Goal: Feedback & Contribution: Contribute content

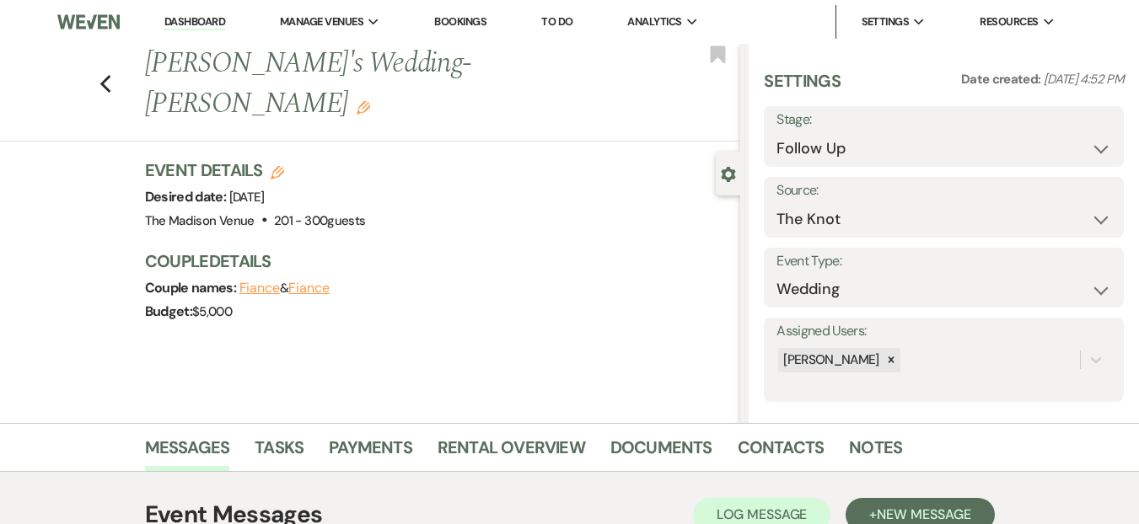
select select "9"
select select "2"
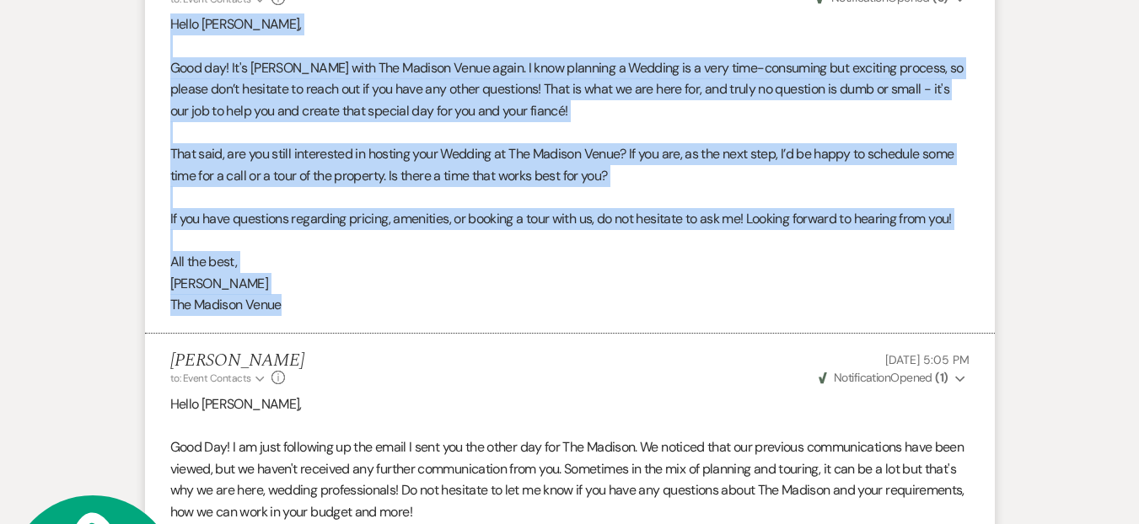
scroll to position [31, 0]
click at [349, 305] on p "The Madison Venue" at bounding box center [569, 305] width 799 height 22
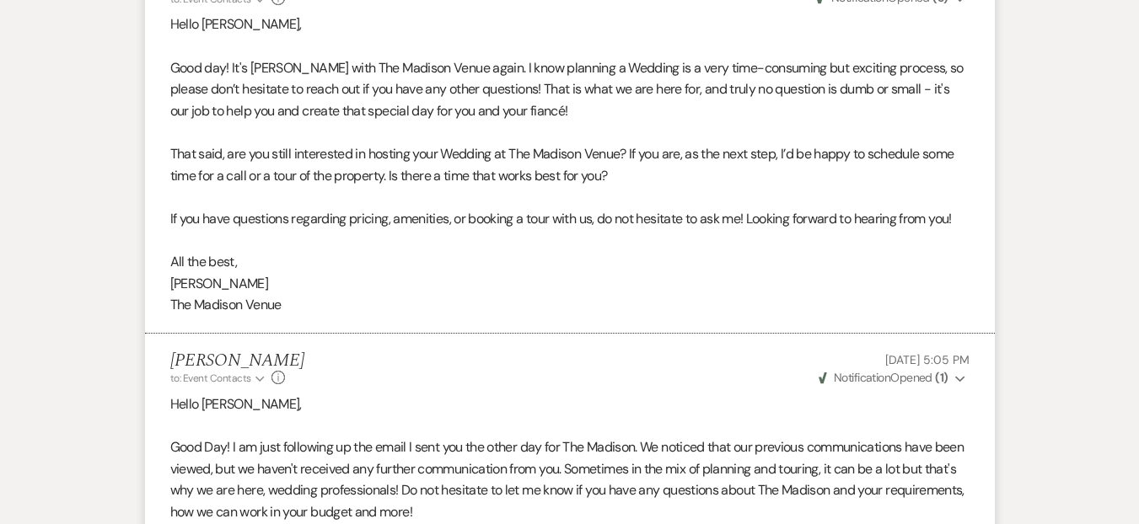
click at [503, 273] on p "Cherron Bielfeldt" at bounding box center [569, 284] width 799 height 22
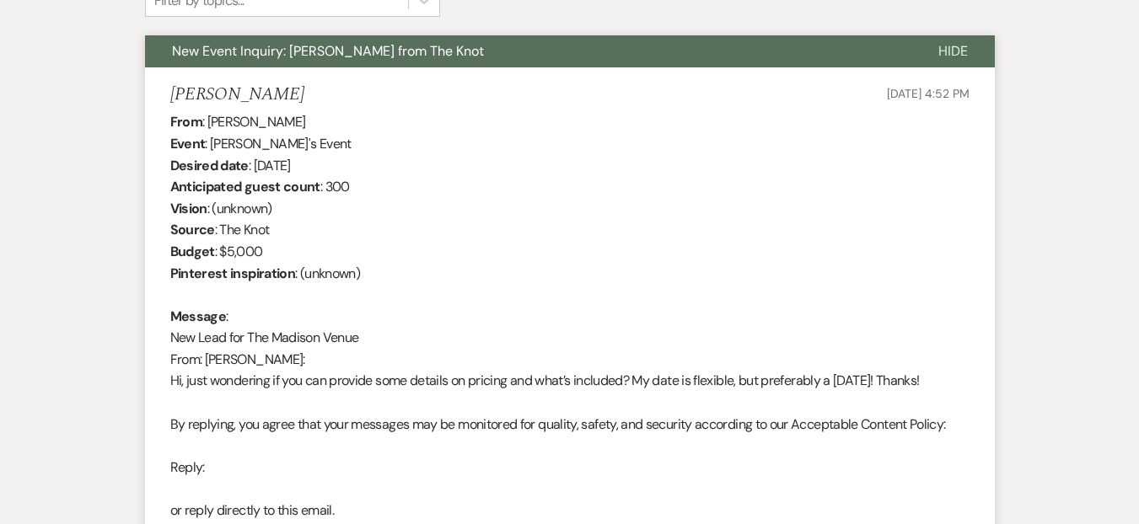
scroll to position [0, 0]
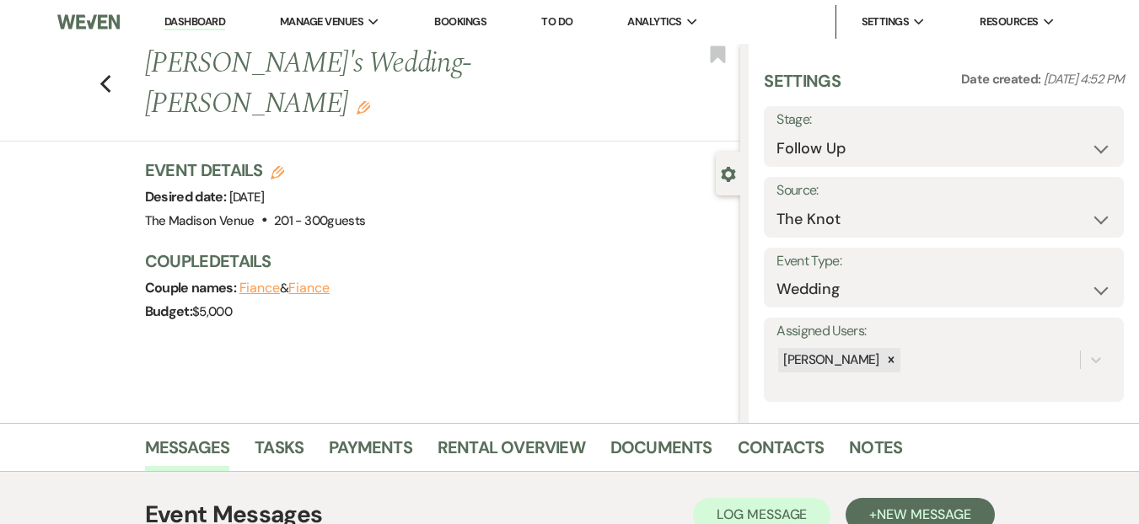
click at [201, 23] on link "Dashboard" at bounding box center [194, 22] width 61 height 16
select select "9"
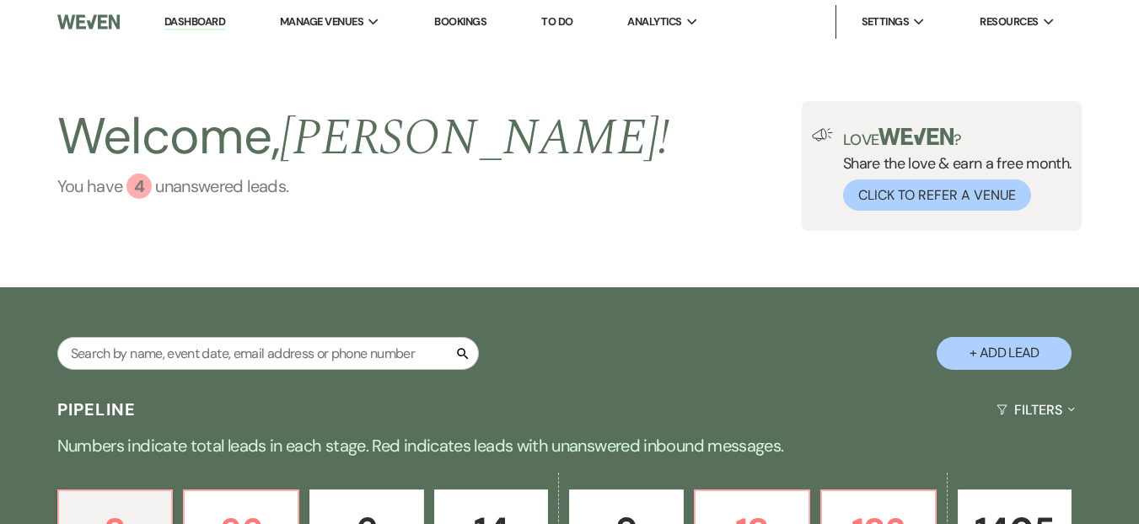
click at [141, 178] on div "4" at bounding box center [138, 186] width 25 height 25
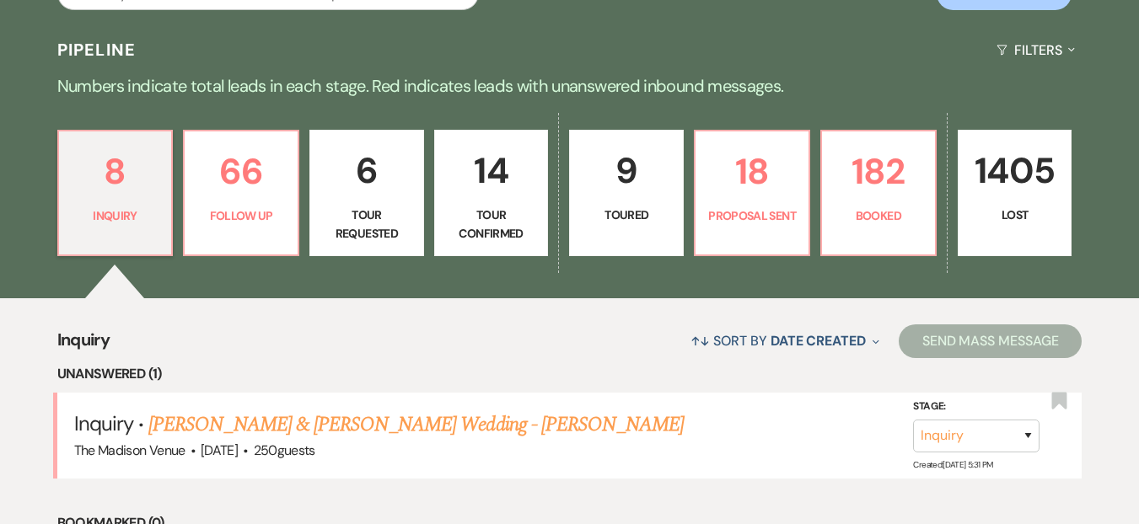
scroll to position [293, 0]
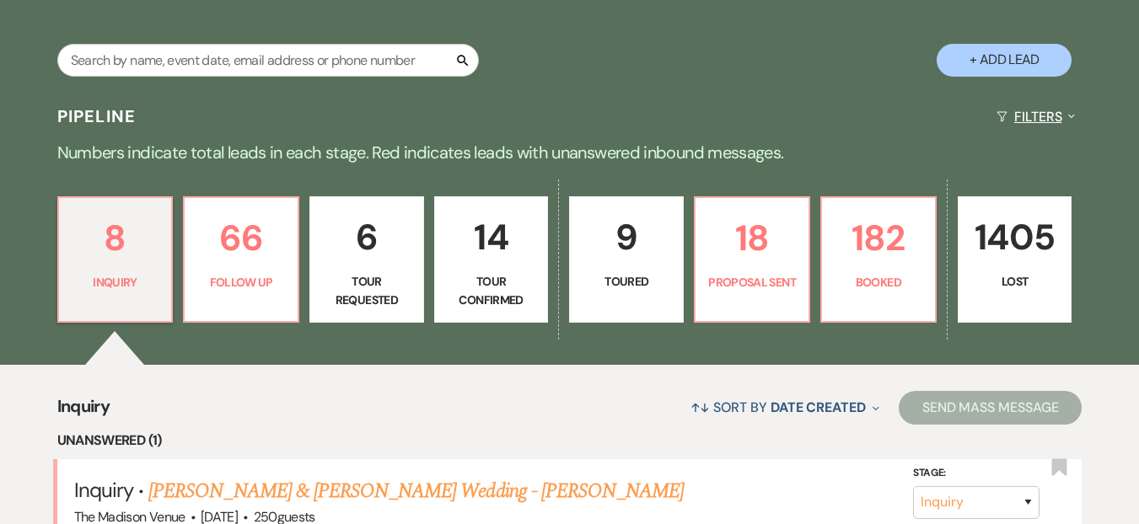
click at [1031, 115] on button "Filters Expand" at bounding box center [1036, 116] width 92 height 45
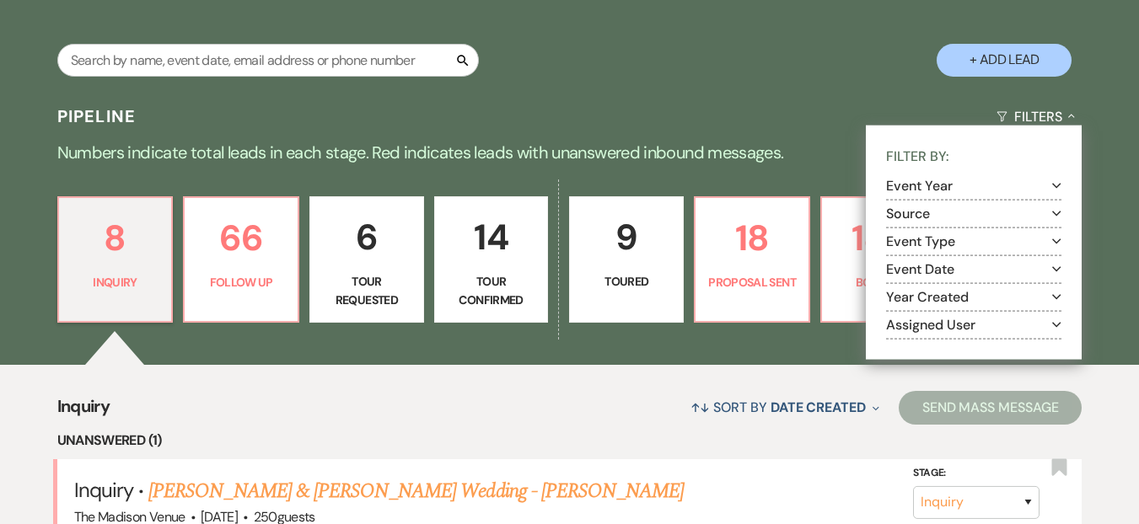
click at [909, 327] on button "Assigned User Expand" at bounding box center [973, 324] width 175 height 13
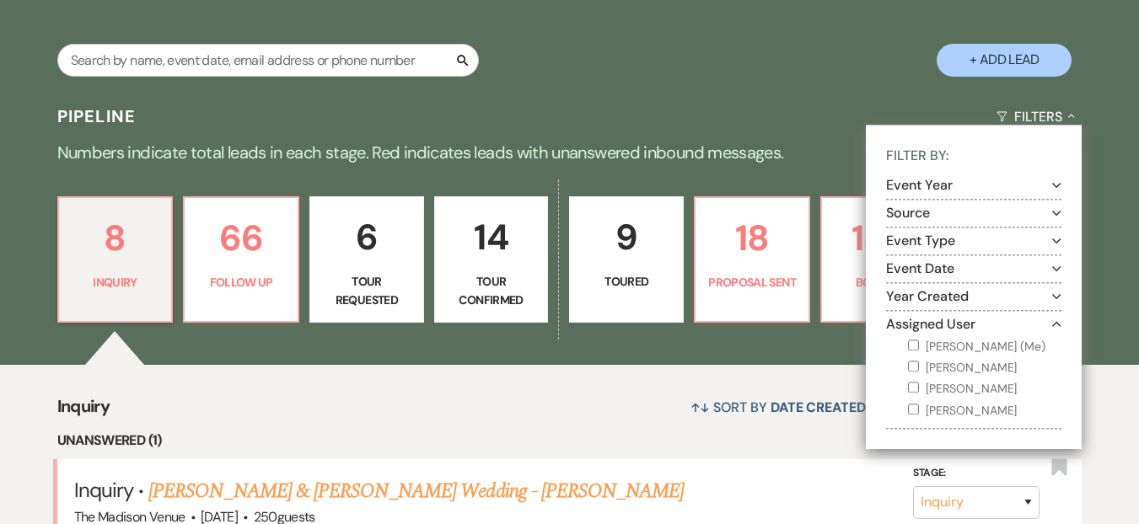
click at [966, 343] on label "Daryl Licursi (Me)" at bounding box center [984, 346] width 153 height 21
click at [919, 343] on input "Daryl Licursi (Me)" at bounding box center [913, 345] width 11 height 11
checkbox input "true"
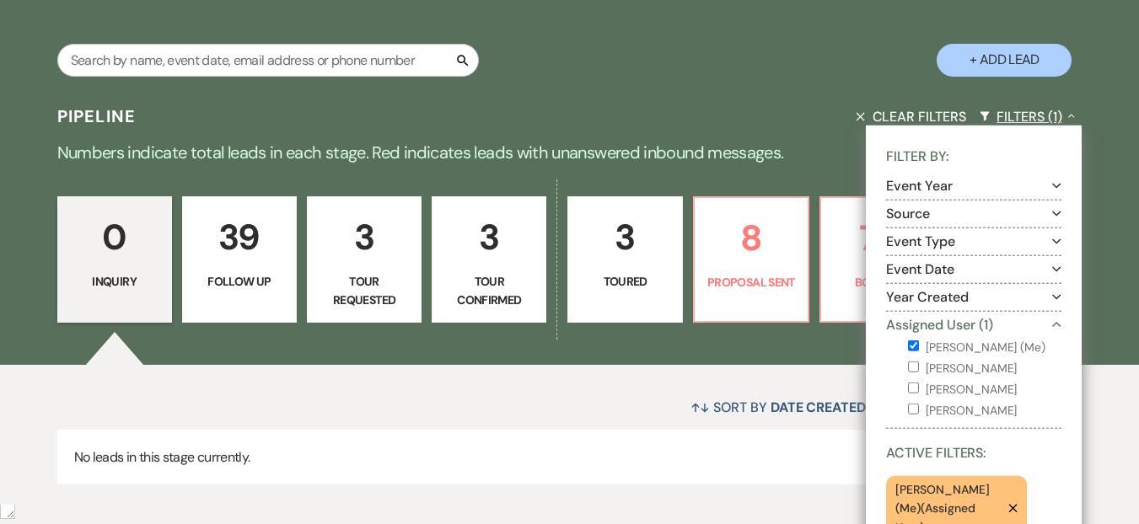
click at [1062, 121] on button "Filters (1) Collapse" at bounding box center [1028, 116] width 110 height 45
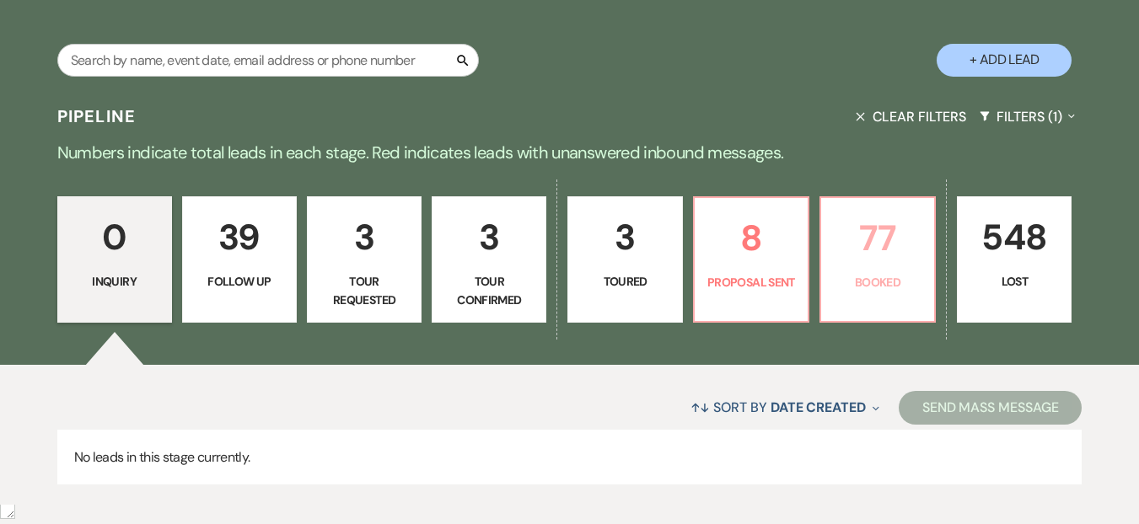
click at [853, 222] on p "77" at bounding box center [877, 238] width 93 height 56
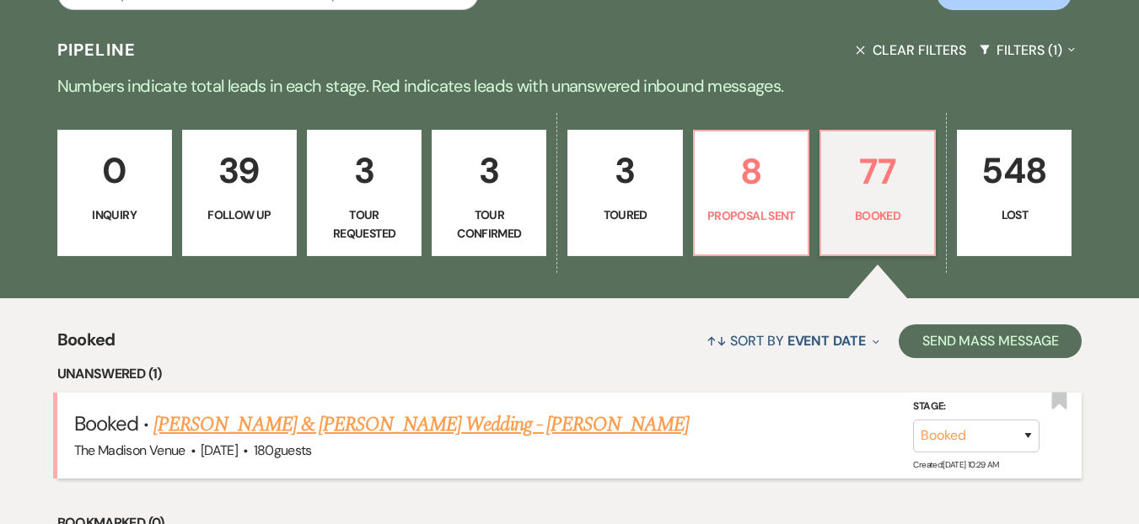
scroll to position [439, 0]
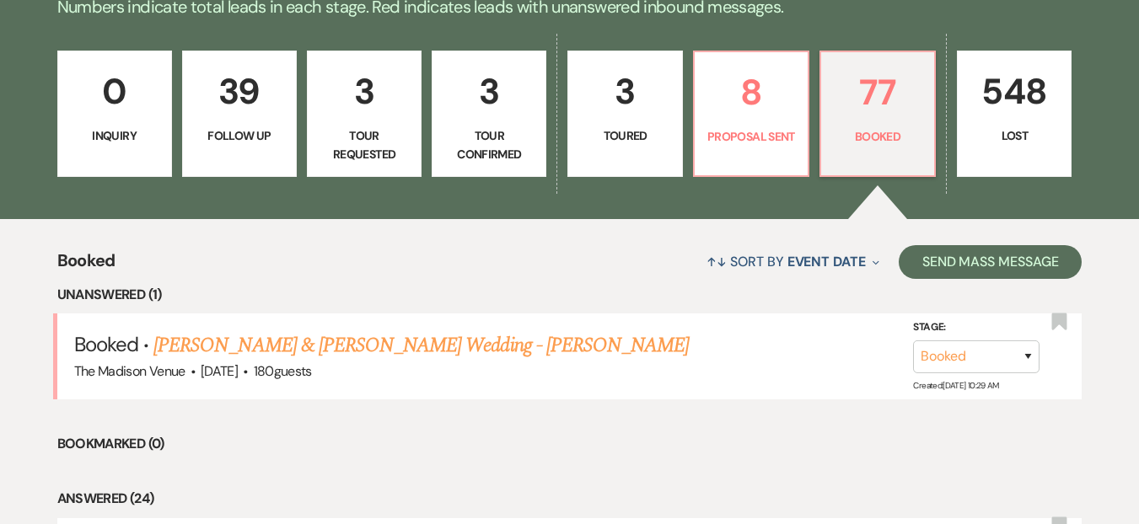
click at [341, 352] on link "Ben Grossi & Payton Palacios's Wedding - Daryl" at bounding box center [420, 346] width 535 height 30
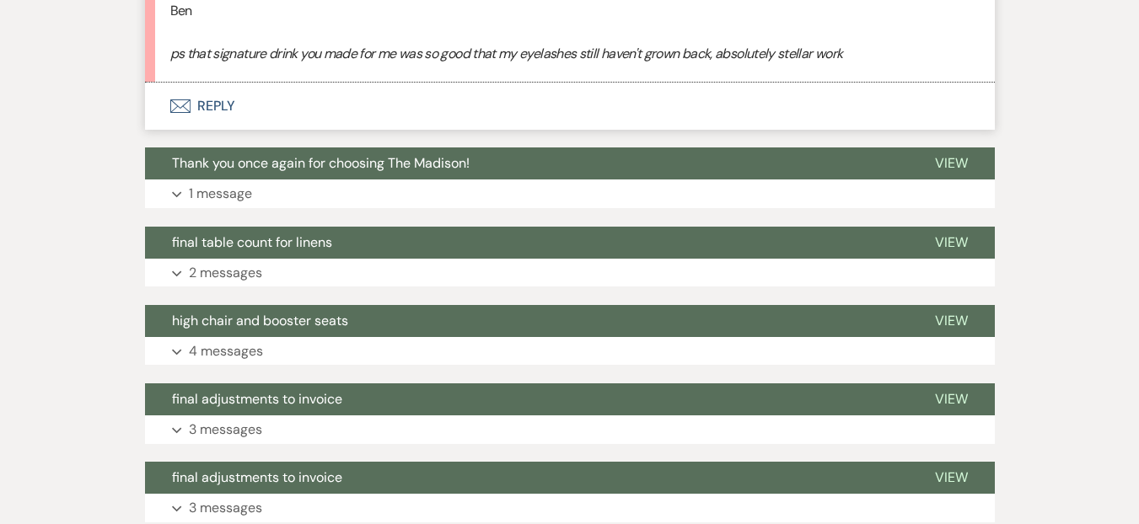
scroll to position [1270, 0]
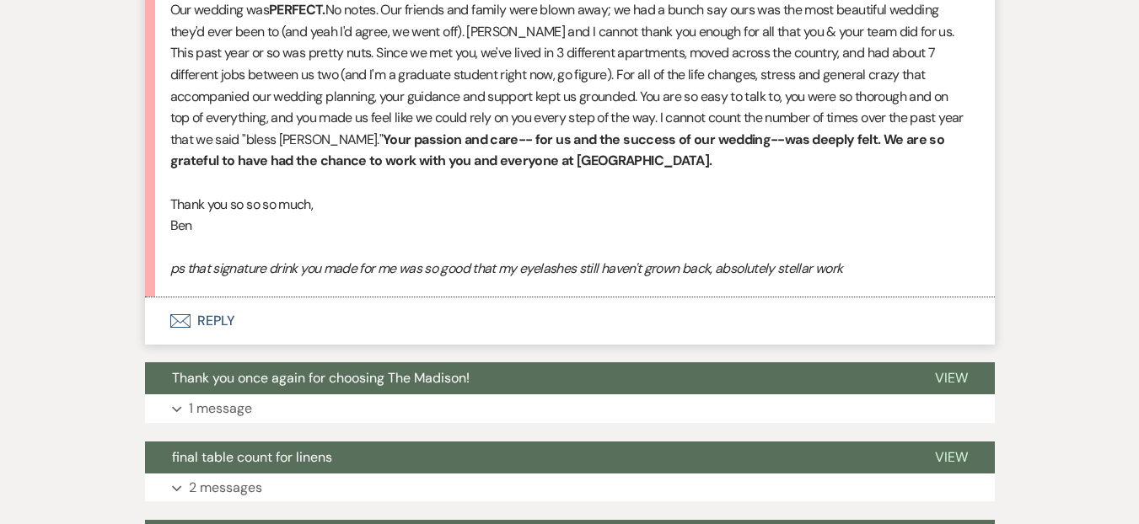
click at [487, 298] on button "Envelope Reply" at bounding box center [570, 321] width 850 height 47
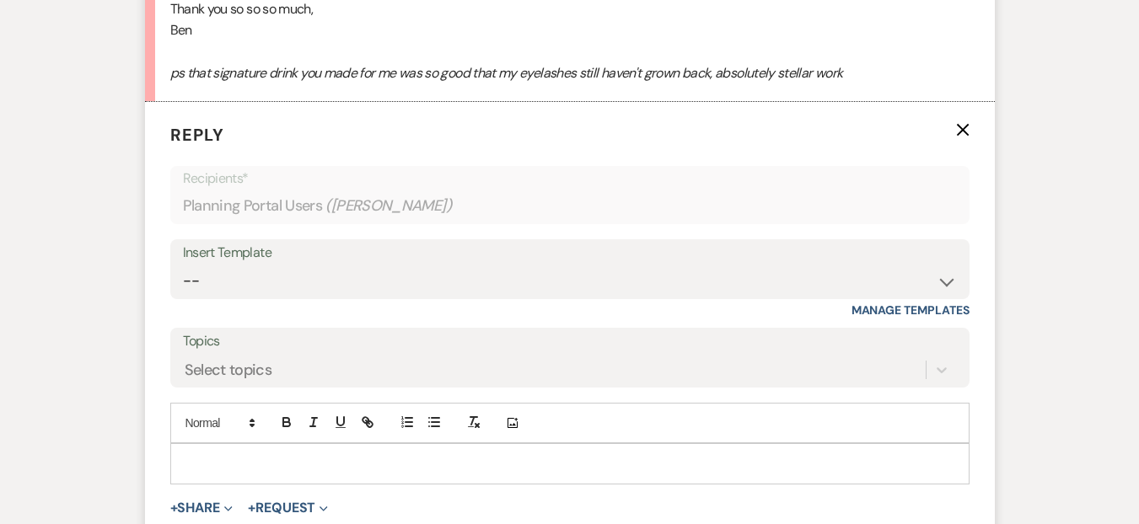
scroll to position [1531, 0]
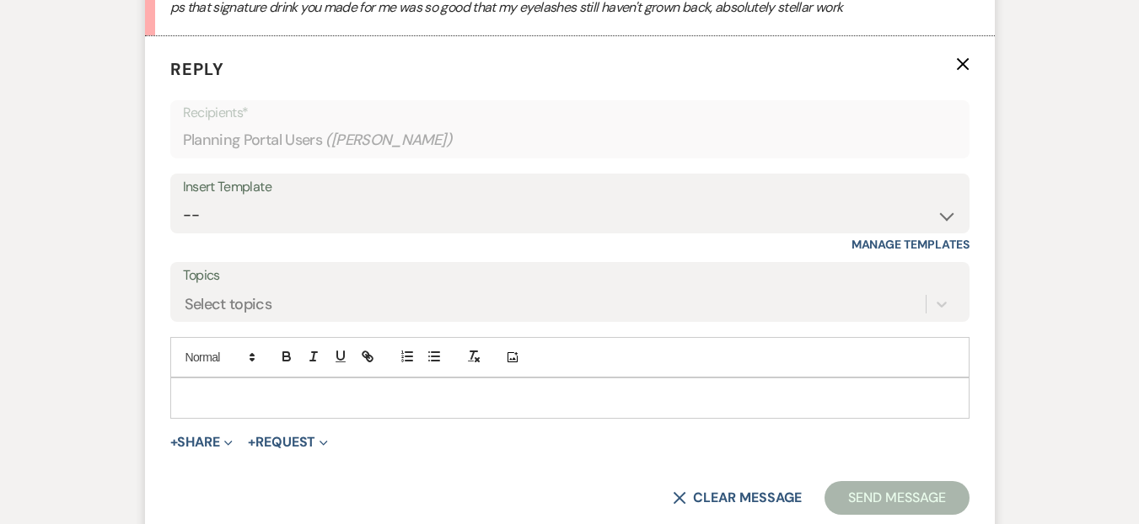
click at [273, 389] on p at bounding box center [570, 398] width 772 height 19
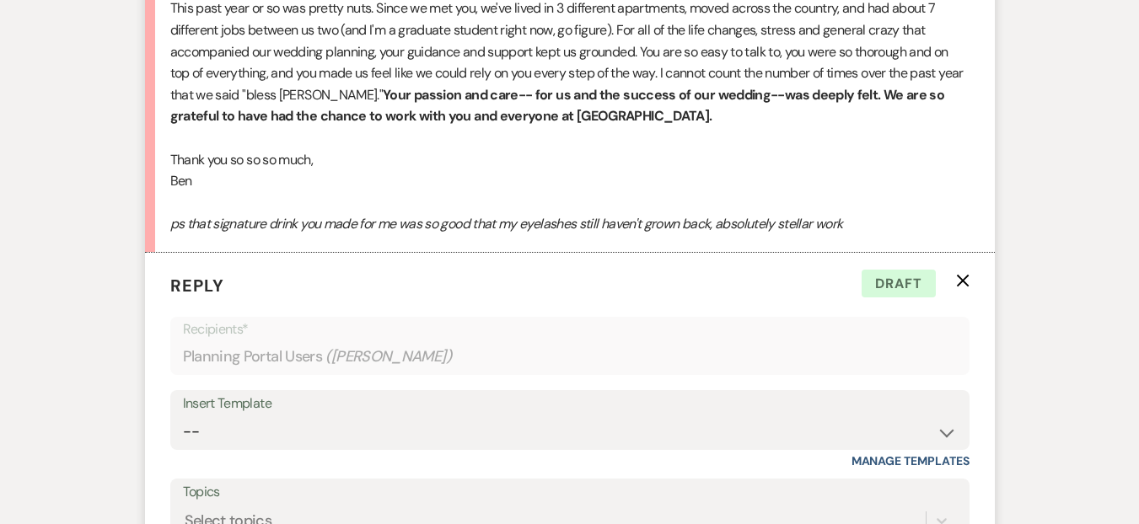
scroll to position [1477, 0]
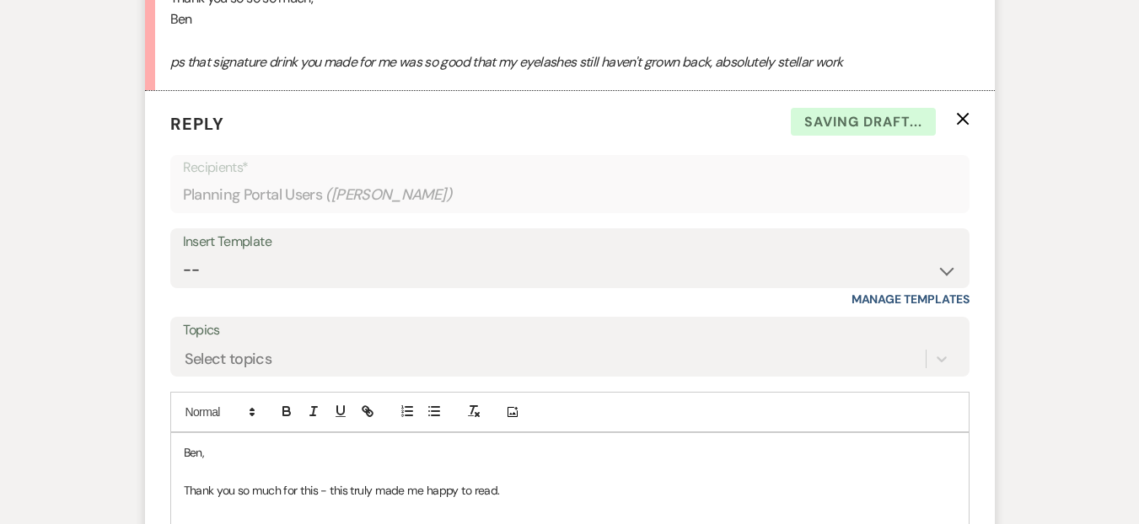
click at [517, 481] on p "Thank you so much for this - this truly made me happy to read." at bounding box center [570, 490] width 772 height 19
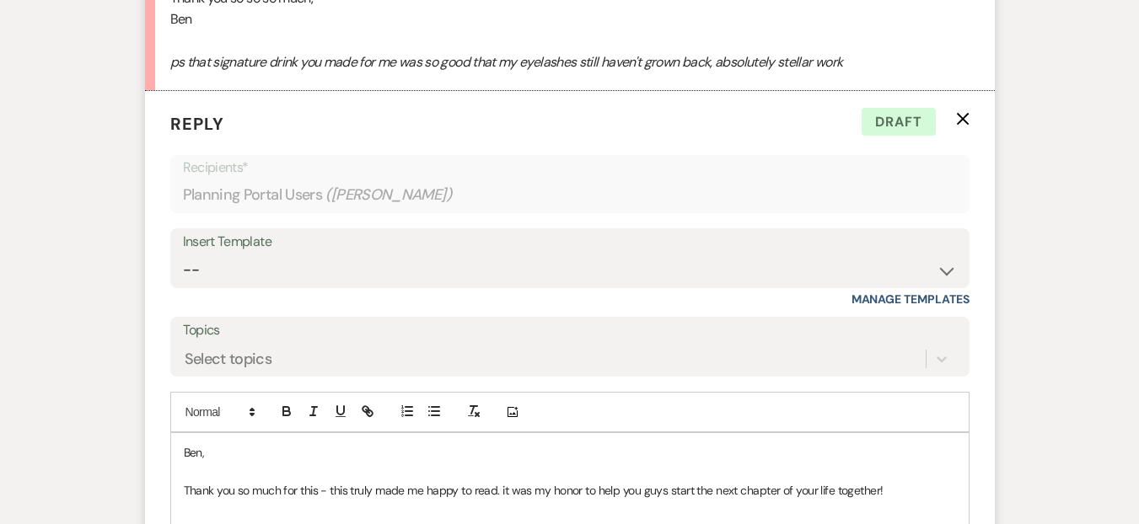
scroll to position [1779, 0]
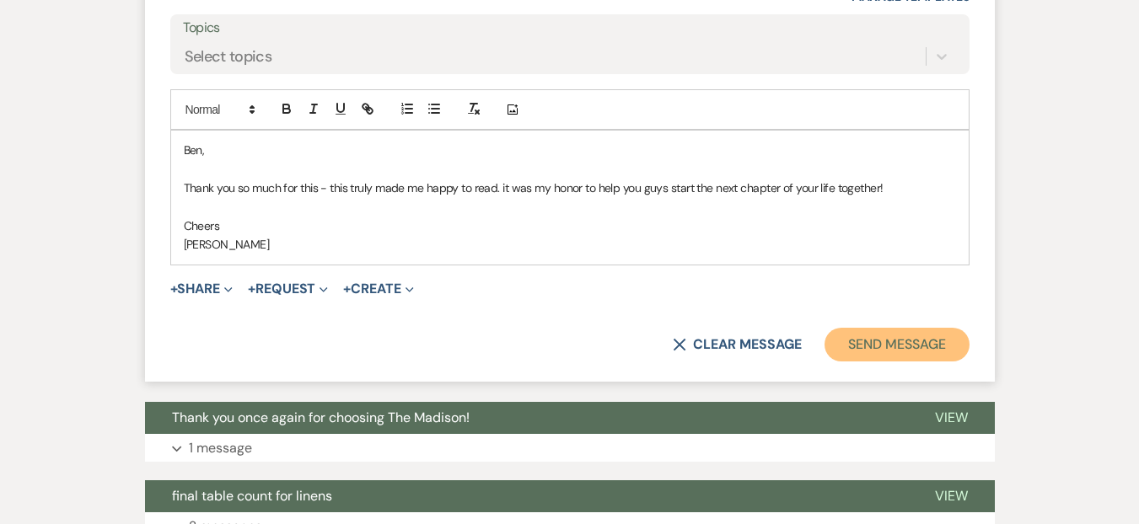
click at [886, 328] on button "Send Message" at bounding box center [897, 345] width 144 height 34
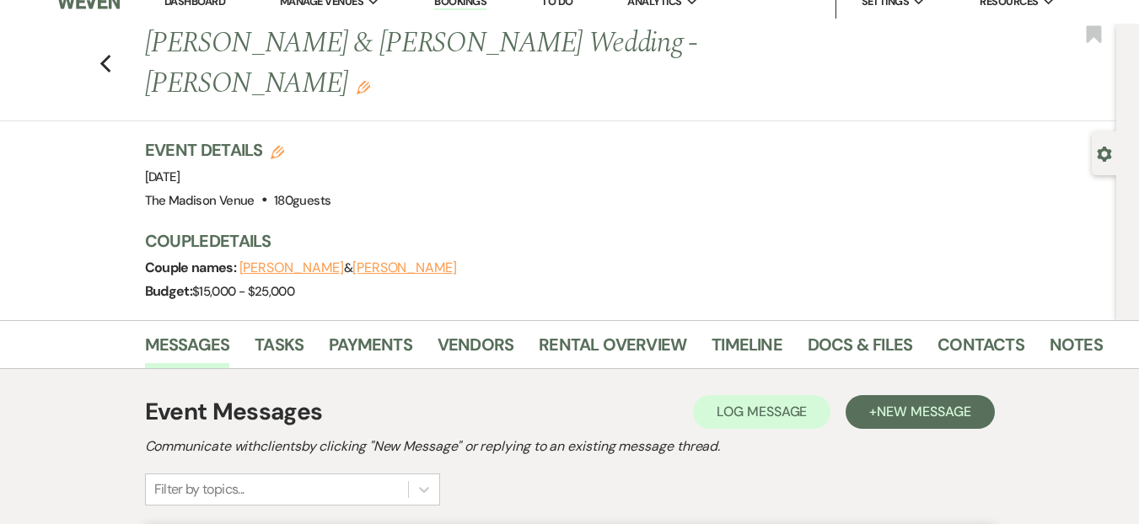
scroll to position [0, 0]
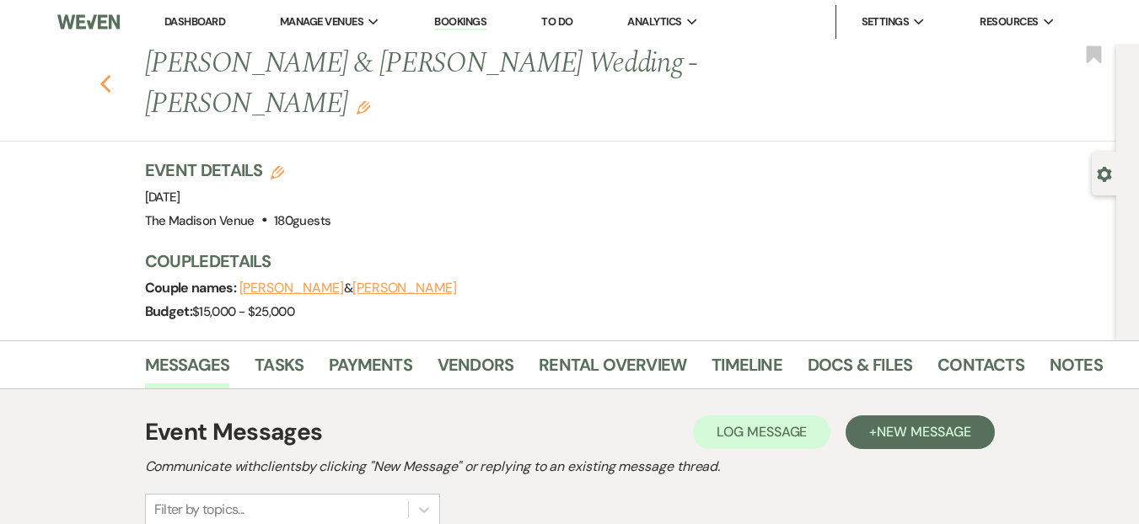
click at [110, 74] on icon "Previous" at bounding box center [106, 84] width 13 height 20
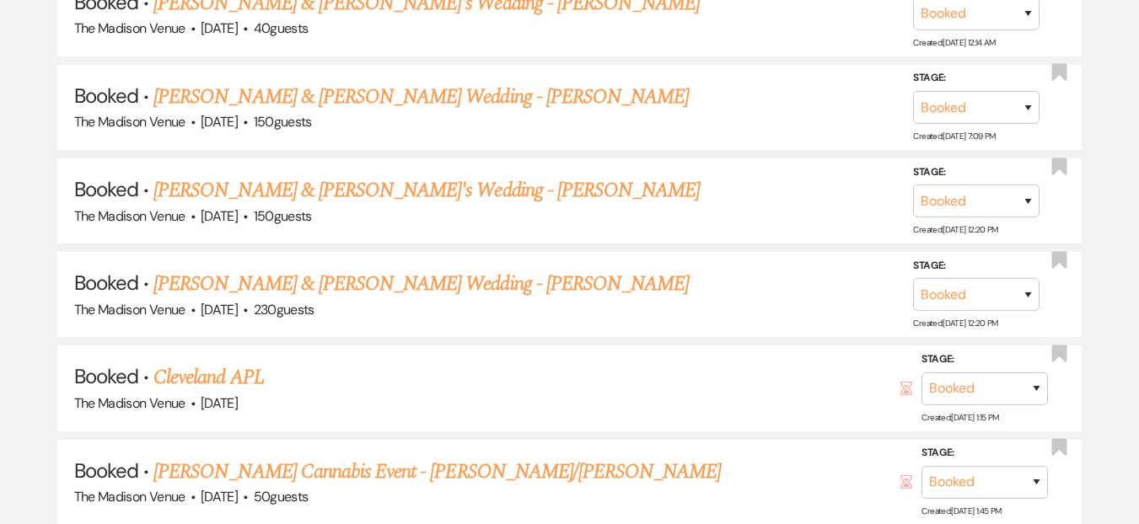
scroll to position [1076, 0]
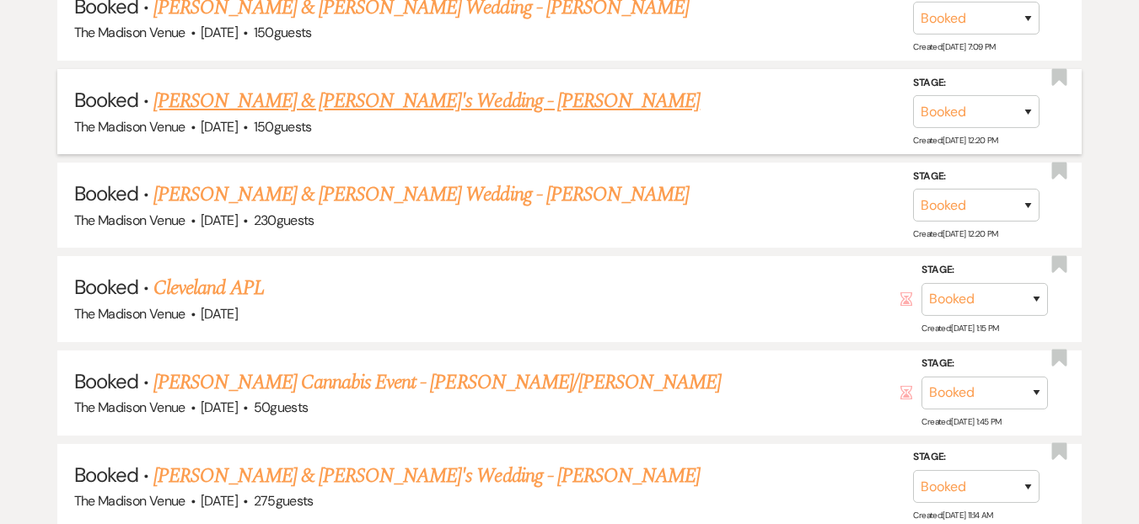
click at [414, 109] on link "Kara Carreras & Randy's Wedding - Daryl" at bounding box center [426, 101] width 546 height 30
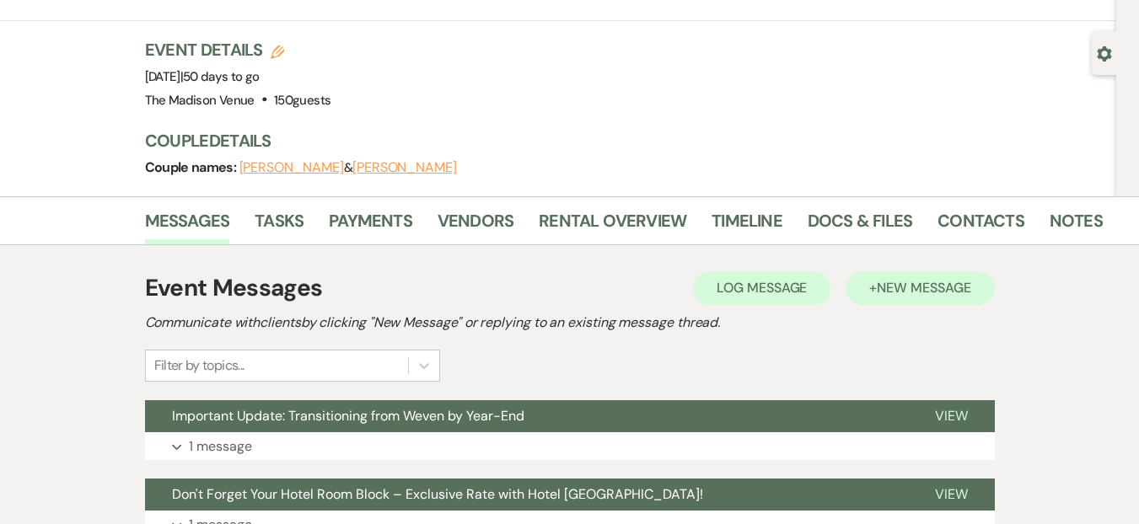
scroll to position [124, 0]
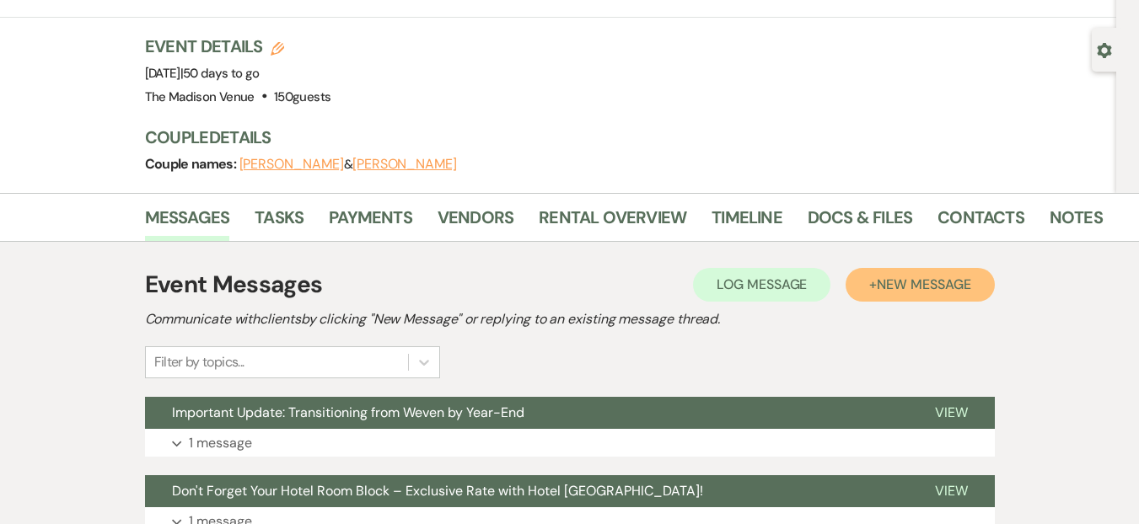
click at [909, 276] on span "New Message" at bounding box center [924, 285] width 94 height 18
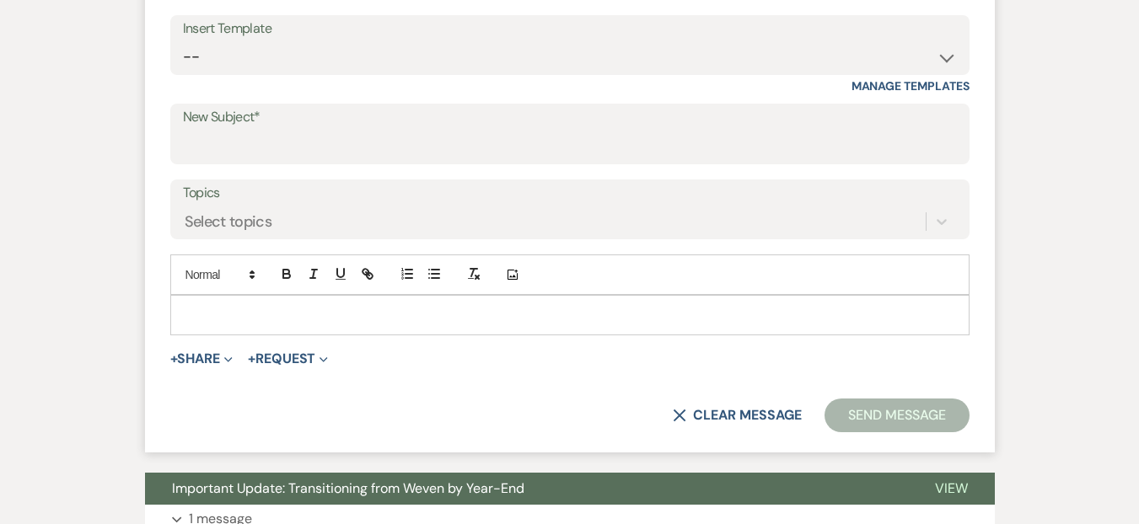
scroll to position [641, 0]
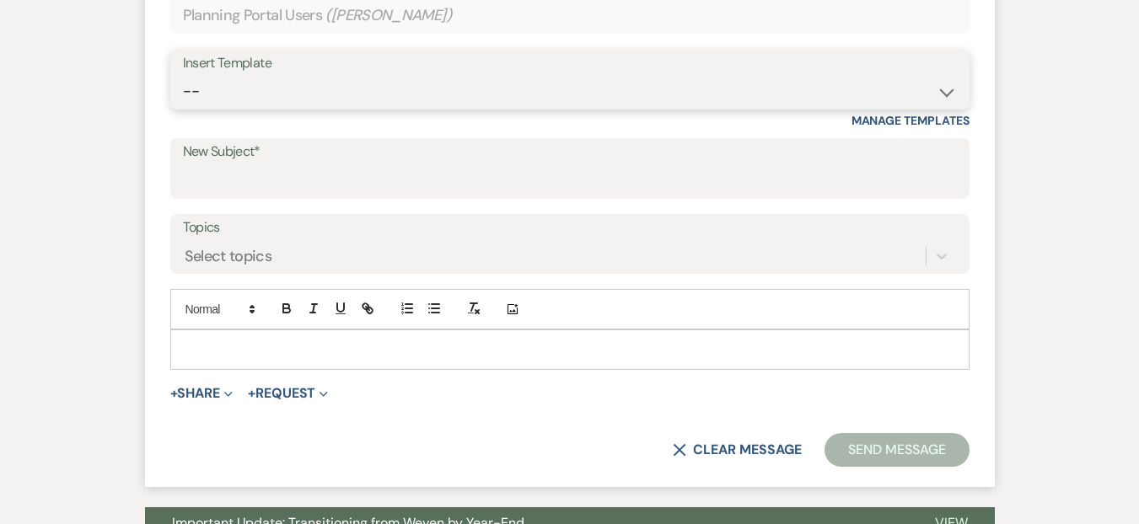
click at [230, 75] on select "-- Weven Planning Portal Introduction (Booked Events) Corporate Lead Follow Up …" at bounding box center [570, 91] width 774 height 33
select select "4623"
click at [183, 75] on select "-- Weven Planning Portal Introduction (Booked Events) Corporate Lead Follow Up …" at bounding box center [570, 91] width 774 height 33
type input "How did it go so fast? Let's schedule the Final Walkthrough with The Madison Ve…"
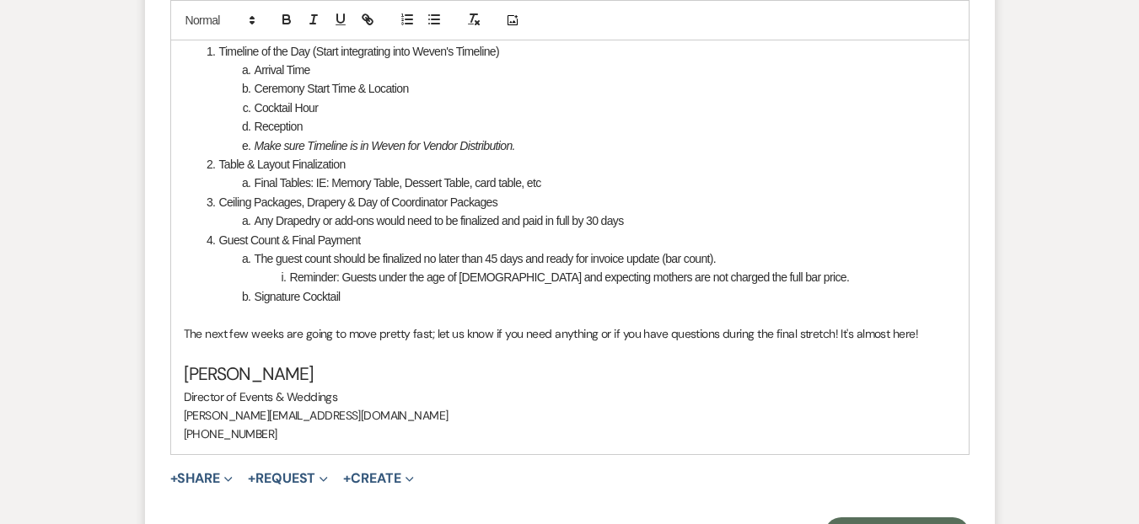
scroll to position [1310, 0]
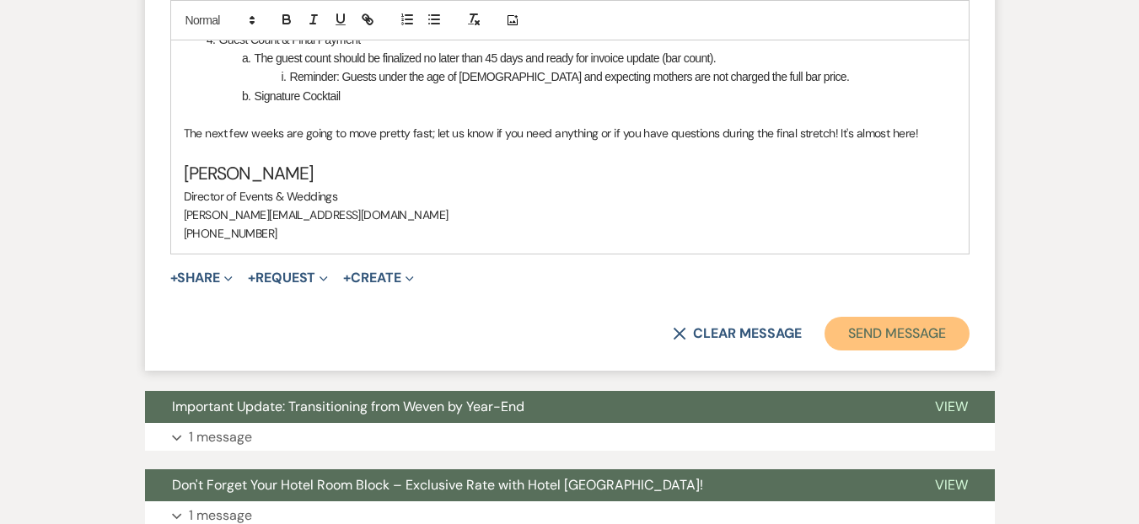
click at [947, 317] on button "Send Message" at bounding box center [897, 334] width 144 height 34
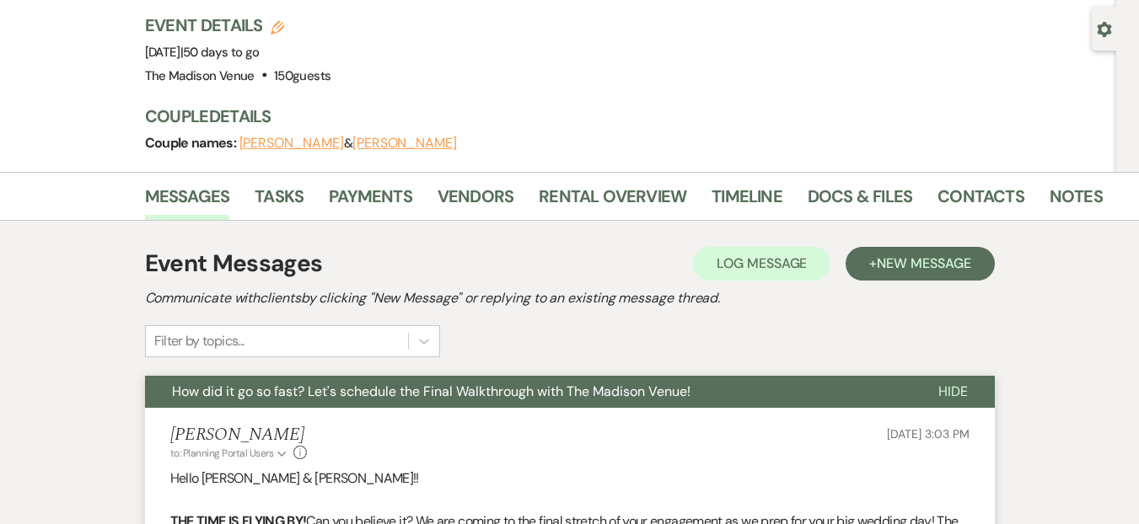
scroll to position [28, 0]
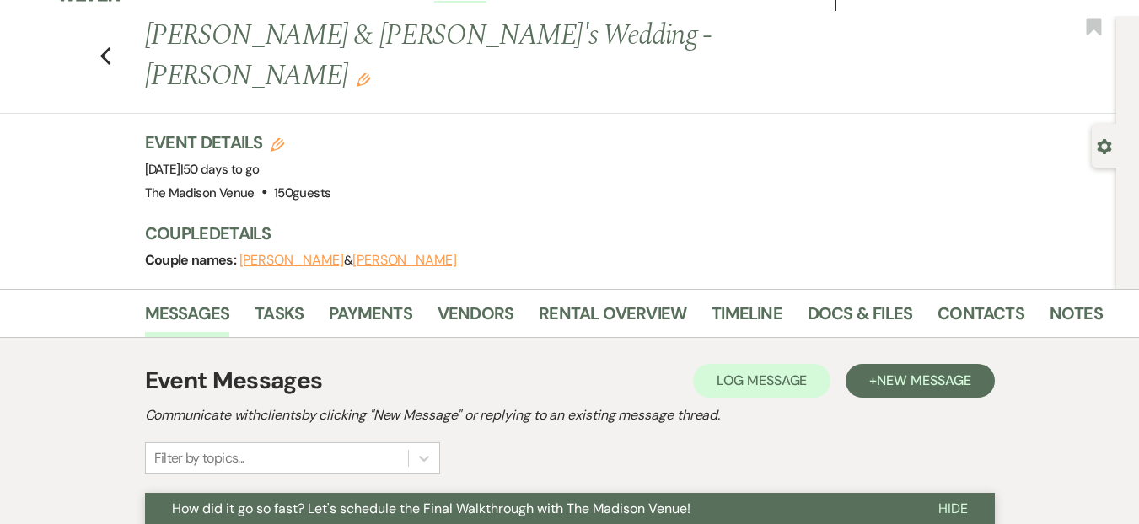
click at [99, 33] on div "Previous Kara Carreras & Randy's Wedding - Daryl Edit Bookmark" at bounding box center [554, 65] width 1125 height 98
click at [108, 46] on icon "Previous" at bounding box center [106, 56] width 13 height 20
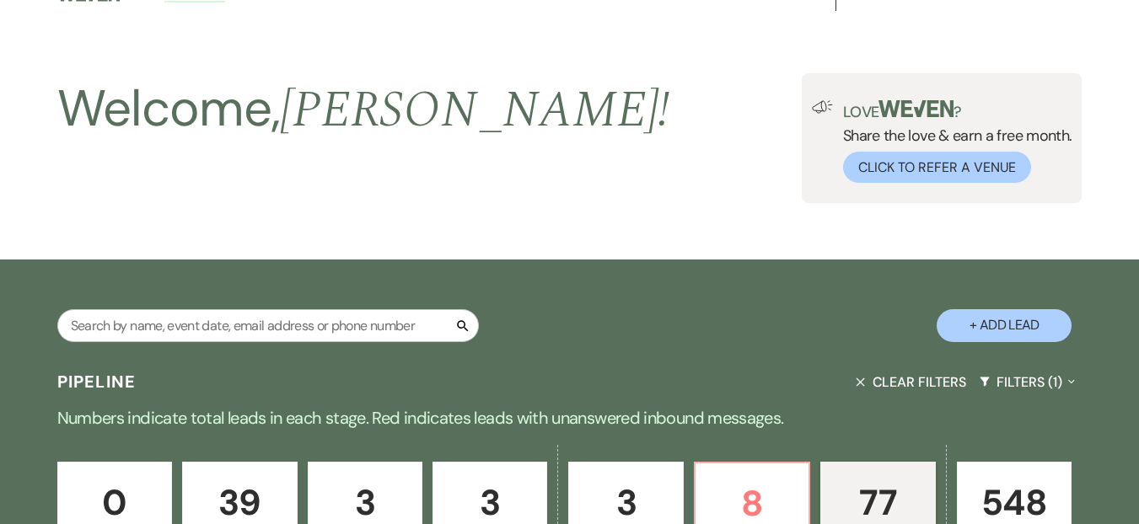
scroll to position [1076, 0]
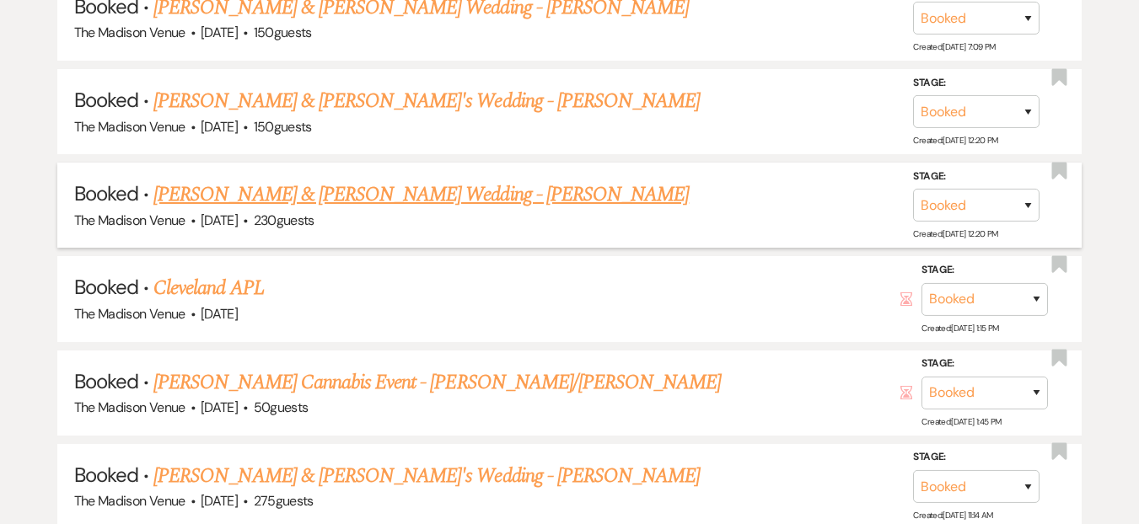
click at [337, 199] on link "Vannessa Avalos & Ron Wedding - Daryl" at bounding box center [420, 195] width 535 height 30
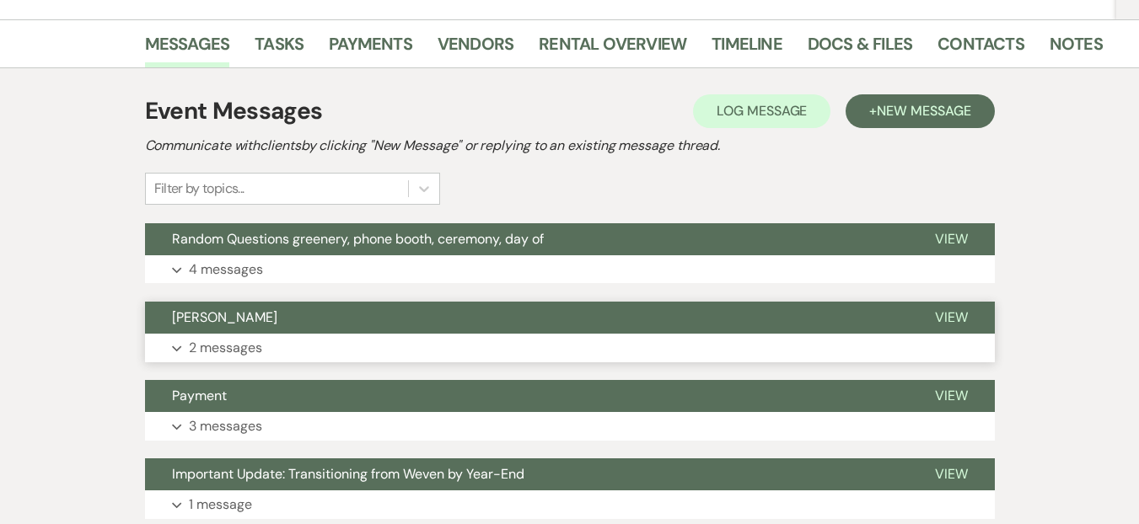
scroll to position [364, 0]
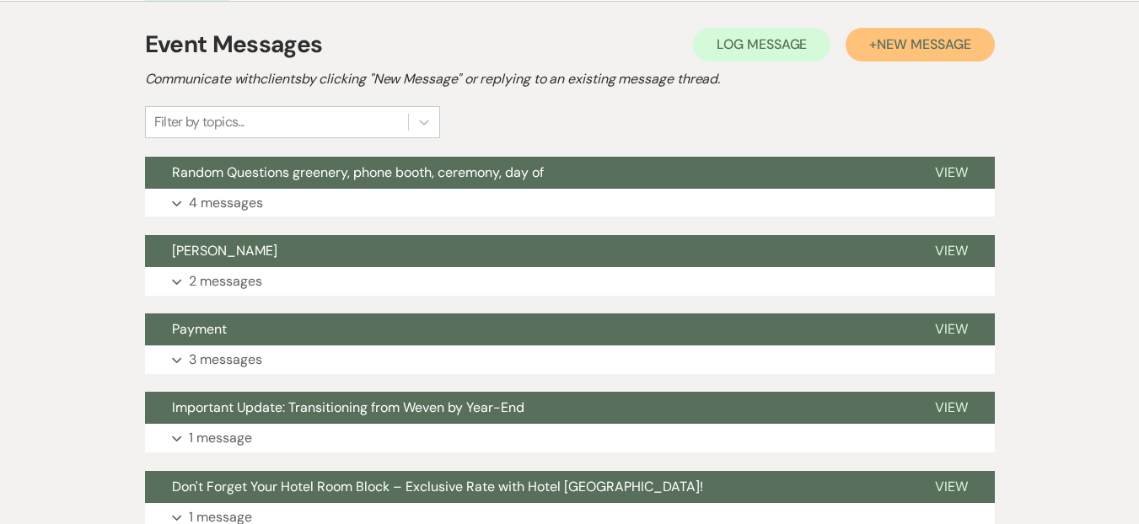
click at [927, 28] on button "+ New Message" at bounding box center [920, 45] width 148 height 34
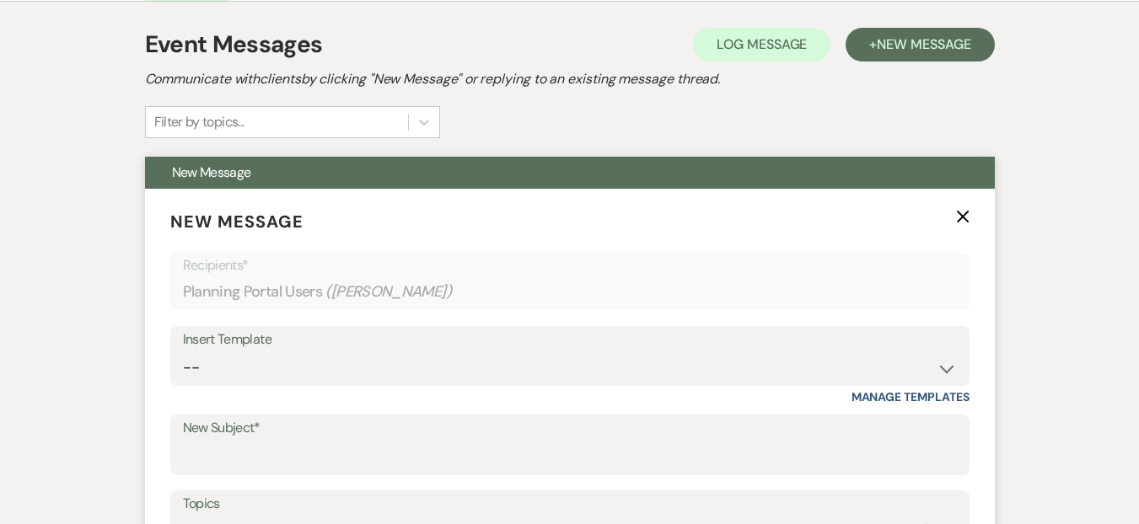
click at [311, 345] on div "Insert Template -- Weven Planning Portal Introduction (Booked Events) Corporate…" at bounding box center [569, 356] width 799 height 61
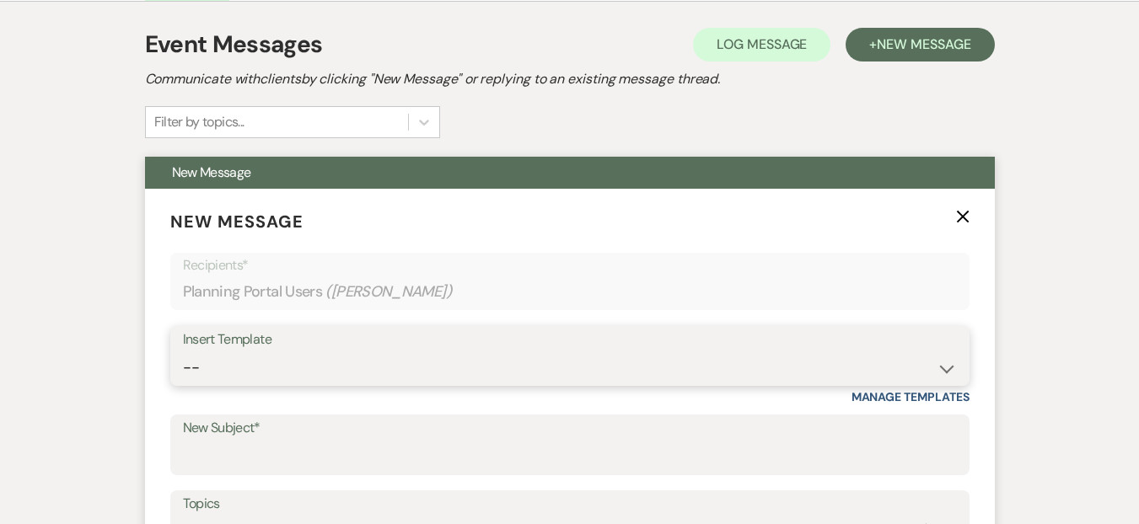
click at [332, 352] on select "-- Weven Planning Portal Introduction (Booked Events) Corporate Lead Follow Up …" at bounding box center [570, 368] width 774 height 33
select select "4623"
click at [183, 352] on select "-- Weven Planning Portal Introduction (Booked Events) Corporate Lead Follow Up …" at bounding box center [570, 368] width 774 height 33
type input "How did it go so fast? Let's schedule the Final Walkthrough with The Madison Ve…"
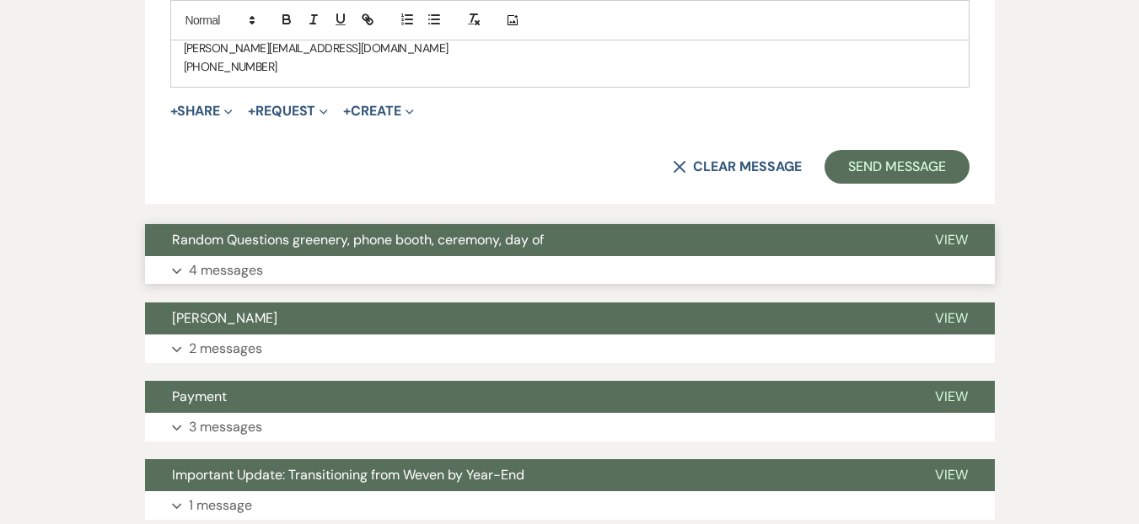
scroll to position [1457, 0]
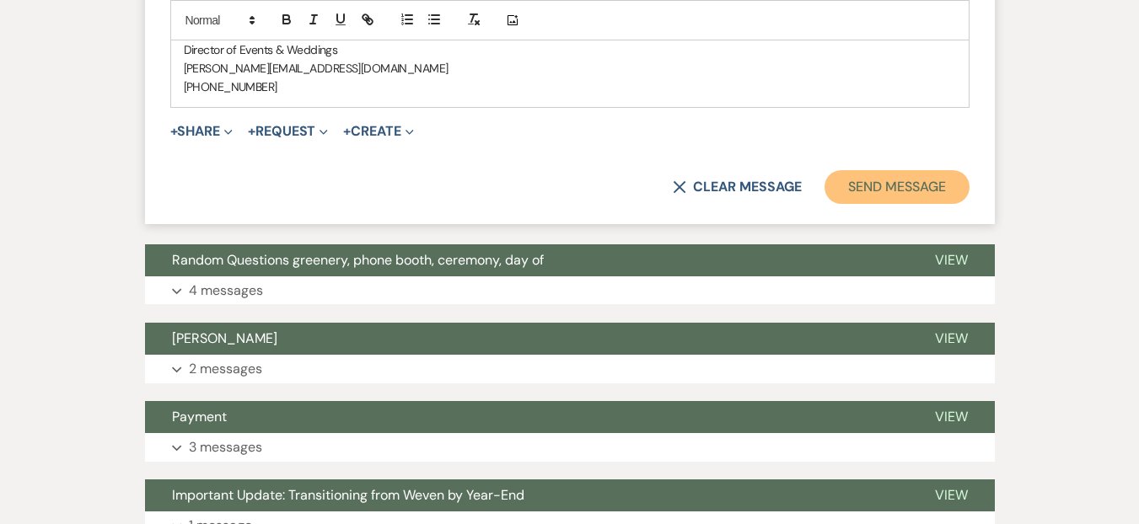
click at [879, 170] on button "Send Message" at bounding box center [897, 187] width 144 height 34
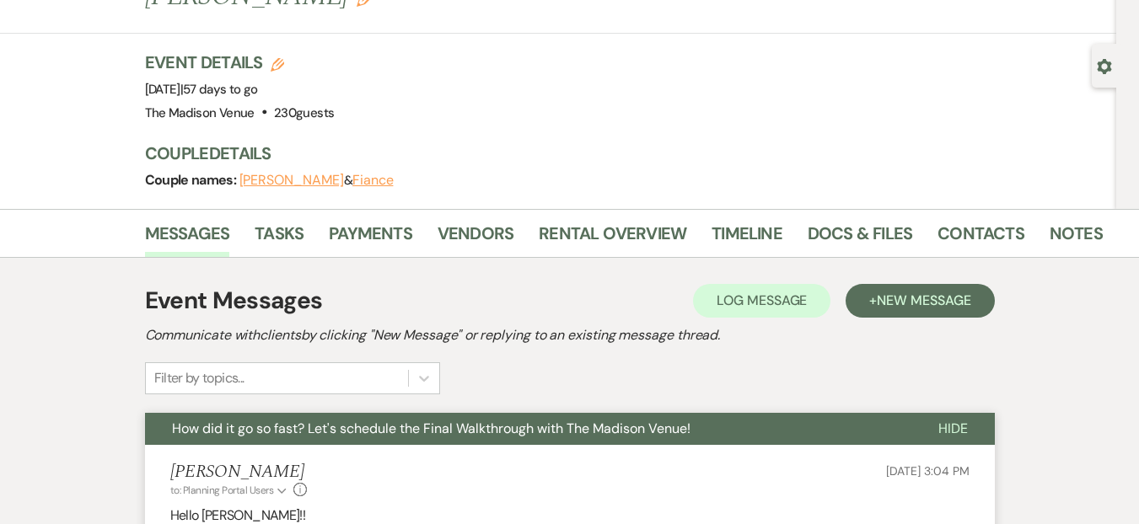
scroll to position [0, 0]
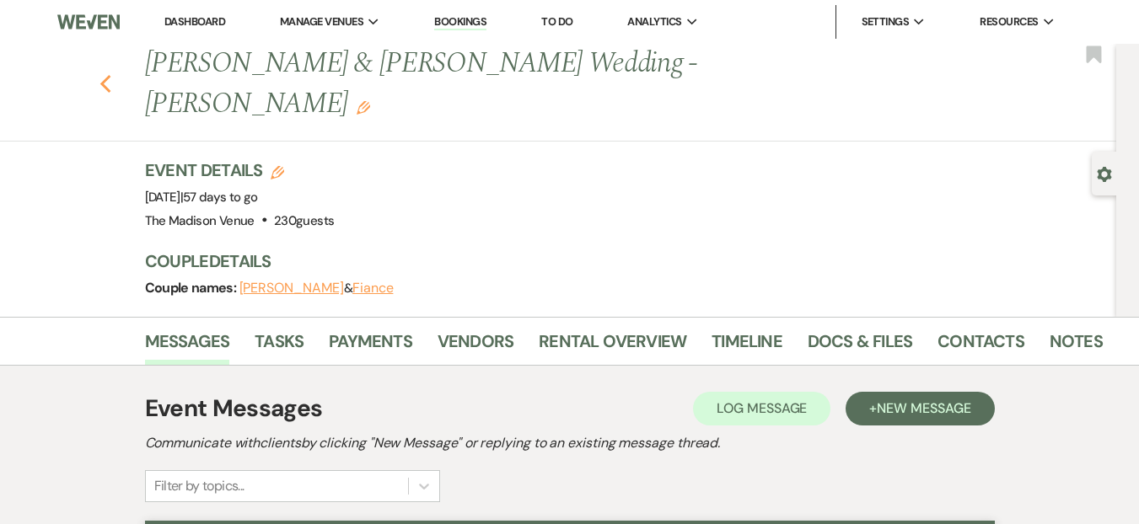
click at [112, 74] on icon "Previous" at bounding box center [106, 84] width 13 height 20
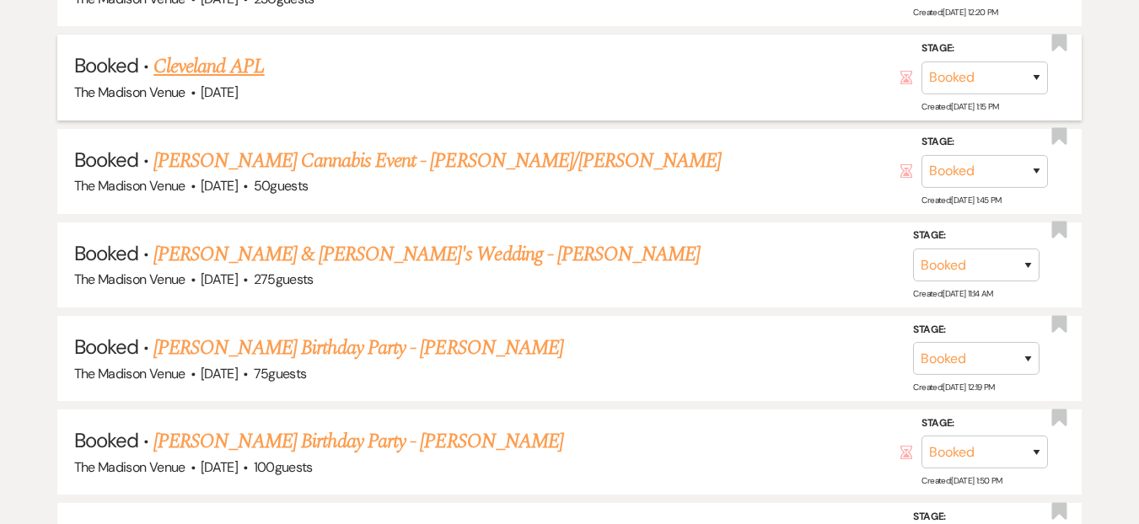
scroll to position [1446, 0]
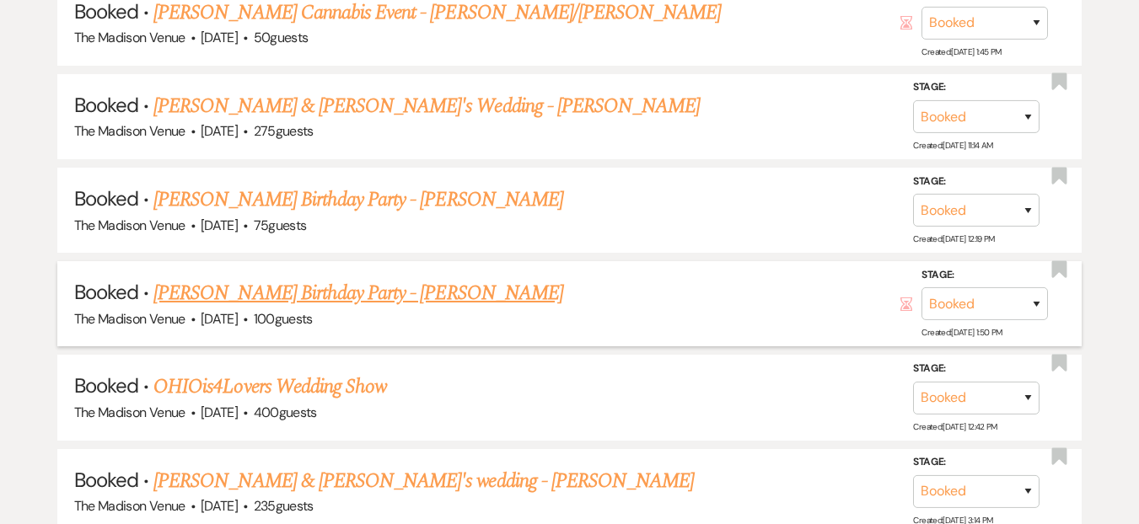
click at [355, 287] on link "Shira Stewart's Birthday Party - Daryl" at bounding box center [358, 293] width 410 height 30
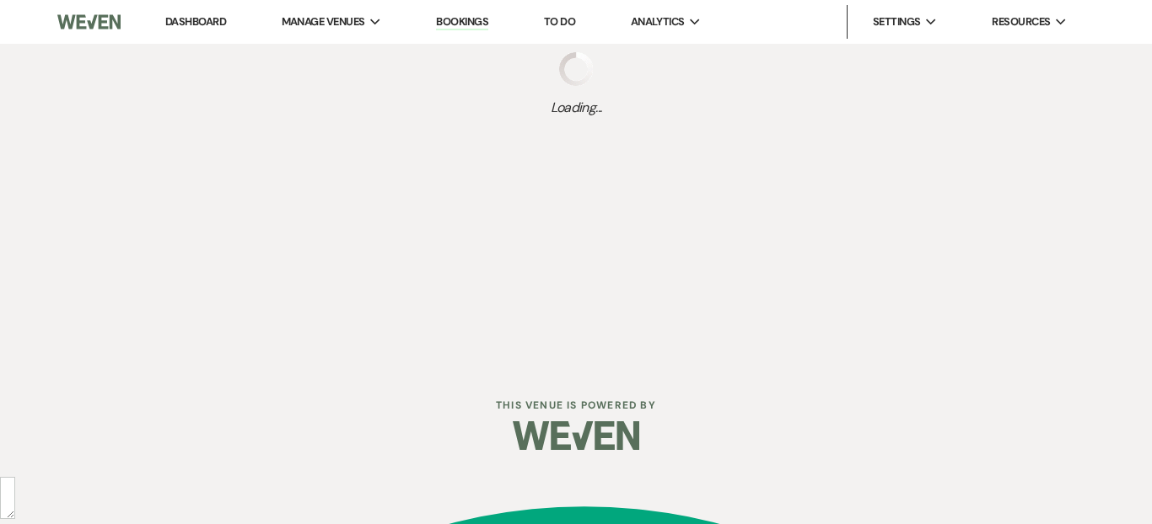
select select "5"
select select "4"
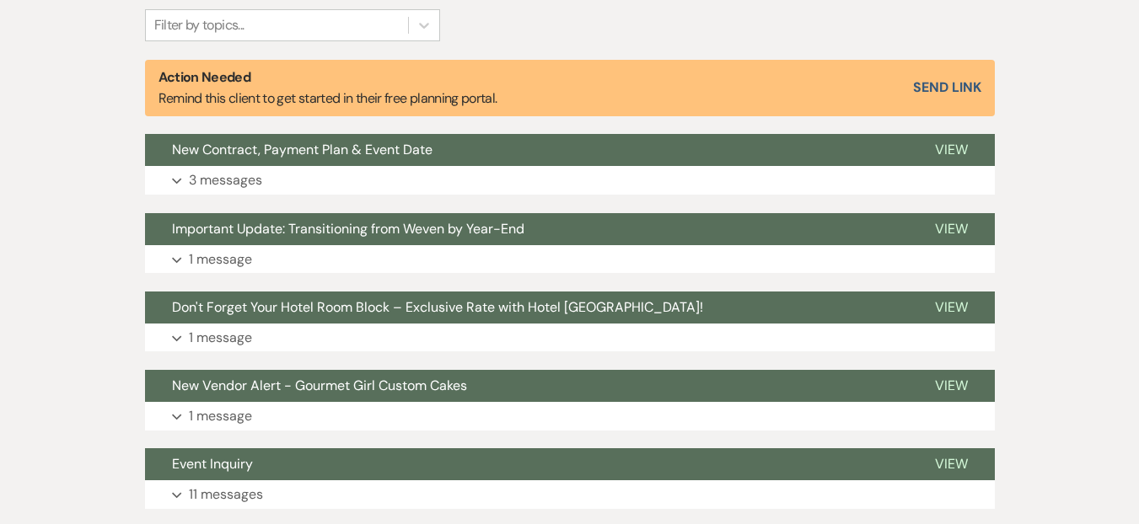
scroll to position [552, 0]
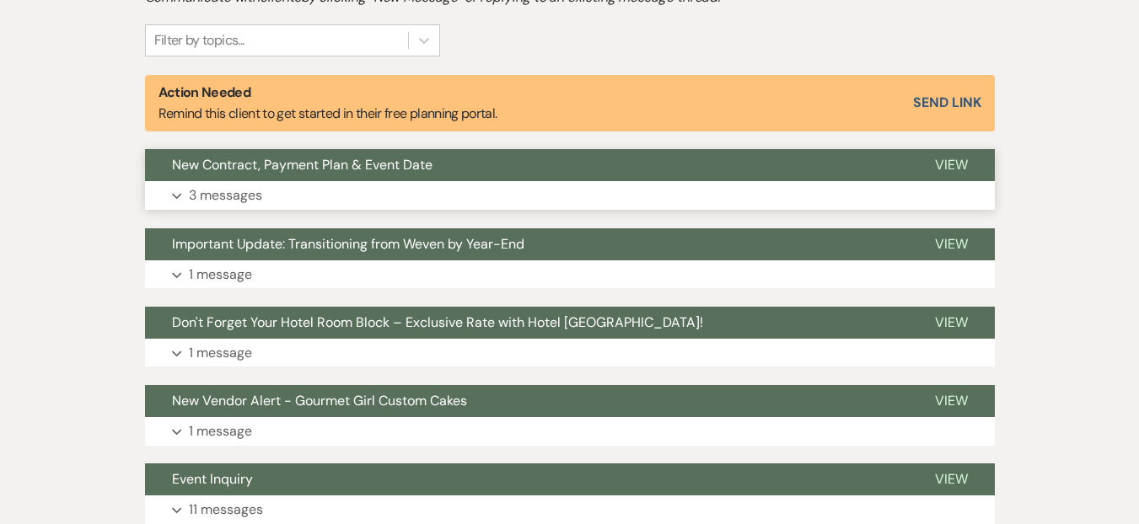
click at [507, 181] on button "Expand 3 messages" at bounding box center [570, 195] width 850 height 29
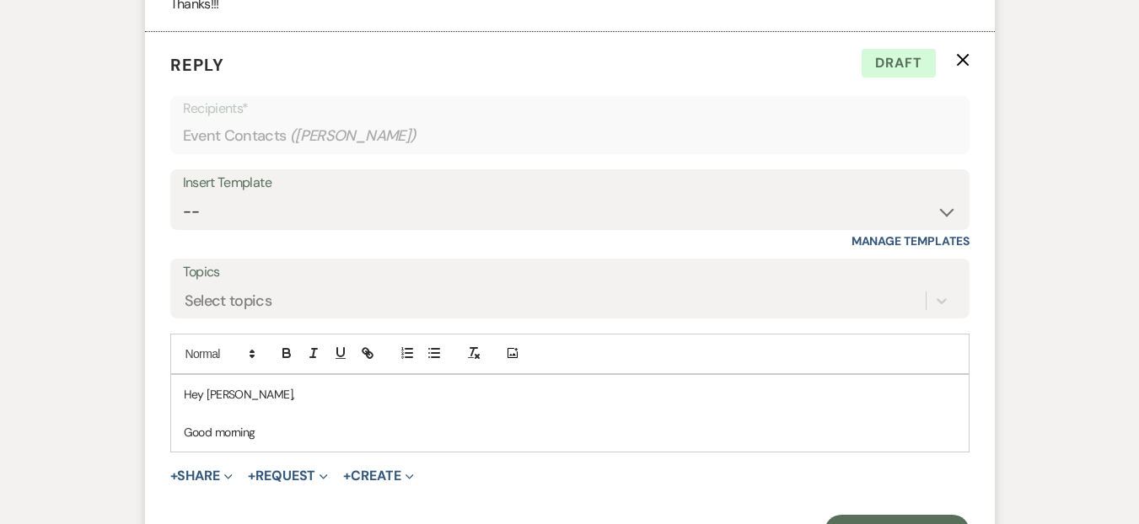
scroll to position [1557, 0]
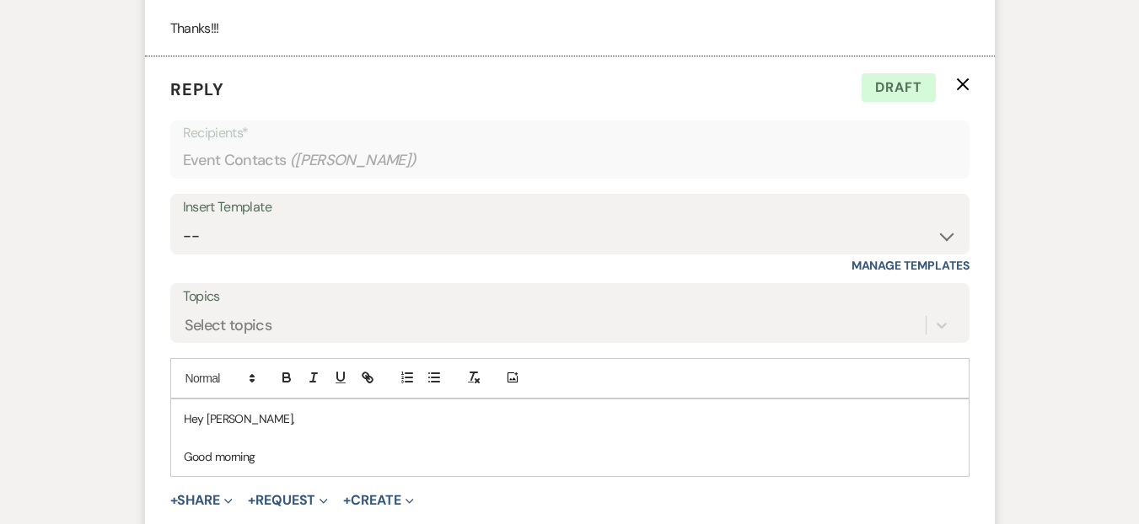
click at [266, 468] on div "Hey Shira, Good morning" at bounding box center [570, 438] width 798 height 77
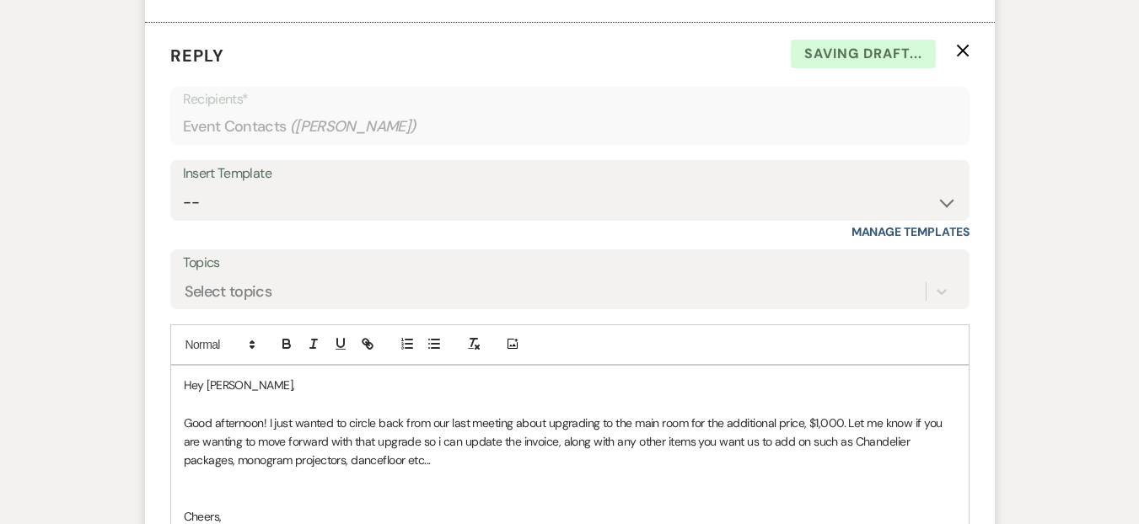
scroll to position [1609, 0]
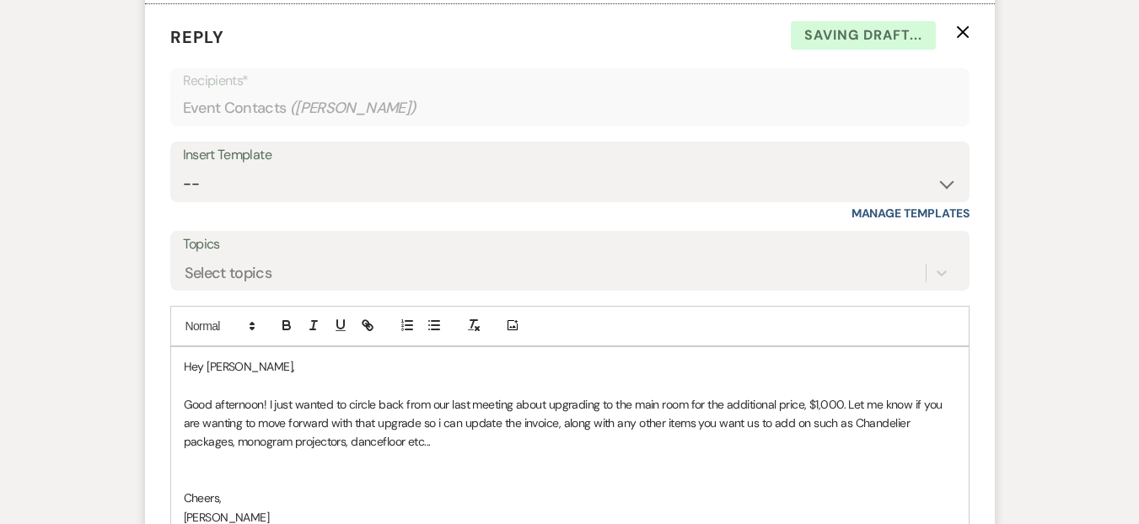
click at [208, 424] on p "Good afternoon! I just wanted to circle back from our last meeting about upgrad…" at bounding box center [570, 423] width 772 height 56
click at [272, 455] on p at bounding box center [570, 461] width 772 height 19
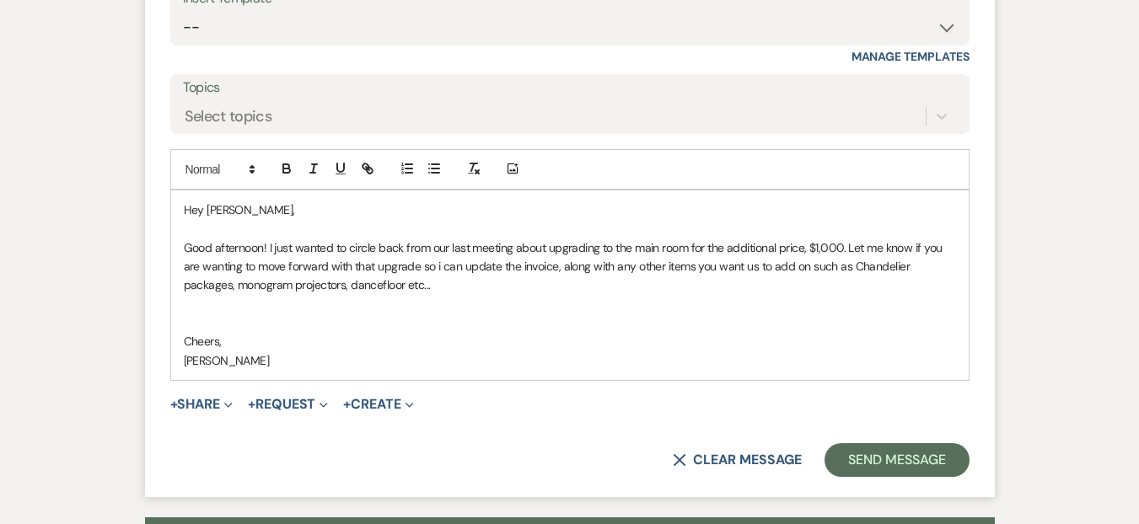
scroll to position [1934, 0]
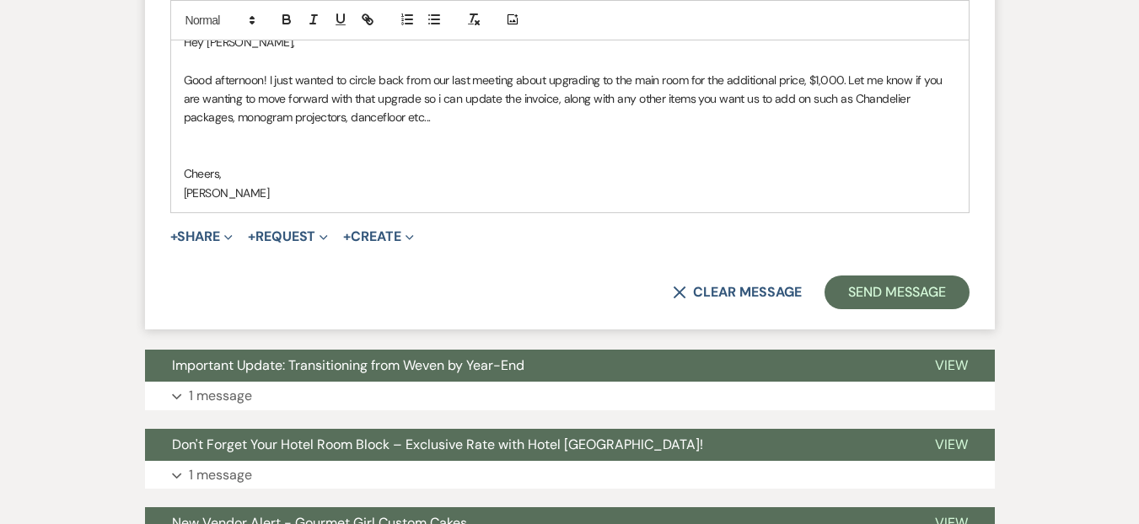
click at [910, 267] on form "Reply X Draft saved! Recipients* Event Contacts ( Shira Stewart ) Insert Templa…" at bounding box center [570, 5] width 850 height 650
click at [898, 299] on button "Send Message" at bounding box center [897, 293] width 144 height 34
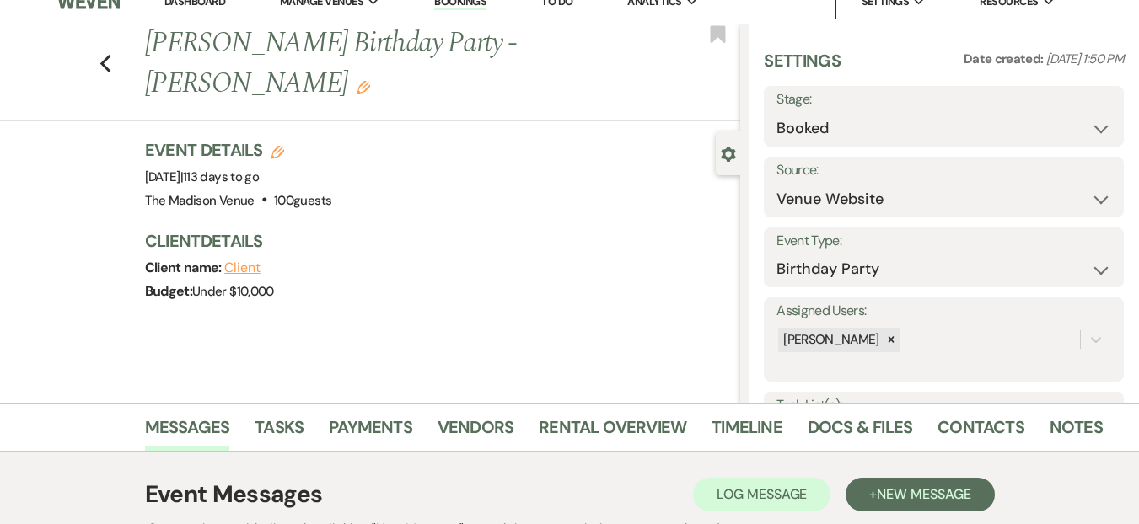
scroll to position [0, 0]
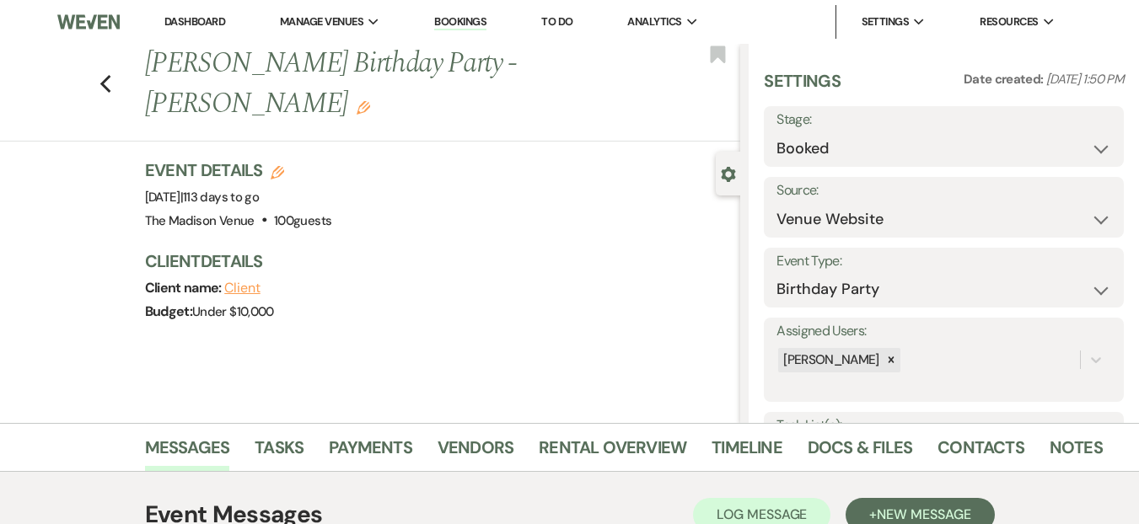
click at [190, 15] on link "Dashboard" at bounding box center [194, 21] width 61 height 14
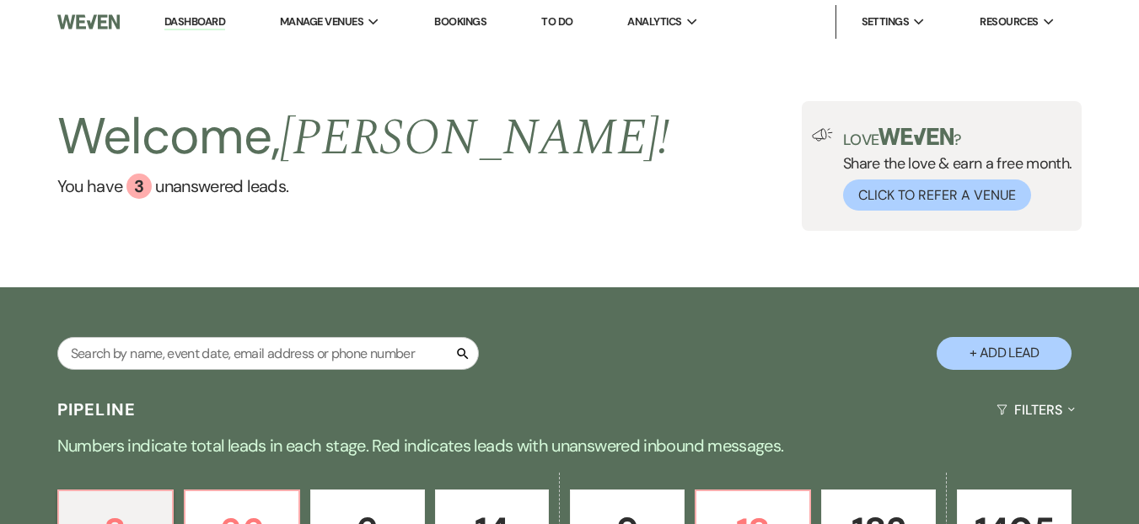
scroll to position [350, 0]
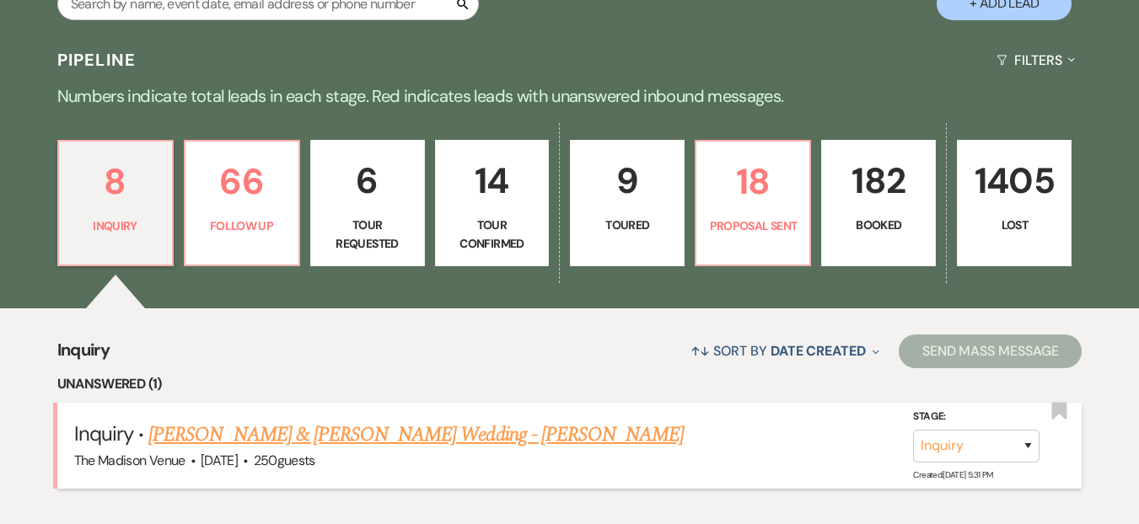
click at [365, 448] on link "Anthony Granny & Jodis Hegg's Wedding - Cher" at bounding box center [415, 435] width 535 height 30
select select "5"
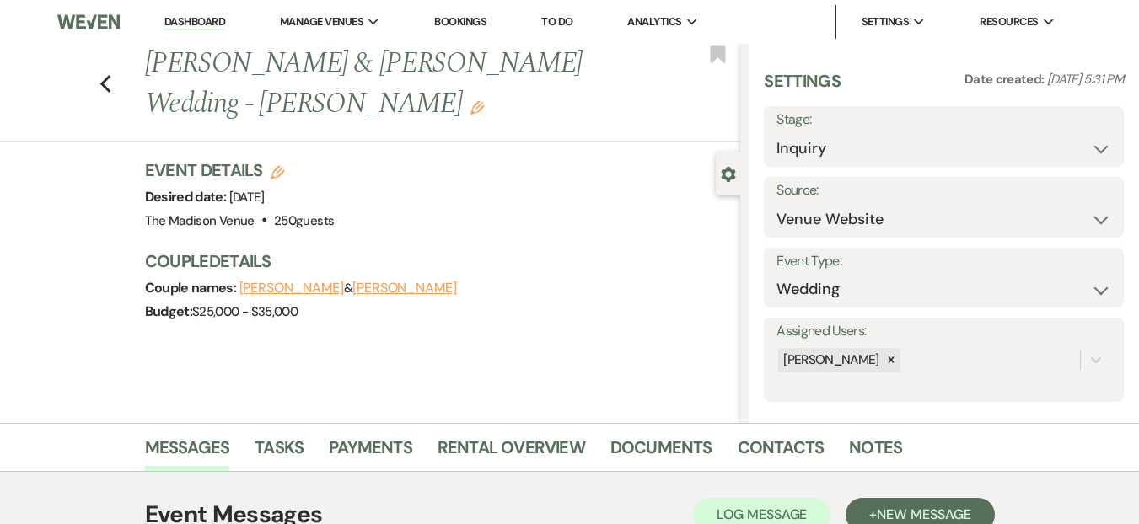
click at [207, 18] on link "Dashboard" at bounding box center [194, 22] width 61 height 16
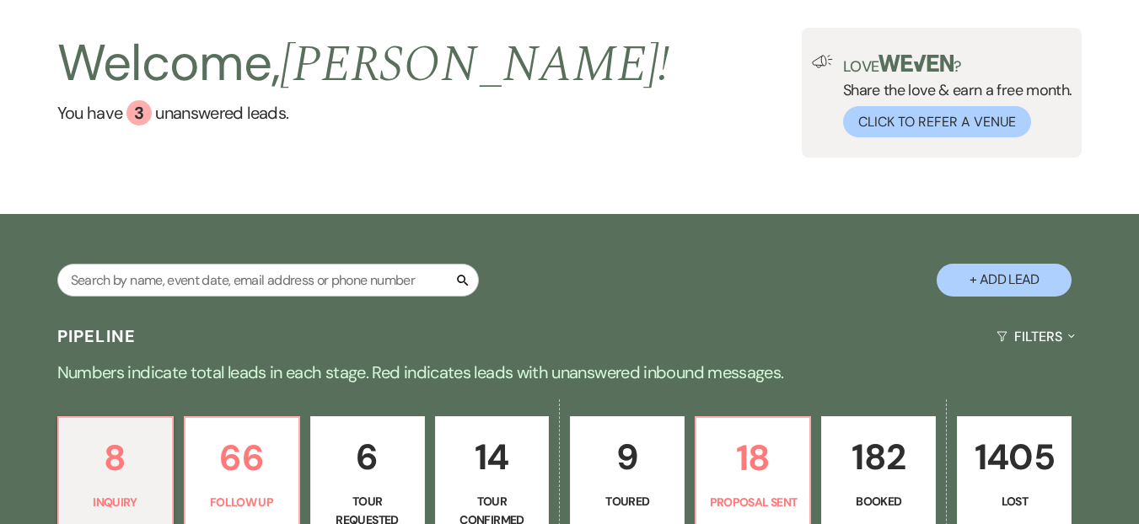
scroll to position [155, 0]
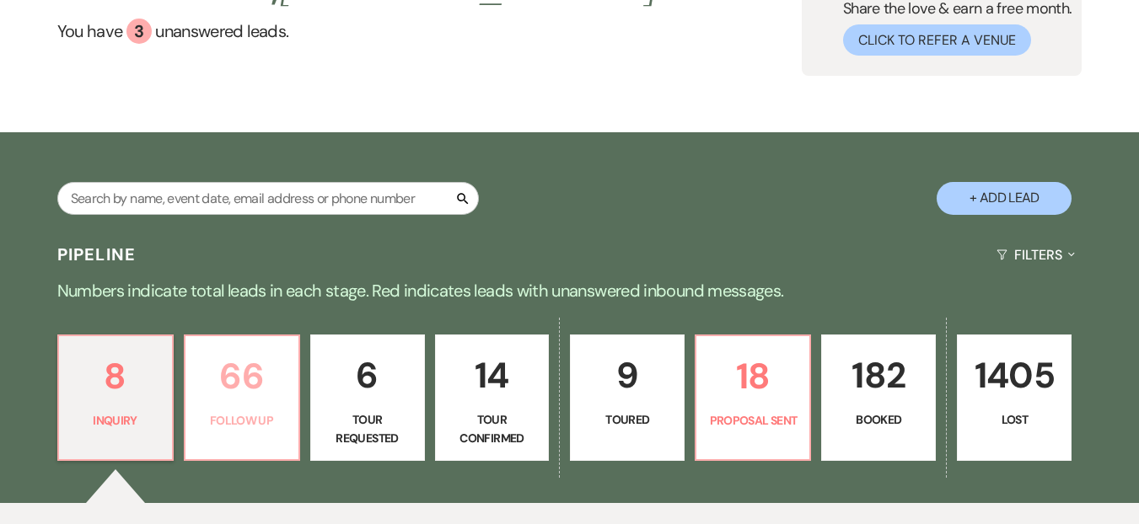
click at [263, 365] on p "66" at bounding box center [242, 376] width 93 height 56
select select "9"
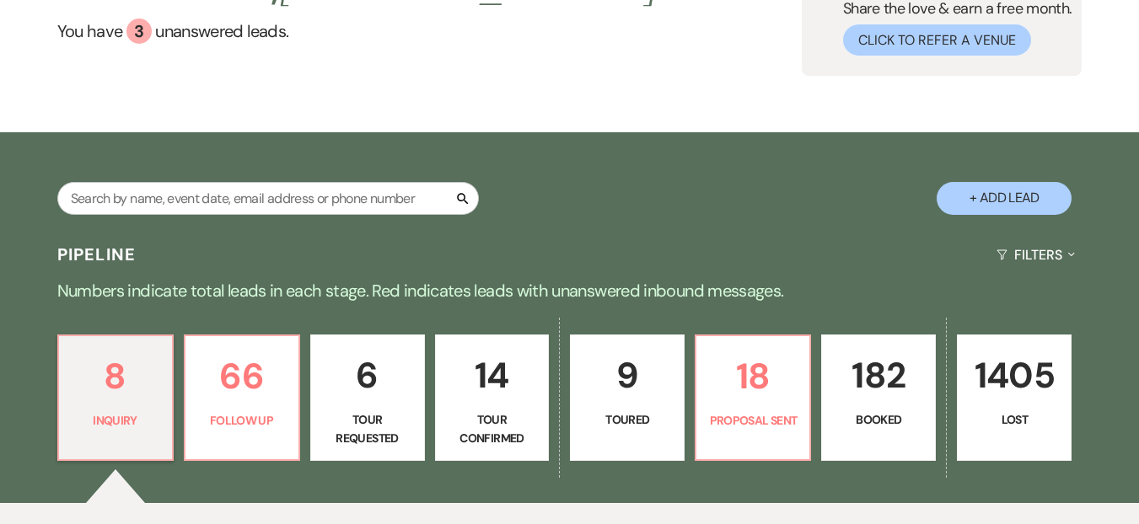
select select "9"
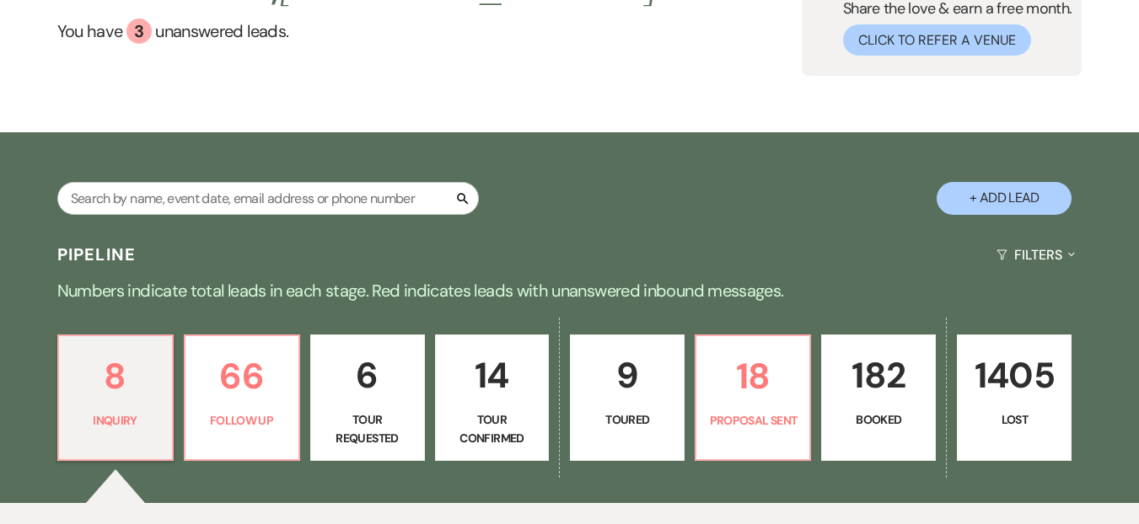
select select "9"
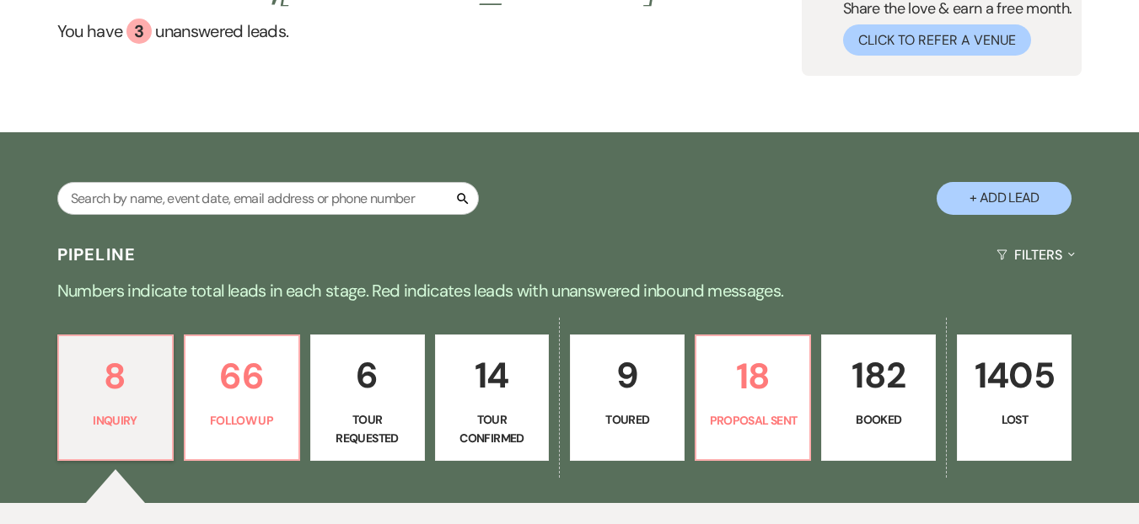
select select "9"
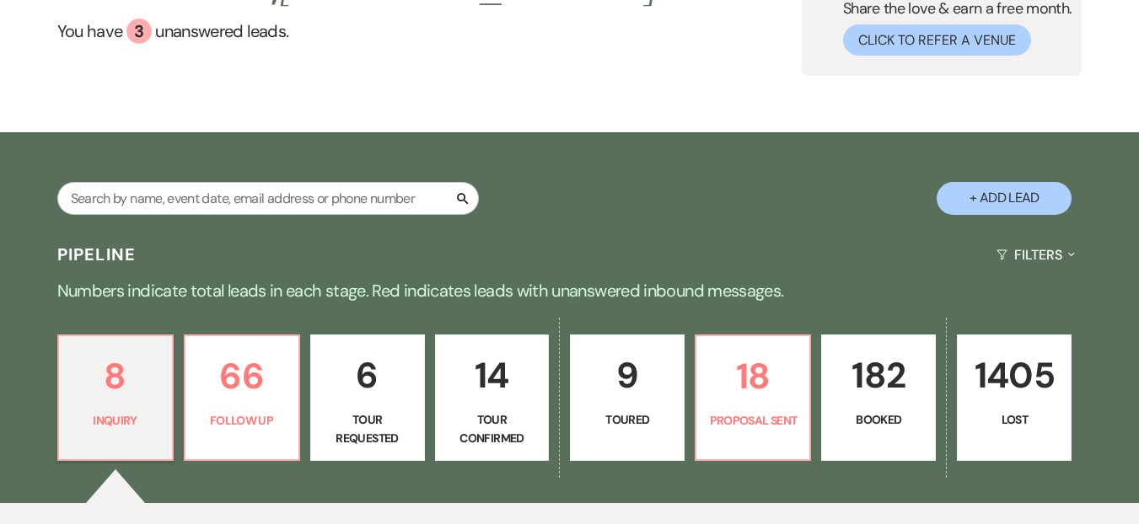
select select "9"
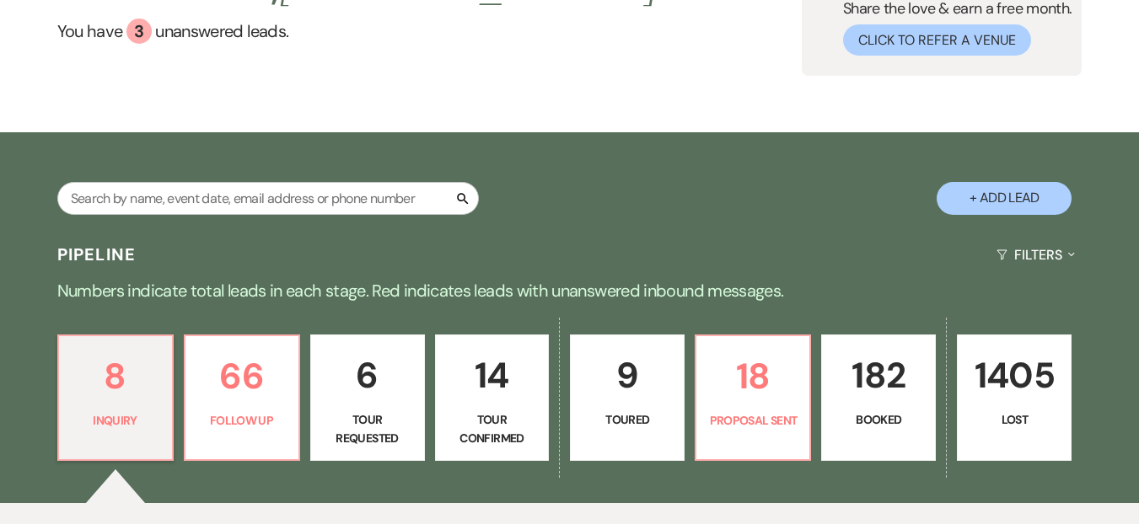
select select "9"
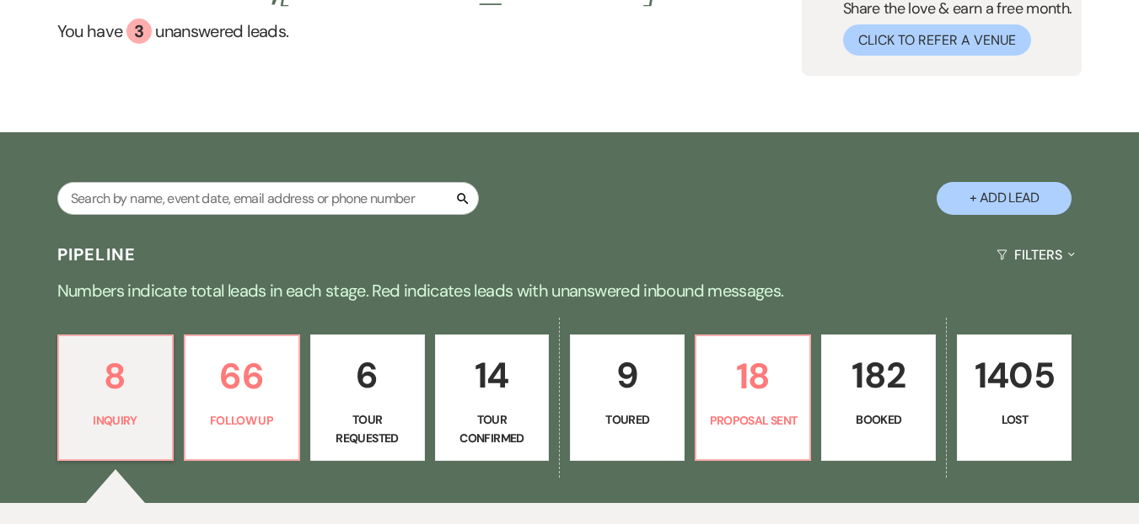
select select "9"
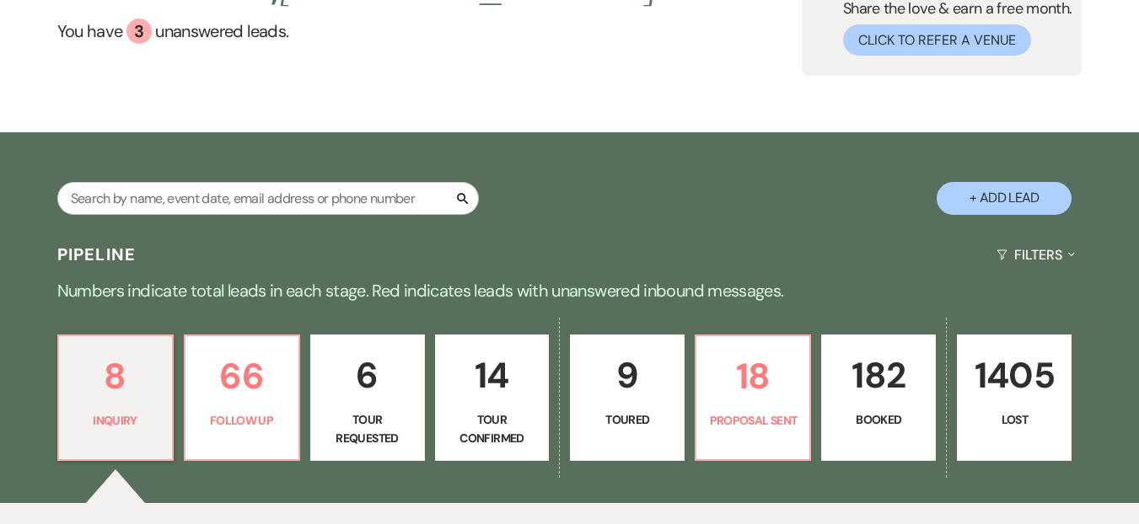
select select "9"
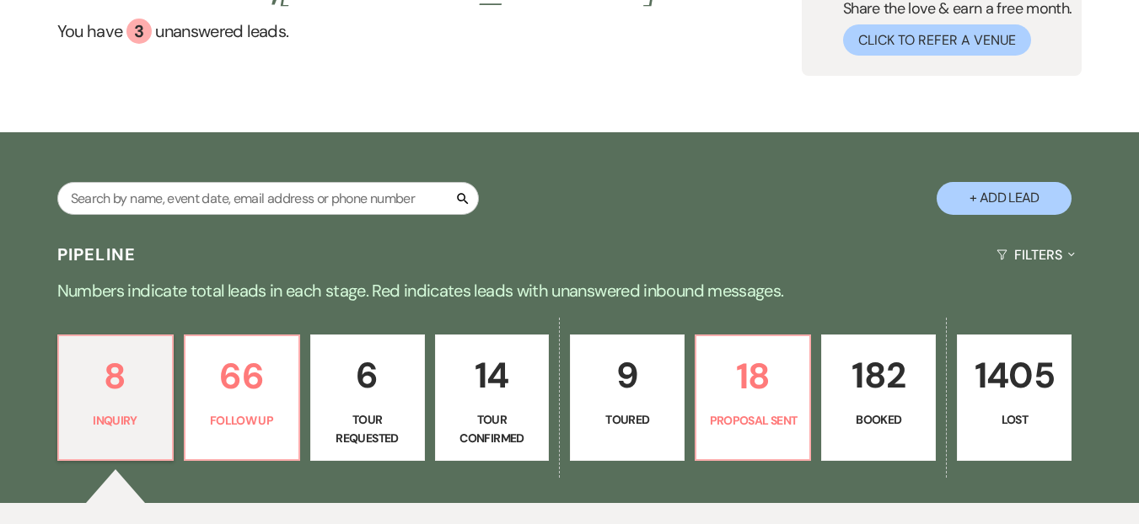
select select "9"
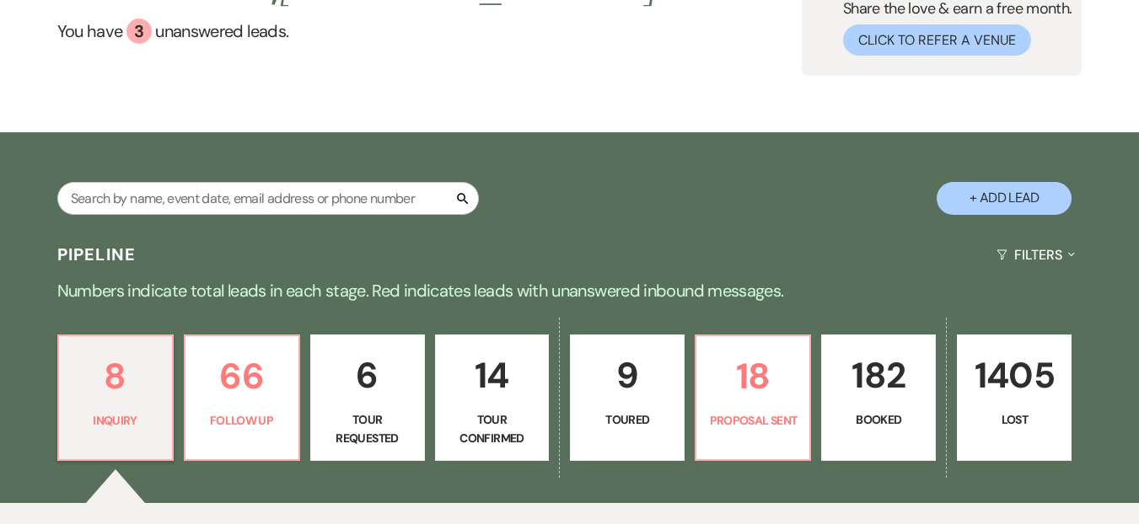
select select "9"
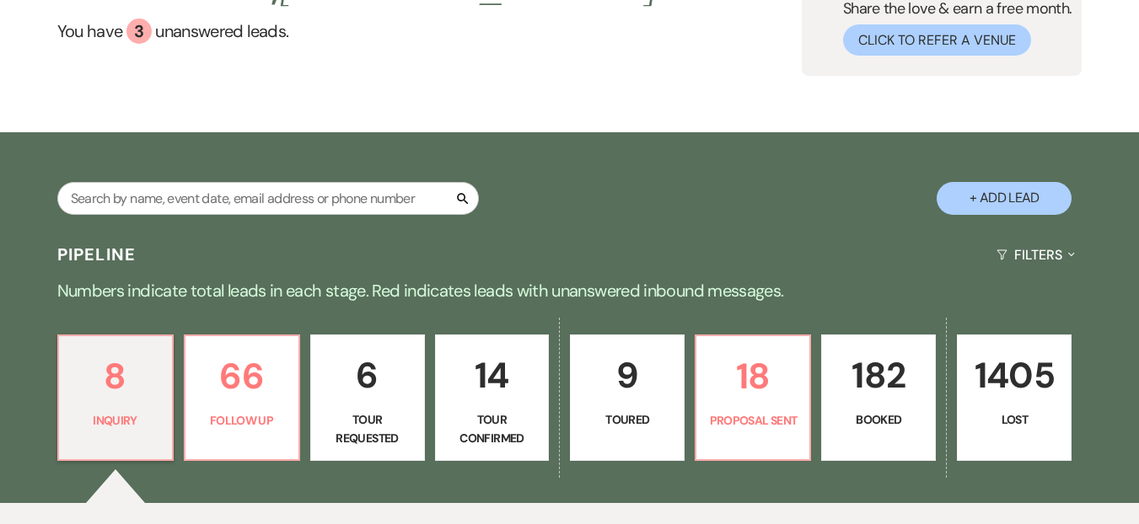
select select "9"
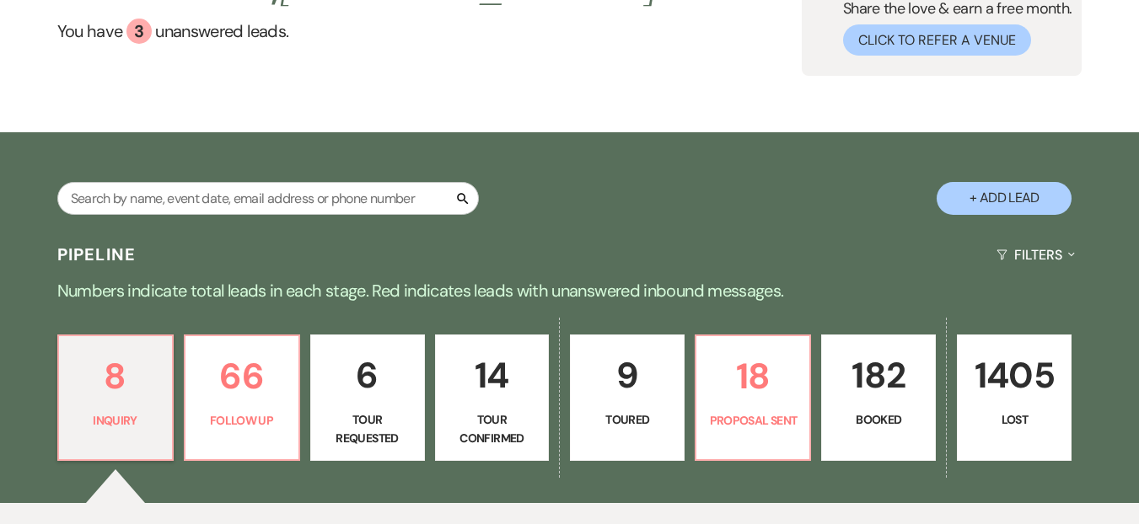
select select "9"
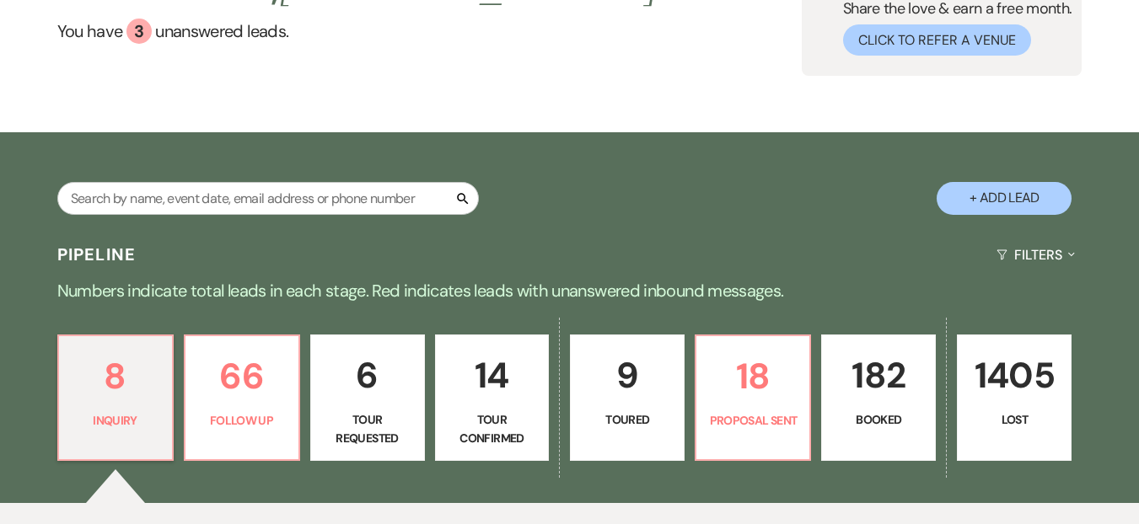
select select "9"
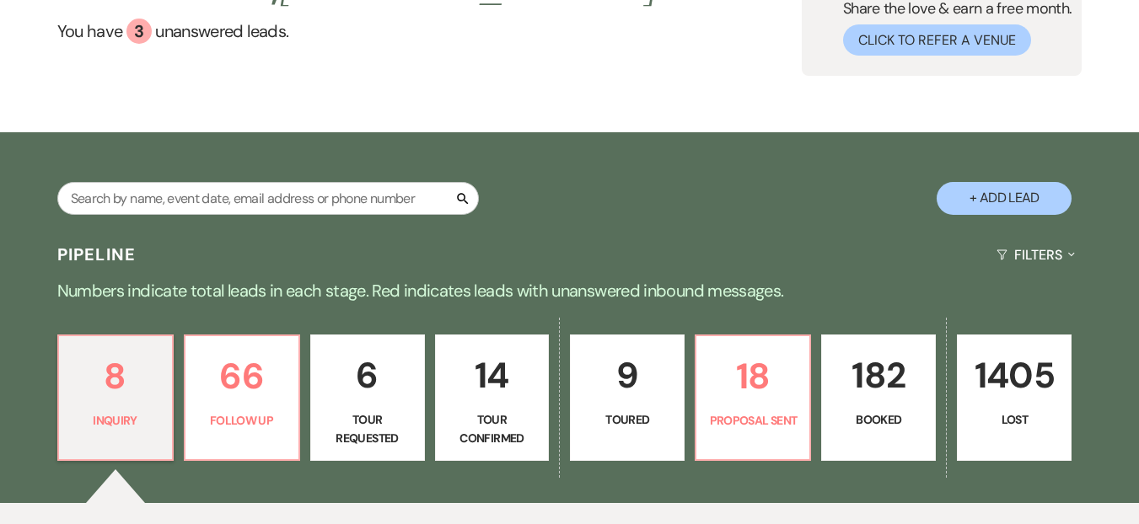
select select "9"
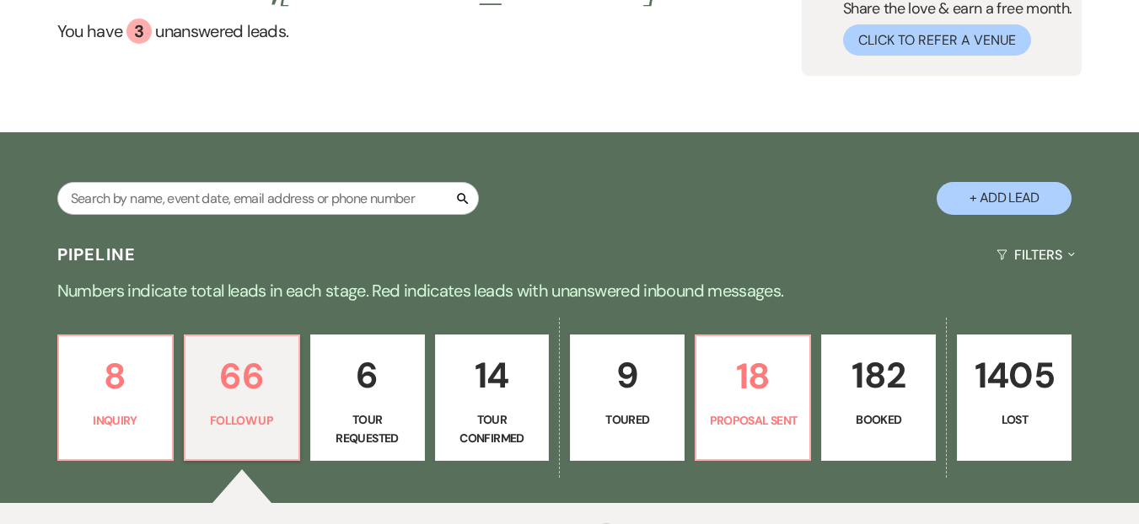
select select "9"
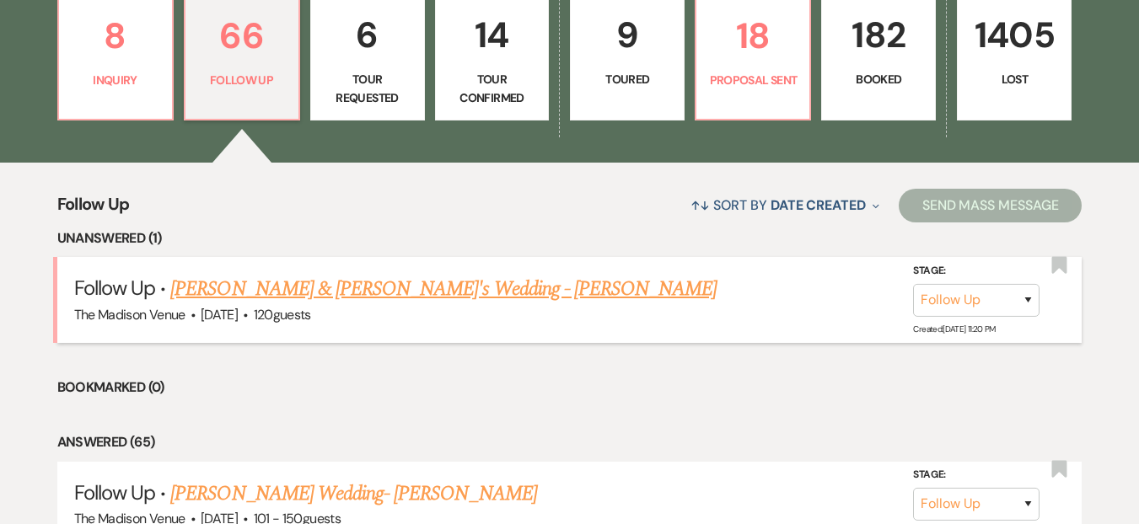
click at [373, 288] on link "Jarred & Sarah's Wedding - Cher" at bounding box center [443, 289] width 546 height 30
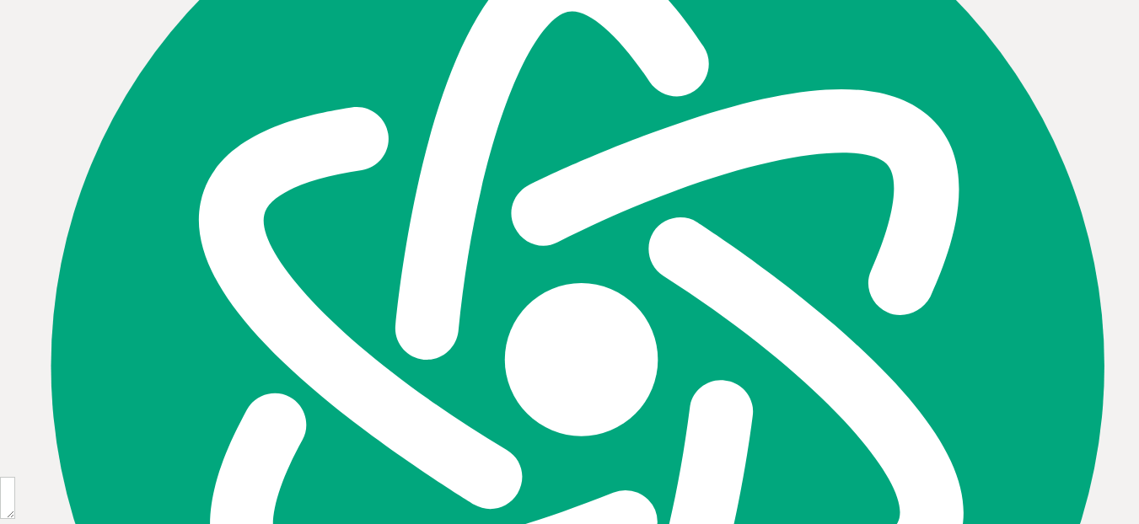
select select "9"
select select "5"
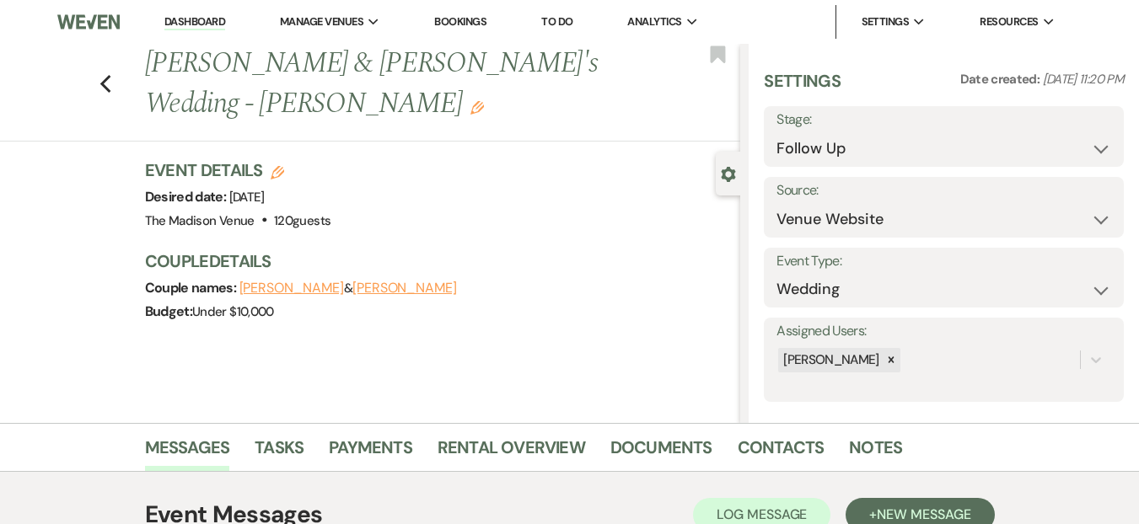
click at [119, 64] on div "Previous Jarred & Sarah's Wedding - Cher Edit Bookmark" at bounding box center [366, 93] width 749 height 98
click at [107, 75] on use "button" at bounding box center [105, 84] width 11 height 19
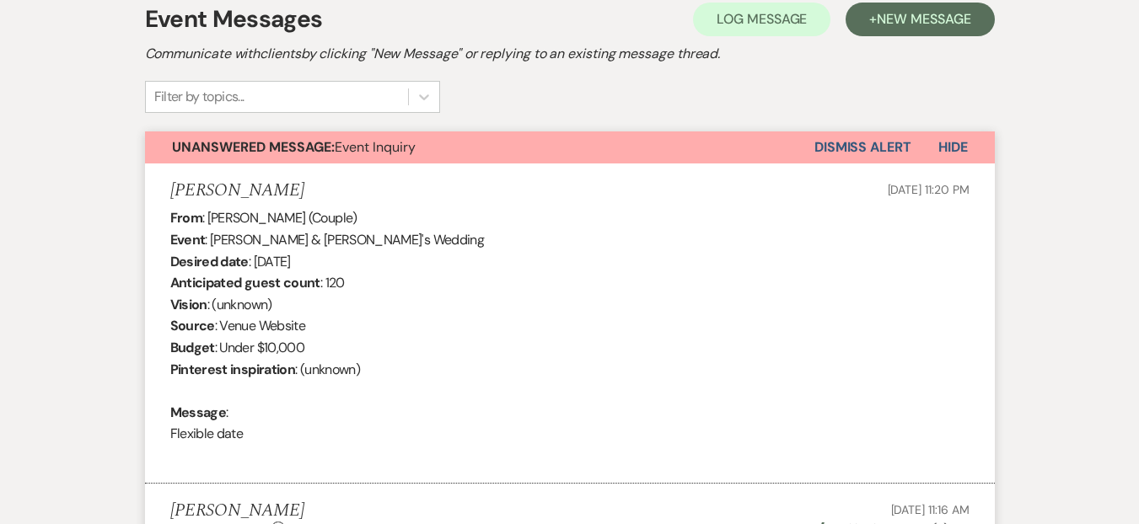
select select "9"
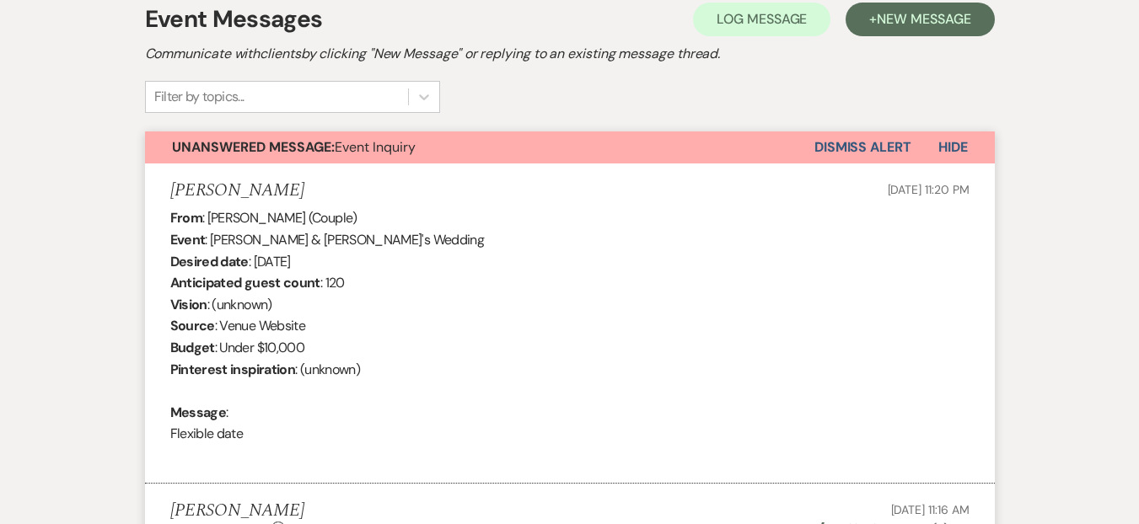
select select "9"
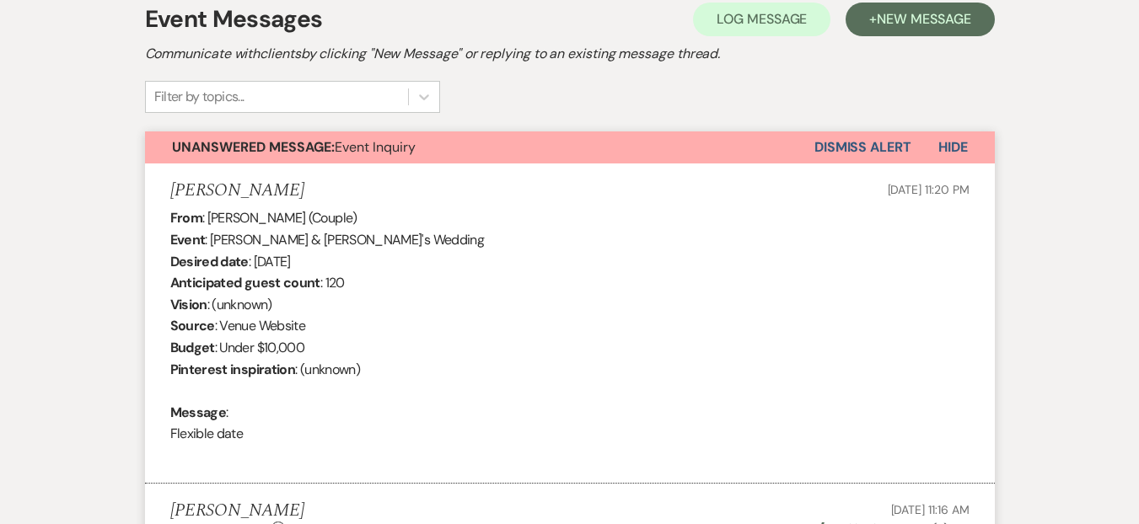
select select "9"
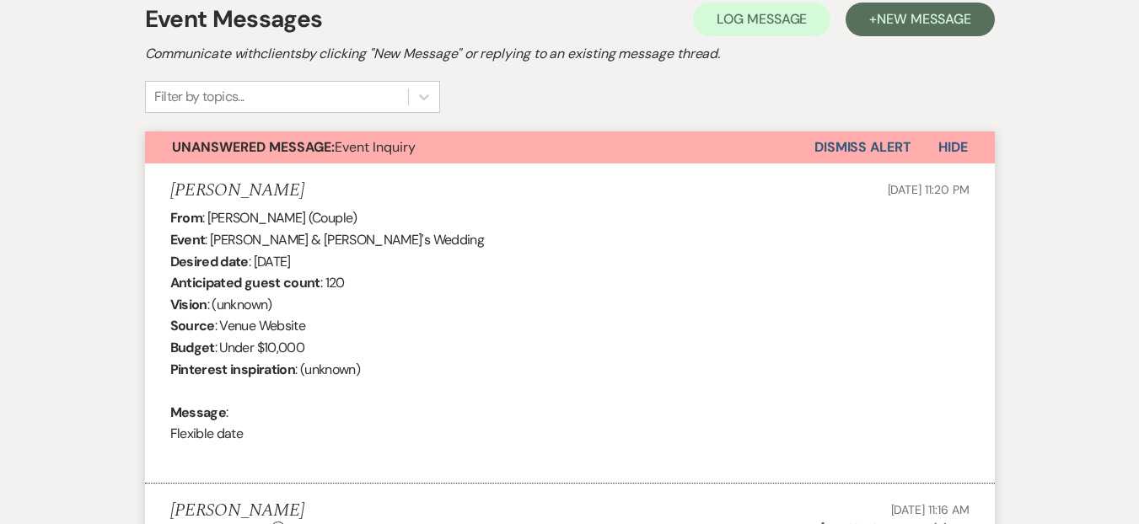
select select "9"
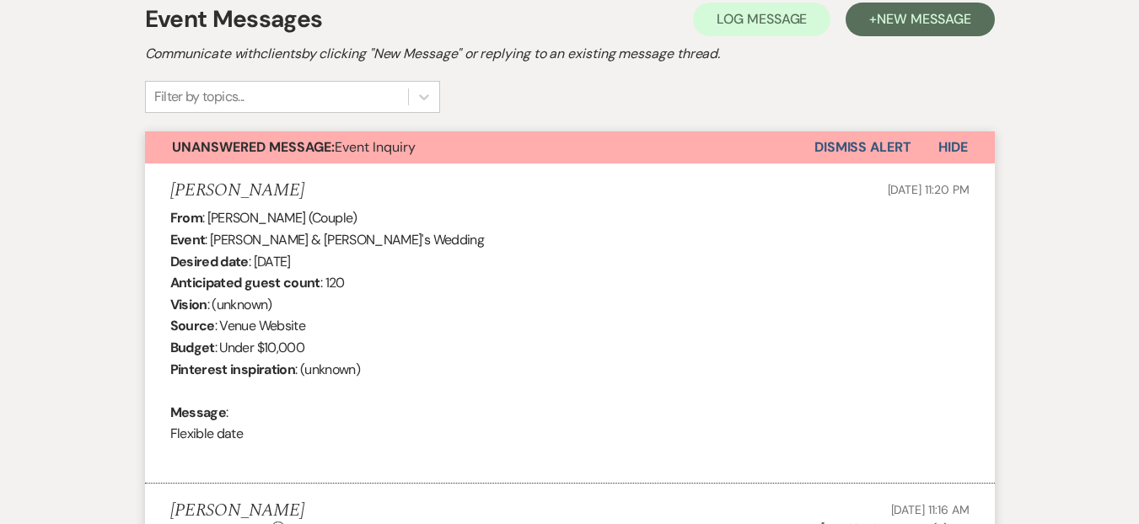
select select "9"
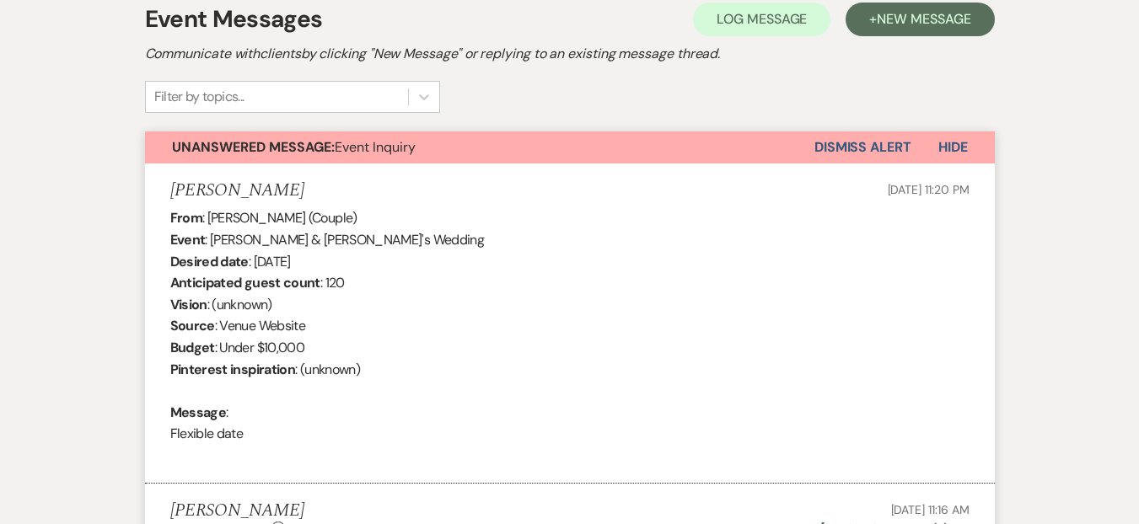
select select "9"
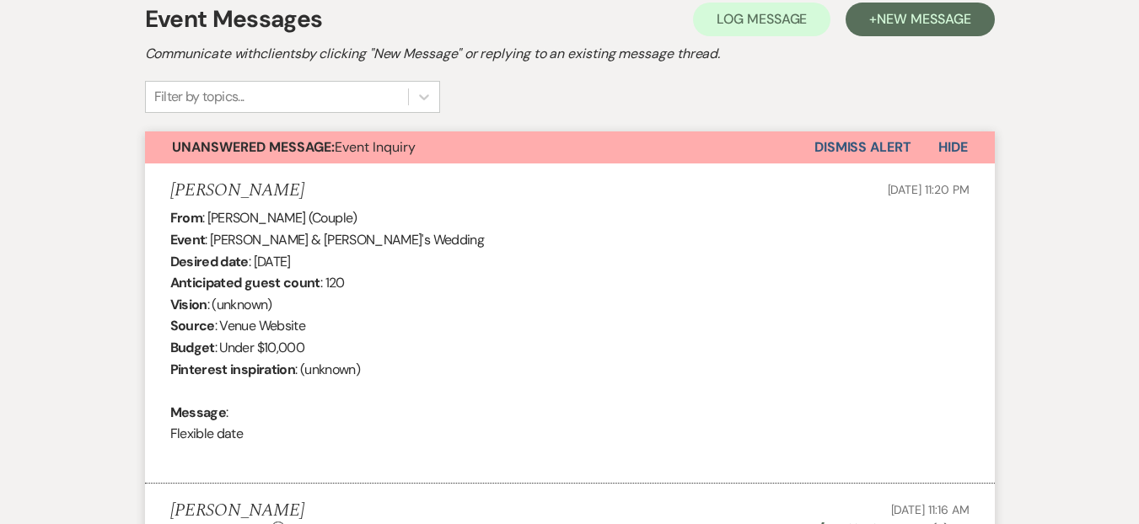
select select "9"
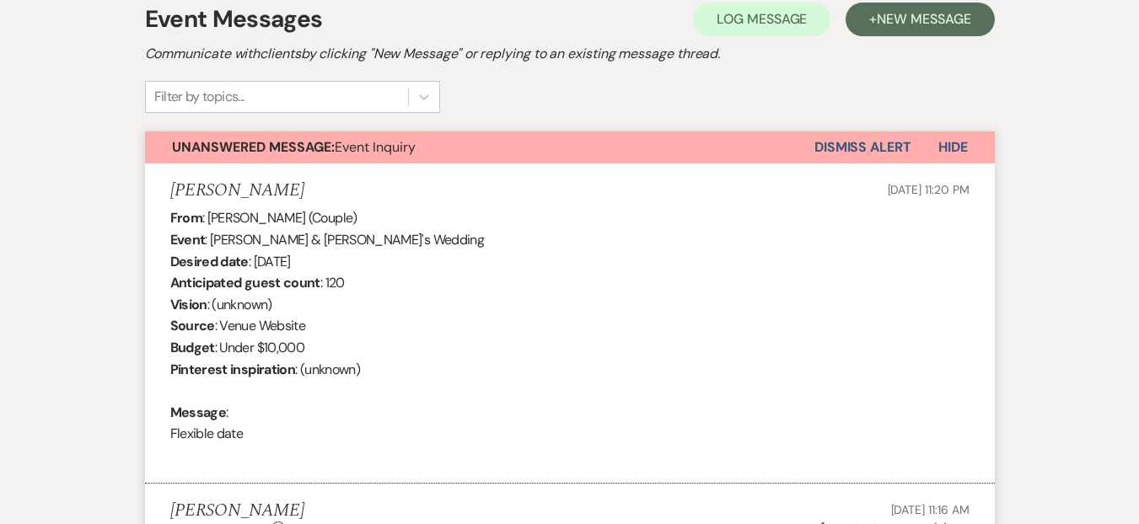
select select "9"
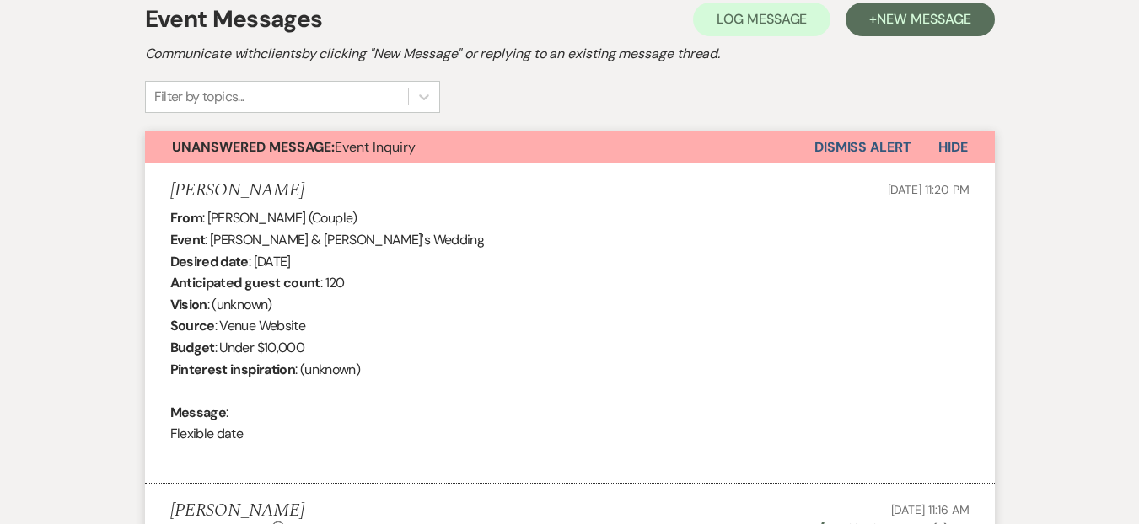
select select "9"
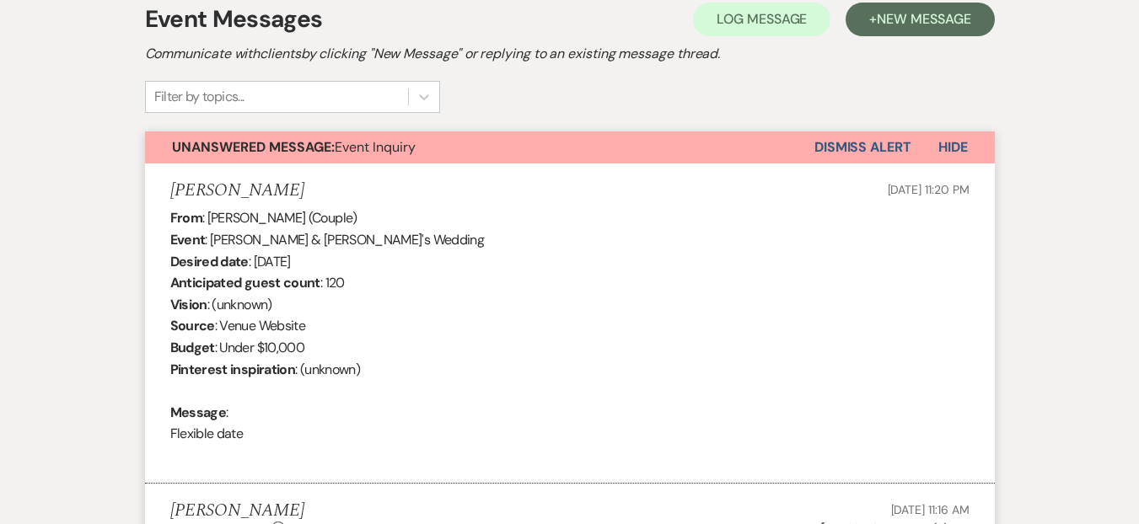
select select "9"
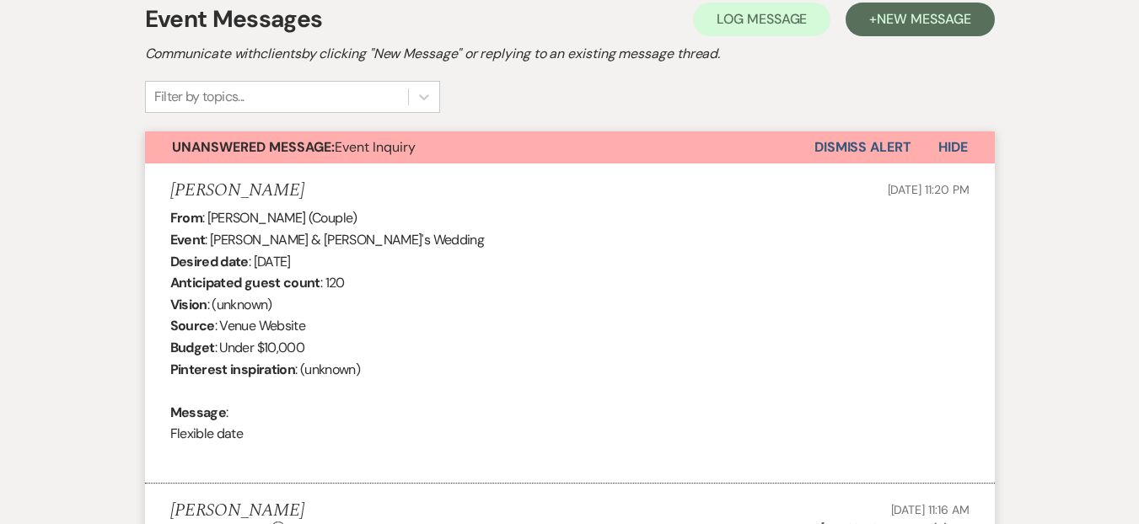
select select "9"
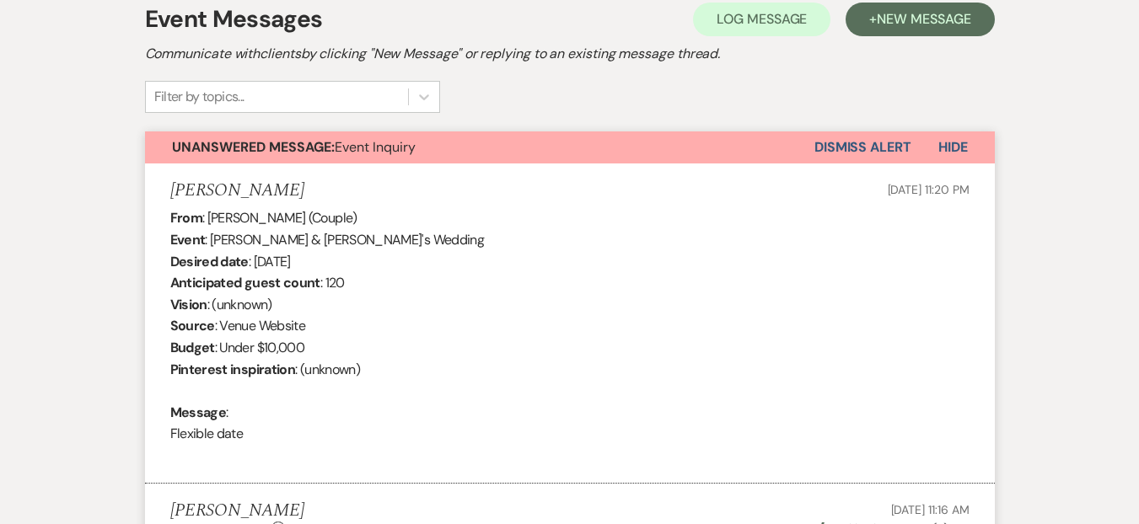
select select "9"
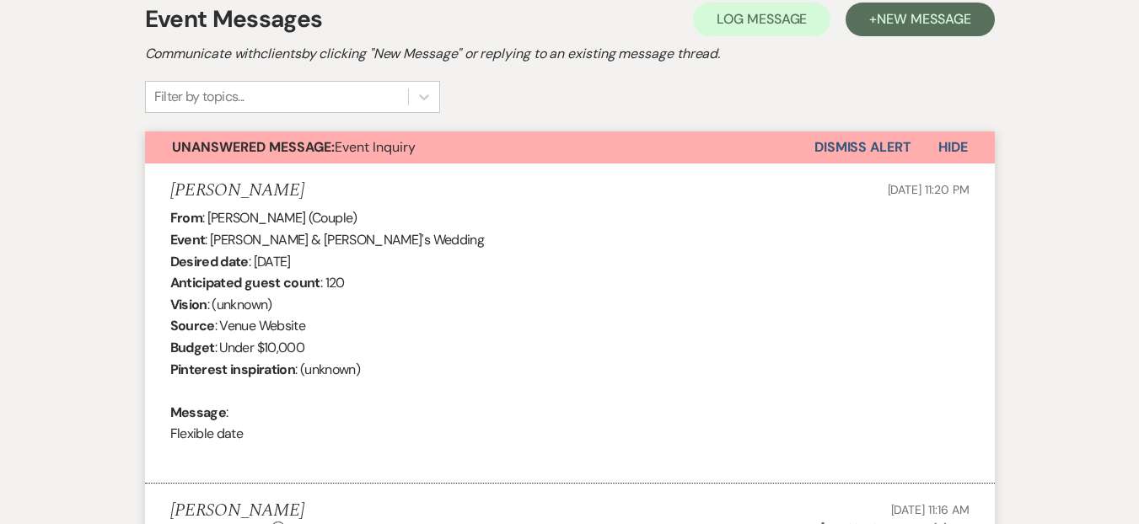
select select "9"
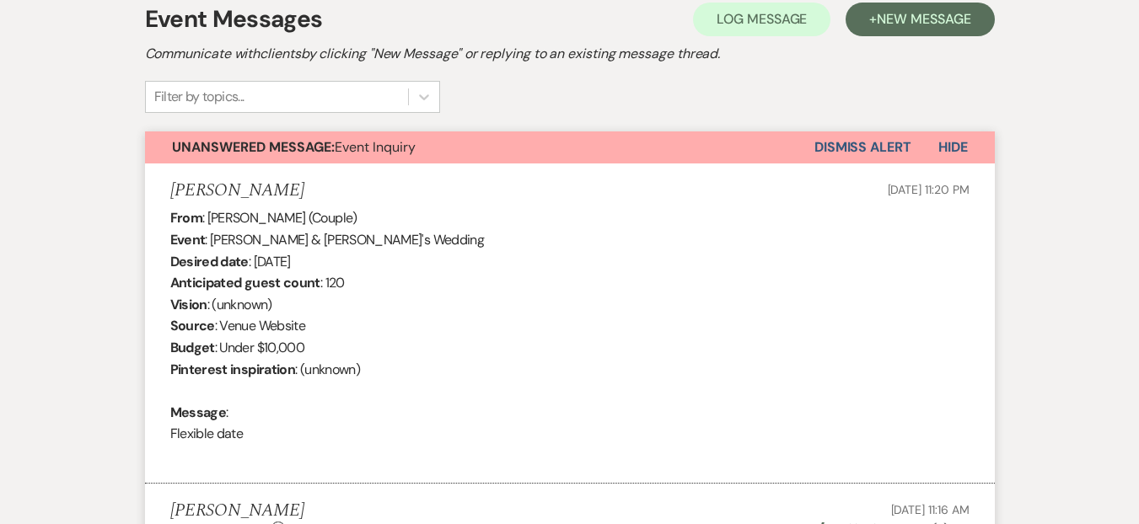
select select "9"
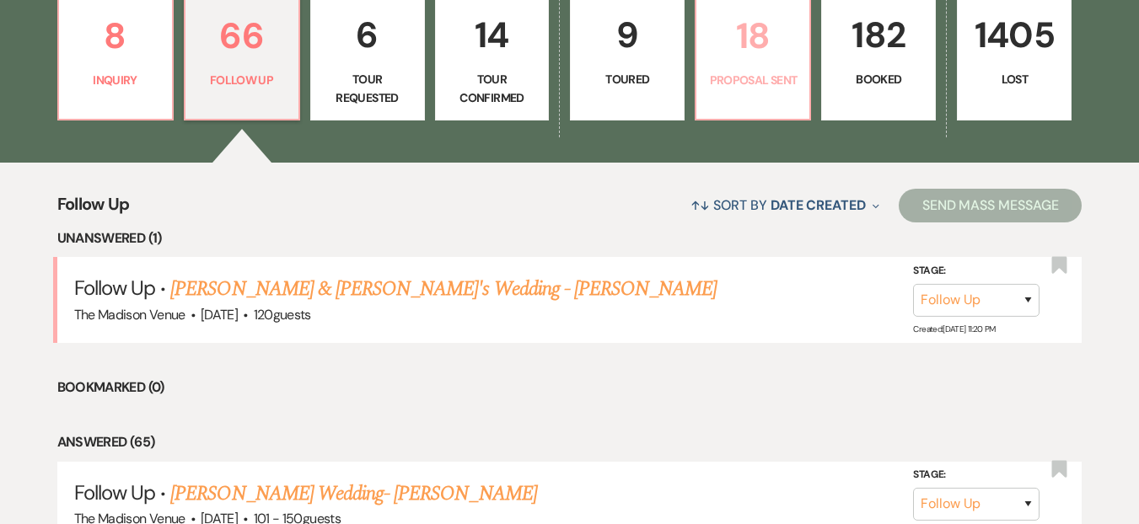
click at [766, 90] on link "18 Proposal Sent" at bounding box center [753, 57] width 116 height 126
select select "6"
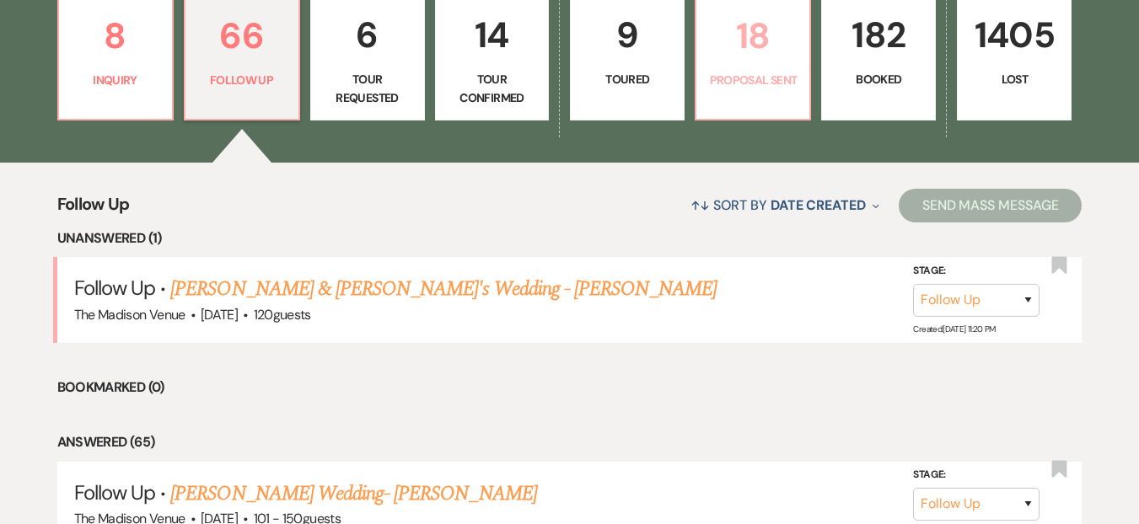
select select "6"
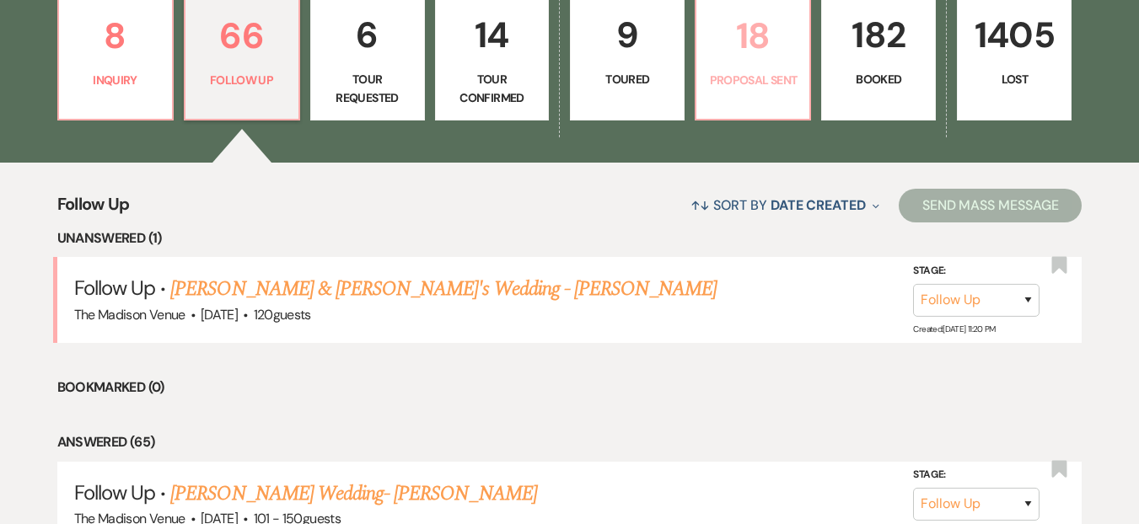
select select "6"
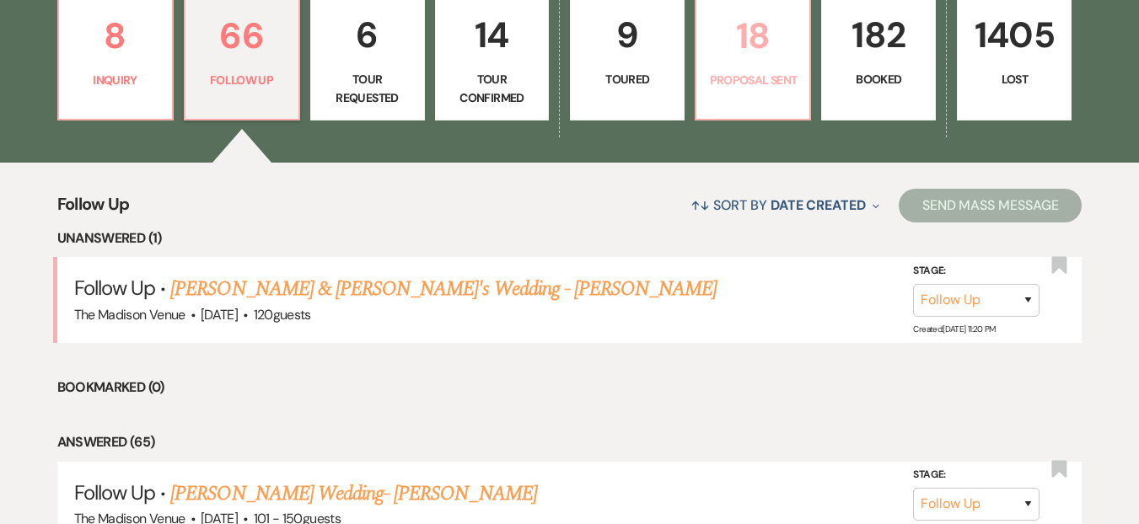
select select "6"
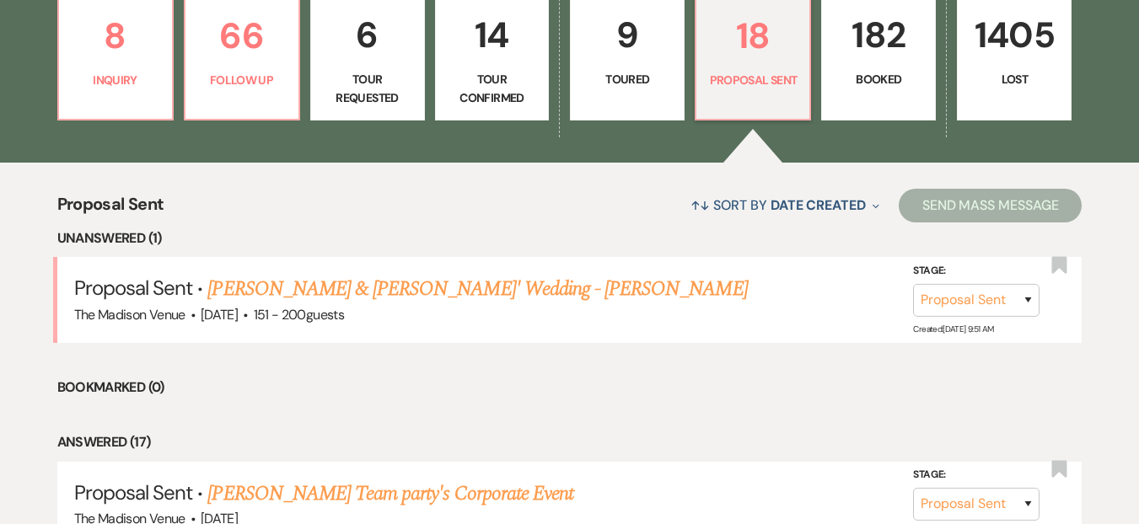
click at [324, 67] on link "6 Tour Requested" at bounding box center [367, 57] width 115 height 126
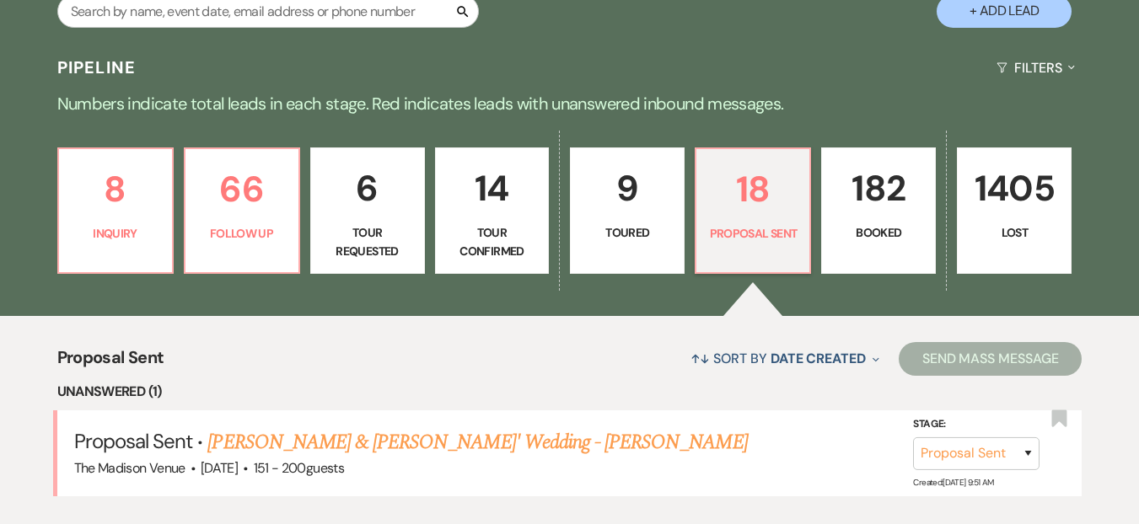
select select "2"
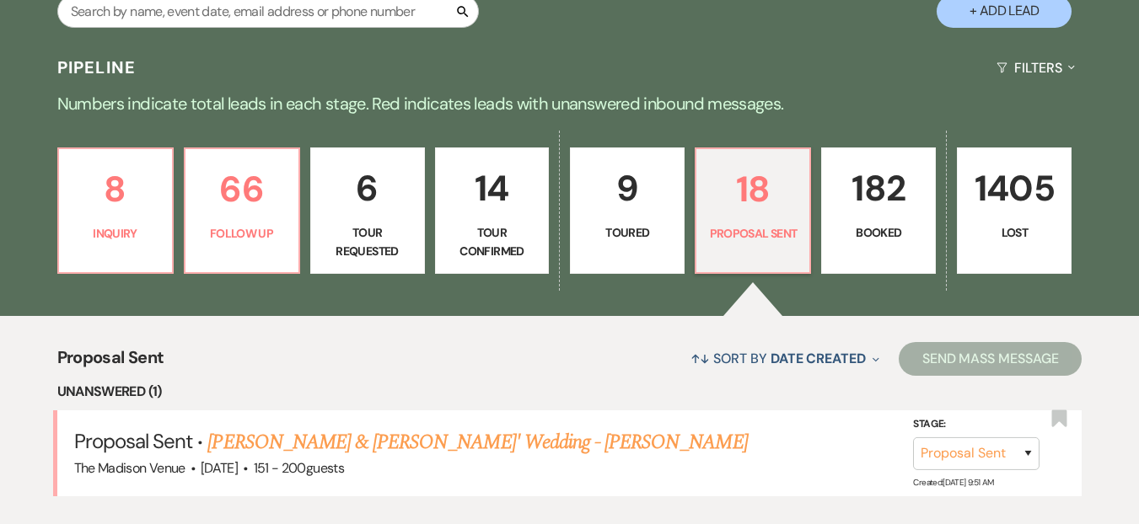
select select "2"
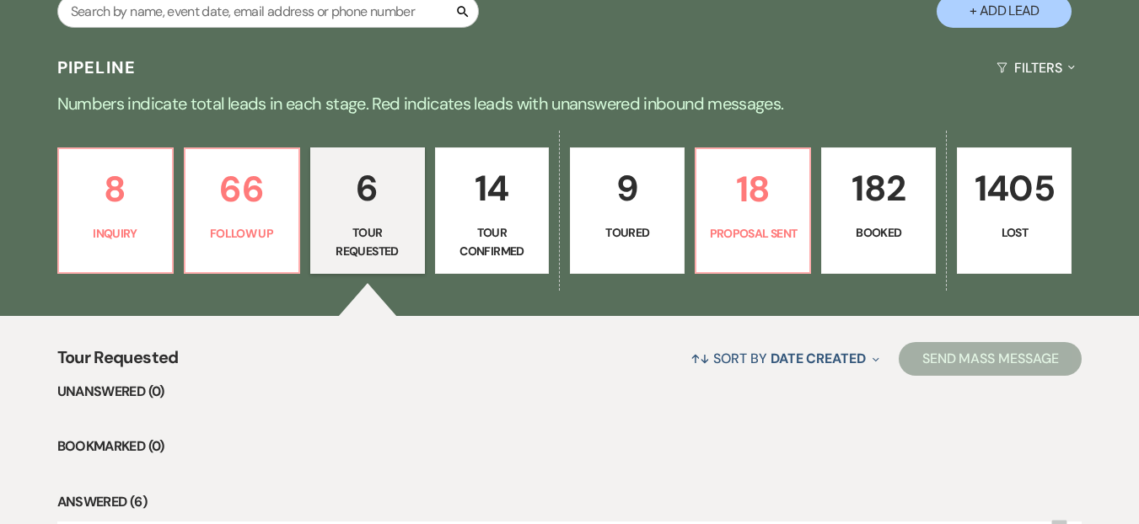
scroll to position [496, 0]
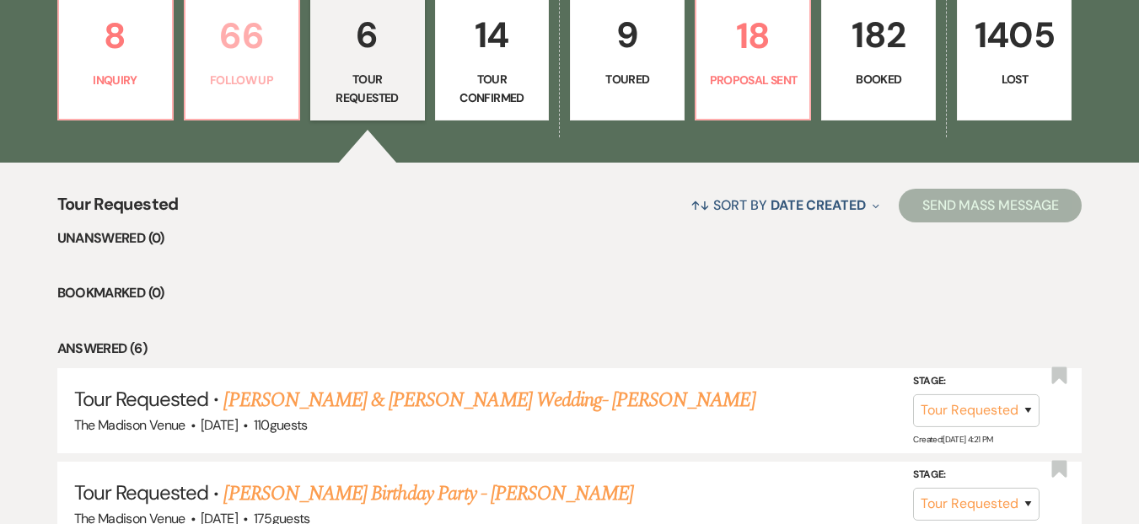
click at [257, 69] on link "66 Follow Up" at bounding box center [242, 57] width 116 height 126
select select "9"
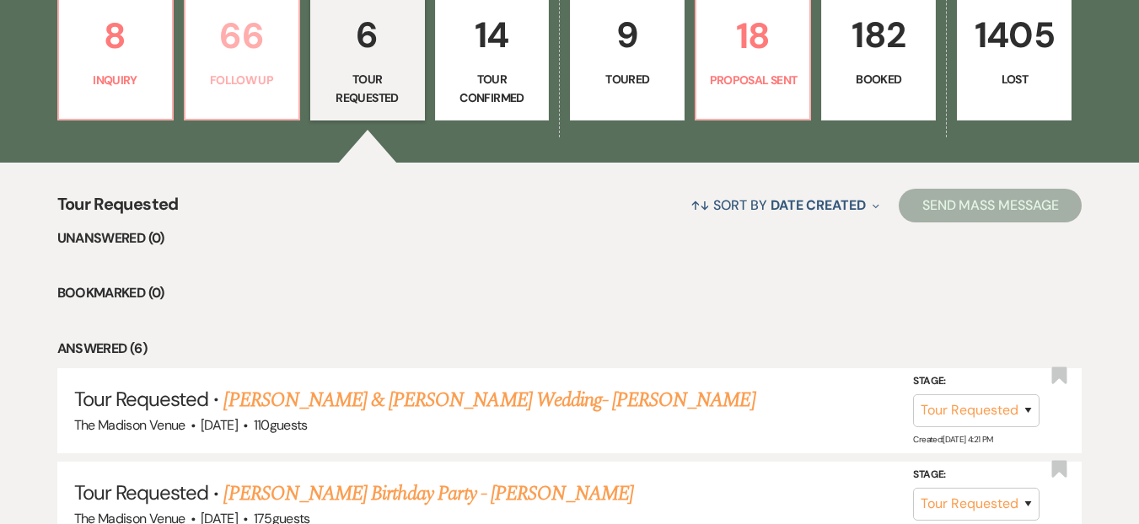
select select "9"
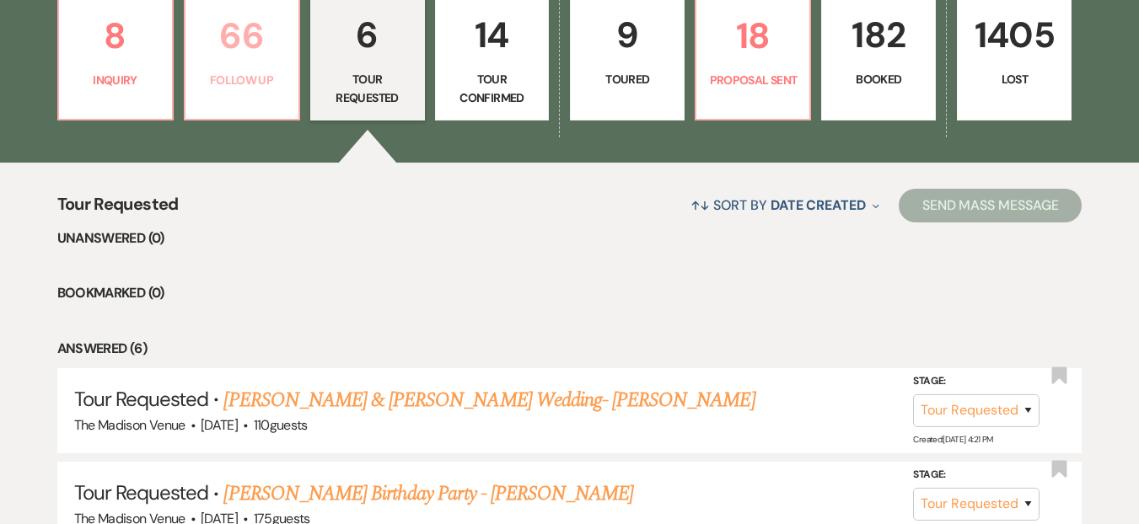
select select "9"
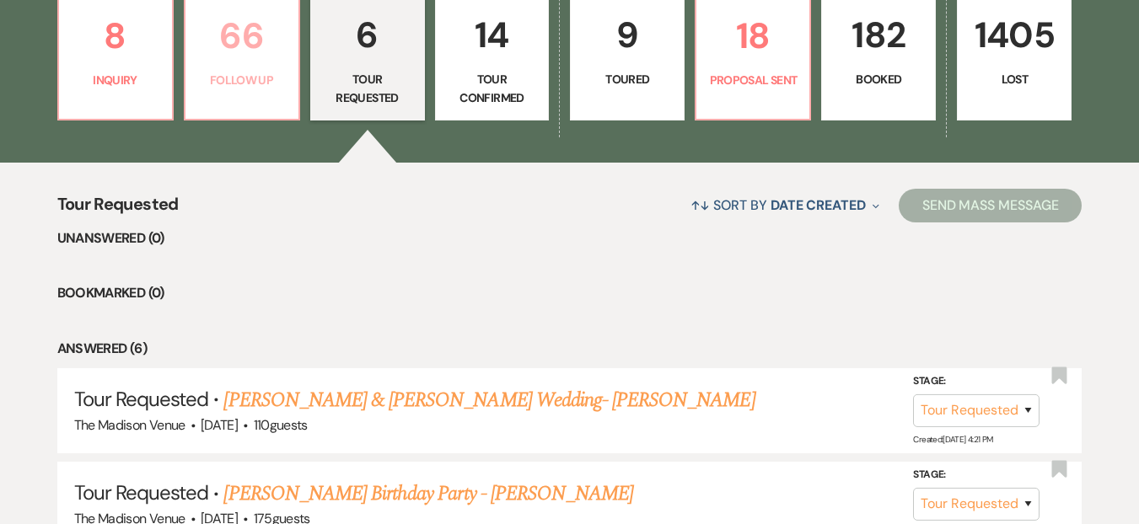
select select "9"
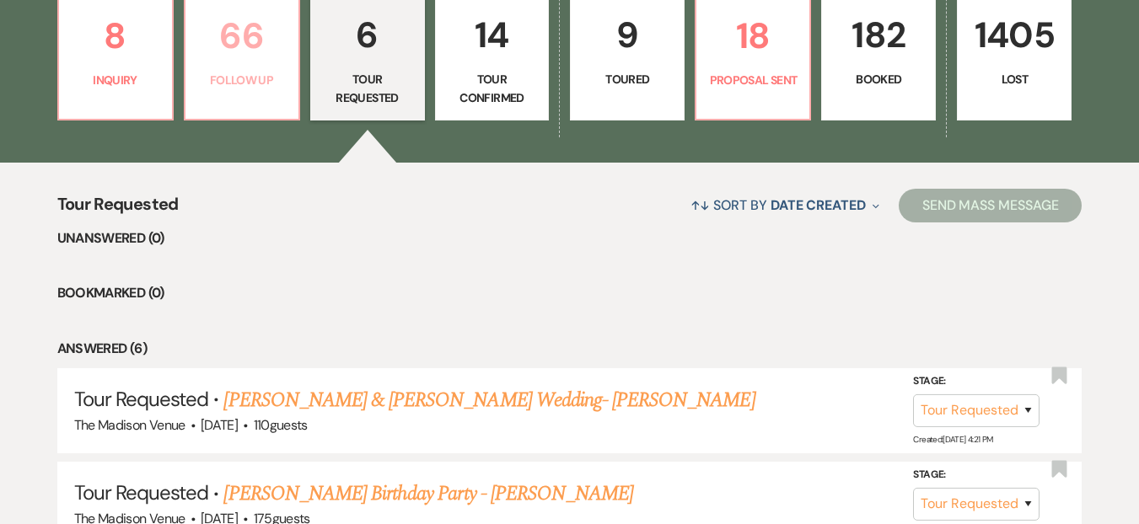
select select "9"
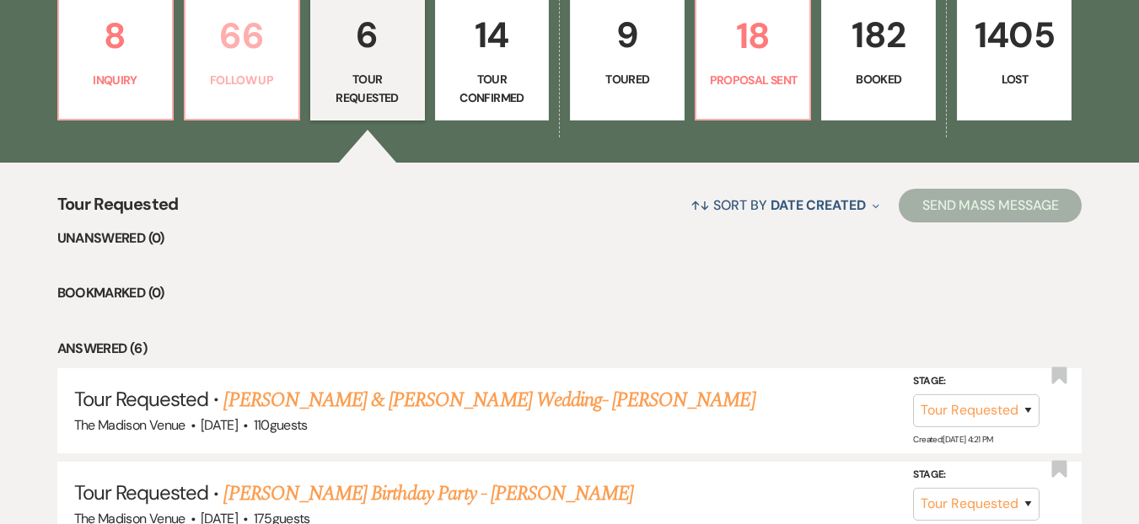
select select "9"
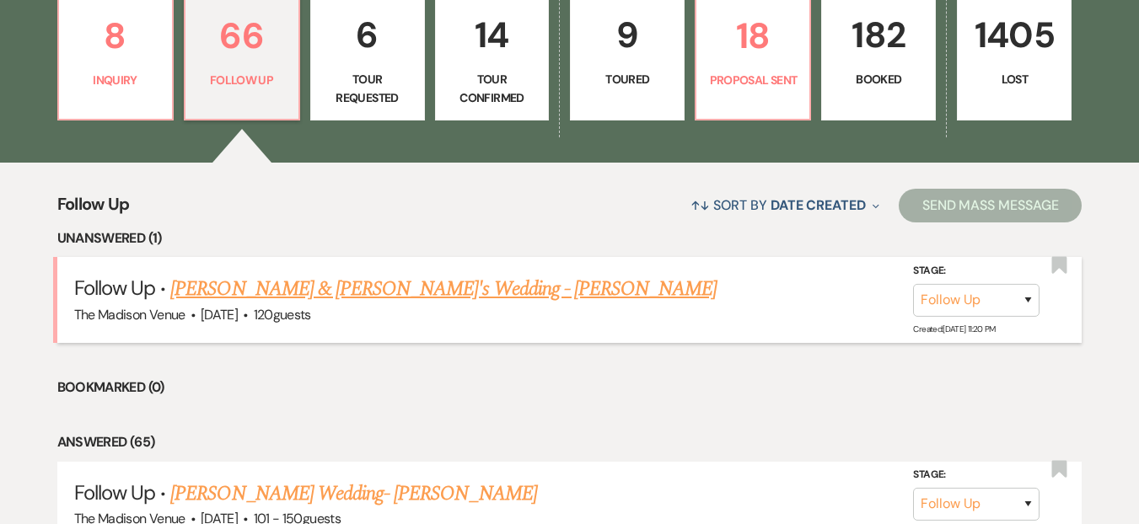
click at [481, 260] on li "Follow Up · Jarred & Sarah's Wedding - Cher The Madison Venue · Jul 24, 2026 · …" at bounding box center [569, 299] width 1025 height 85
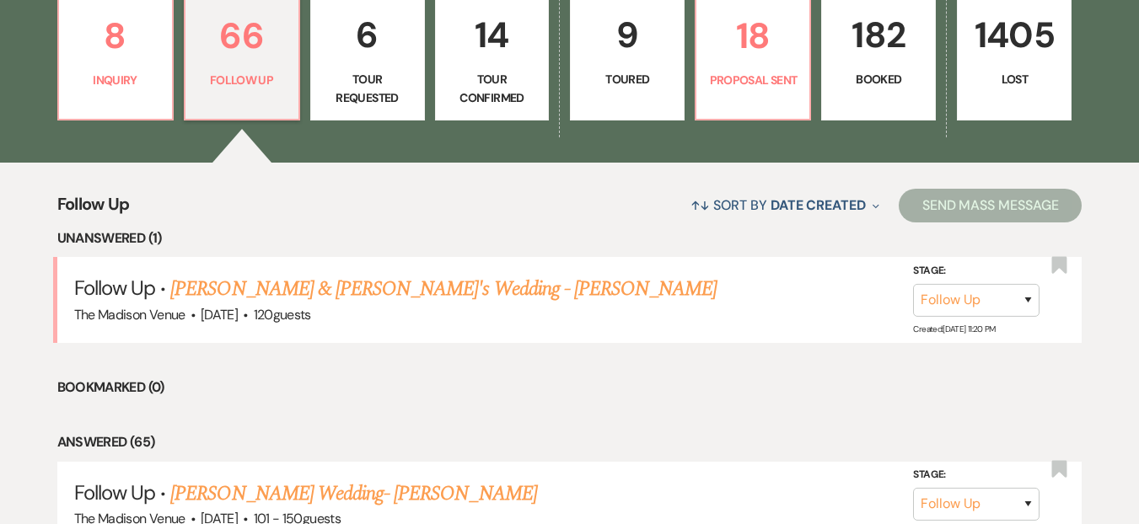
click at [189, 203] on div "↑↓ Sort By Date Created Expand Send Mass Message" at bounding box center [606, 205] width 953 height 45
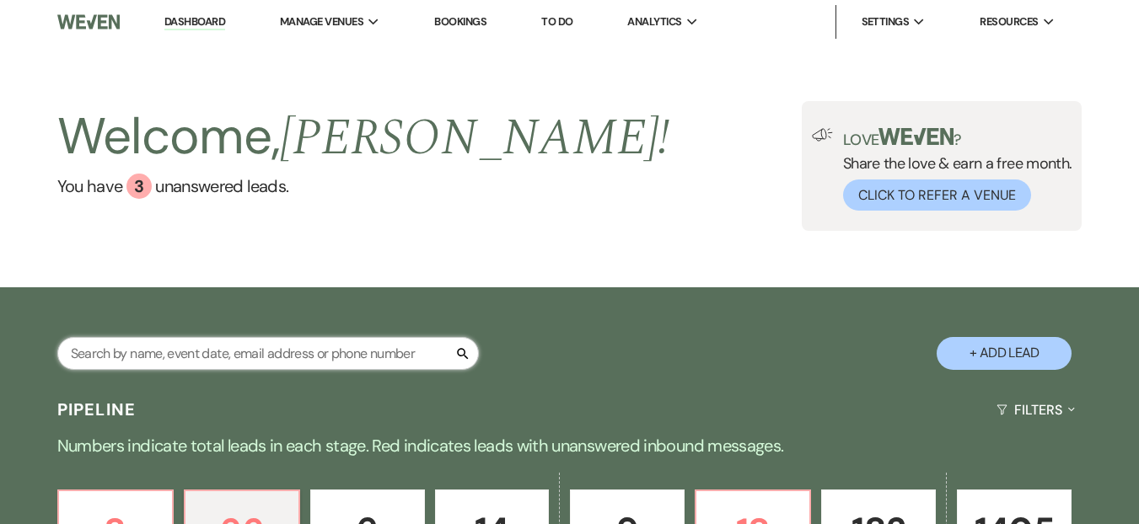
click at [249, 352] on input "text" at bounding box center [268, 353] width 422 height 33
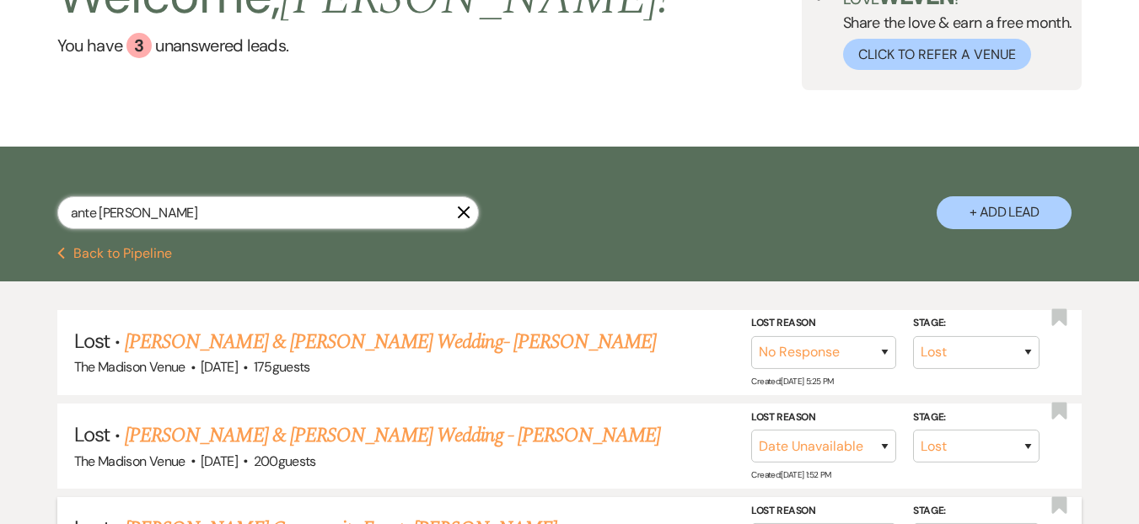
scroll to position [320, 0]
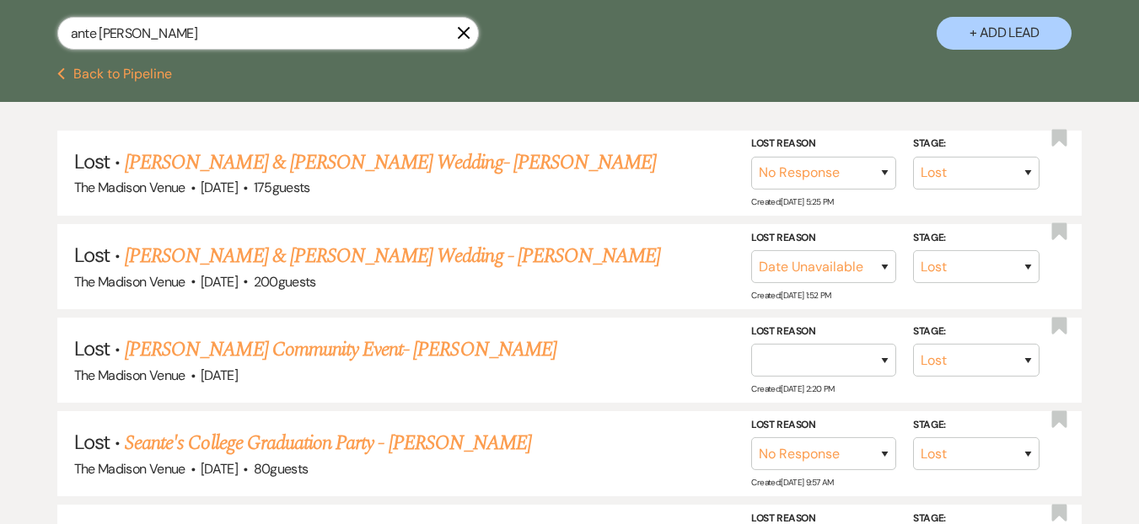
click at [100, 30] on input "ante nicole" at bounding box center [268, 33] width 422 height 33
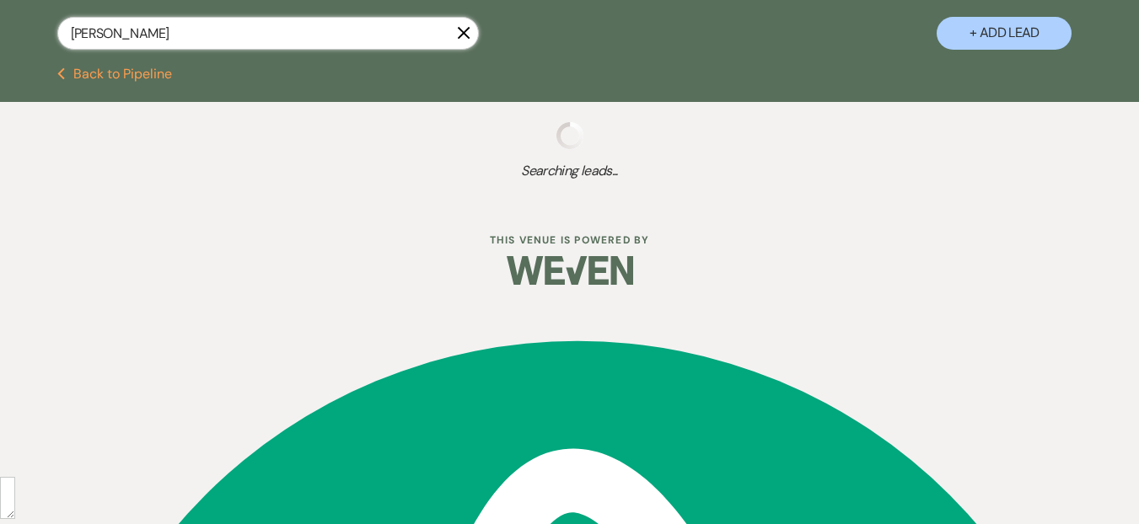
scroll to position [320, 0]
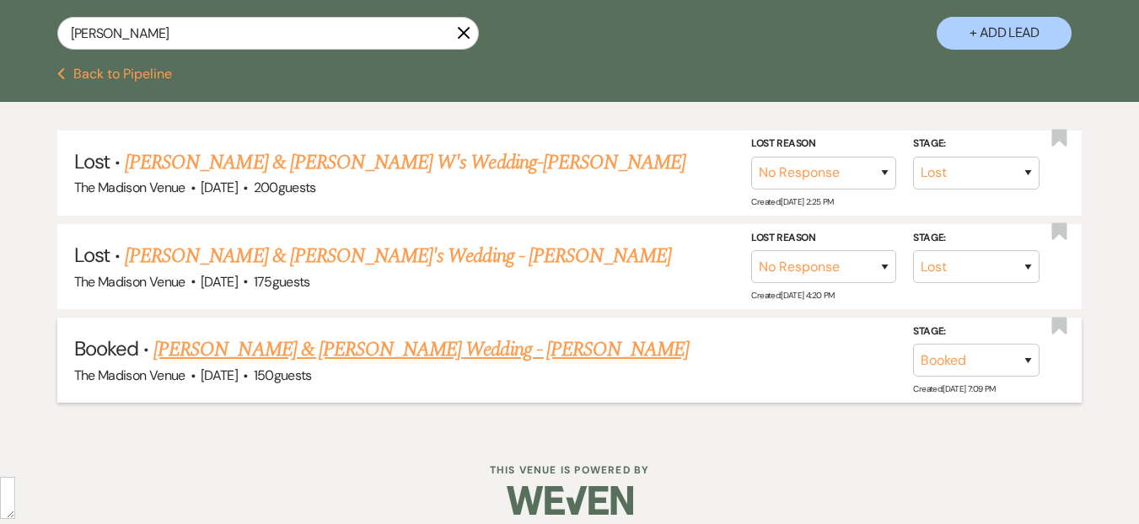
click at [358, 340] on link "[PERSON_NAME] & [PERSON_NAME] Wedding - [PERSON_NAME]" at bounding box center [420, 350] width 535 height 30
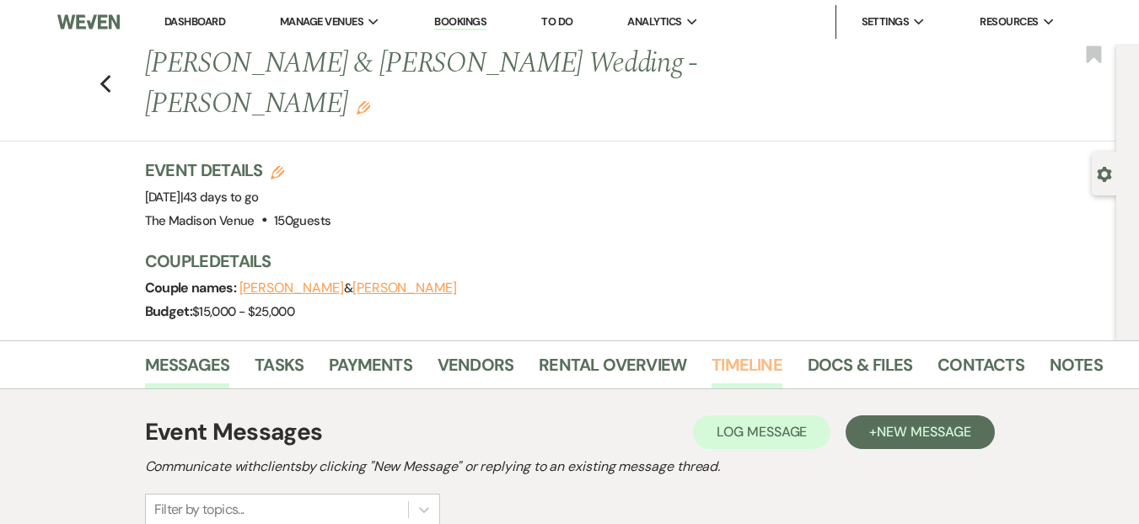
click at [740, 352] on link "Timeline" at bounding box center [747, 370] width 71 height 37
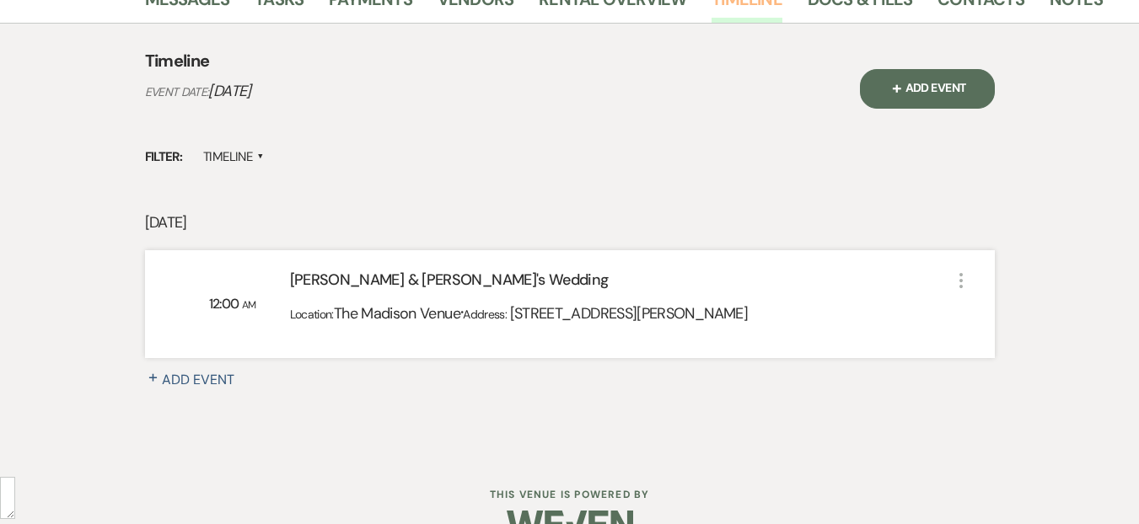
scroll to position [20, 0]
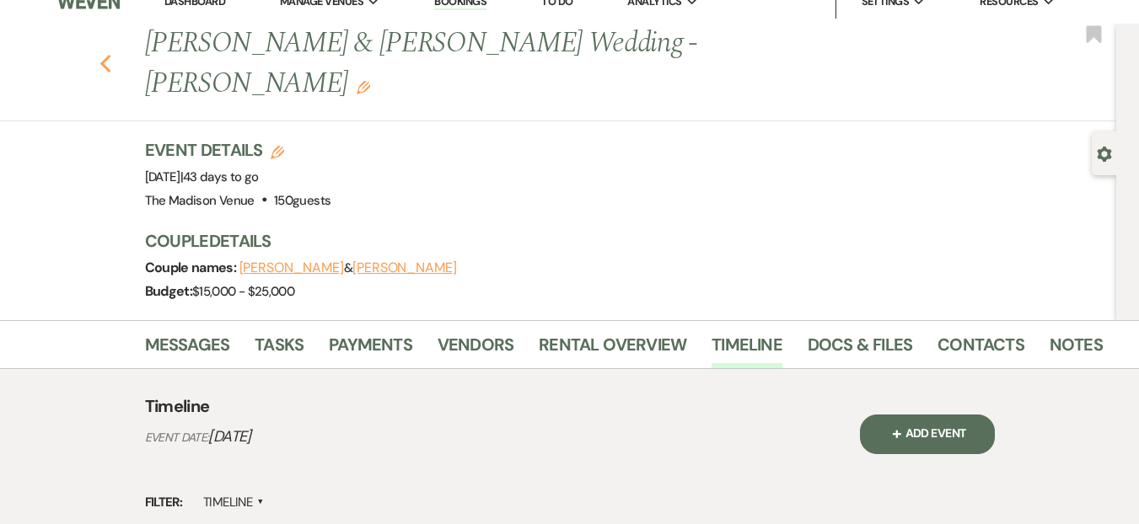
click at [108, 54] on icon "Previous" at bounding box center [106, 64] width 13 height 20
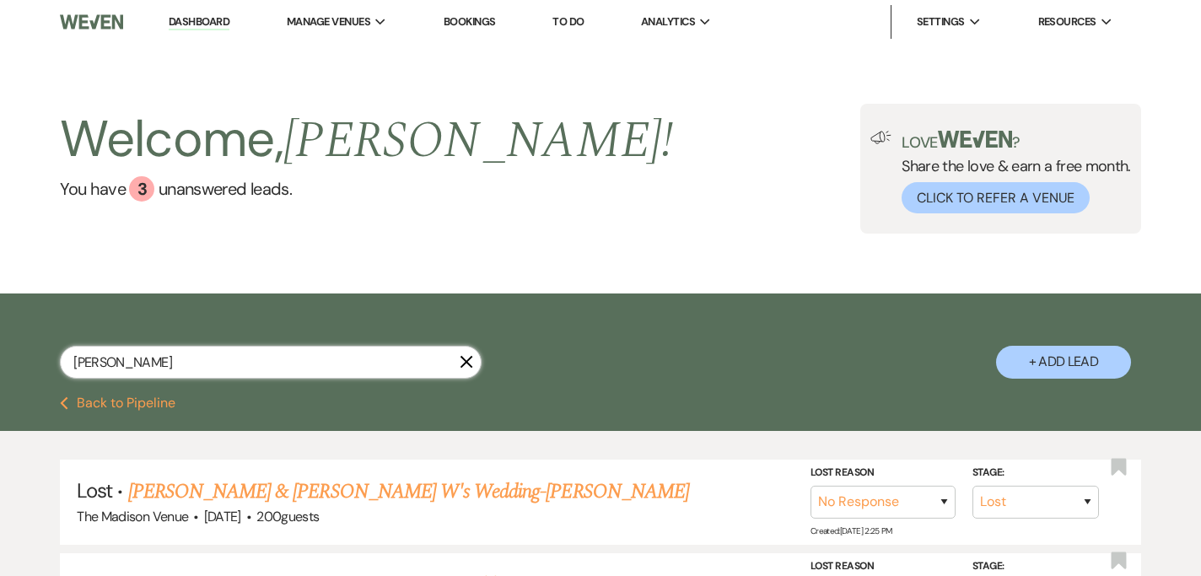
click at [247, 374] on input "nate nicole" at bounding box center [271, 362] width 422 height 33
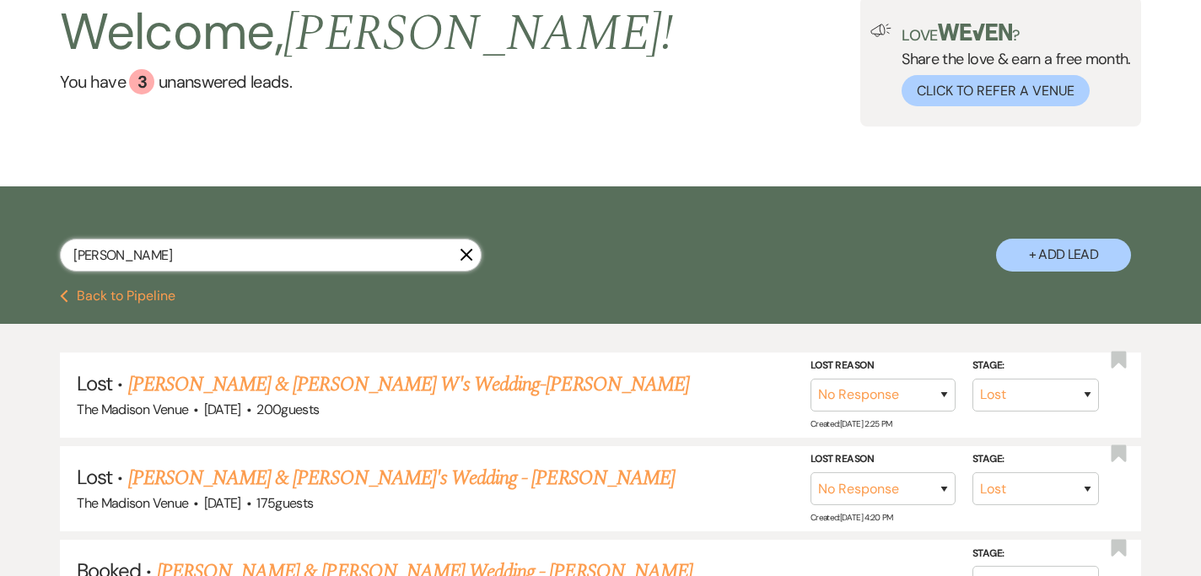
scroll to position [126, 0]
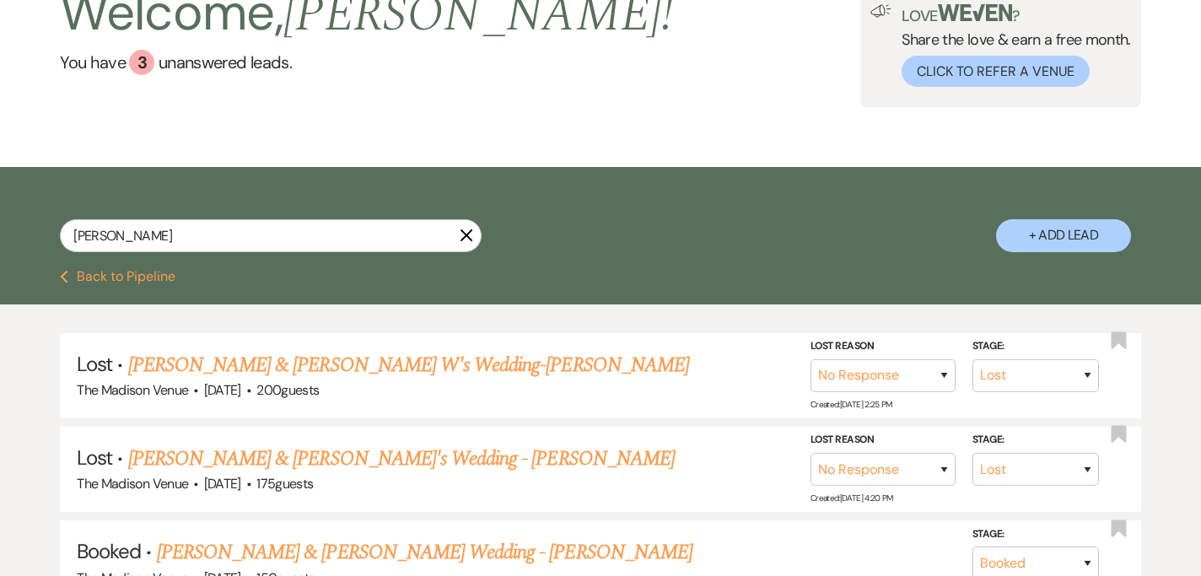
click at [531, 242] on div "nate nicole X + Add Lead" at bounding box center [600, 219] width 1201 height 89
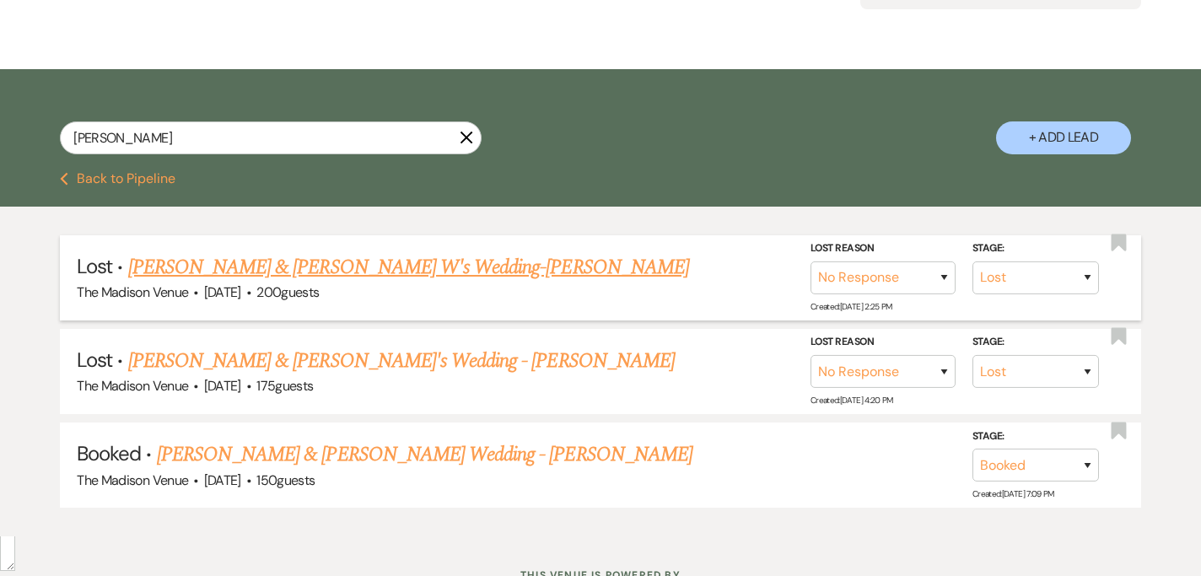
scroll to position [291, 0]
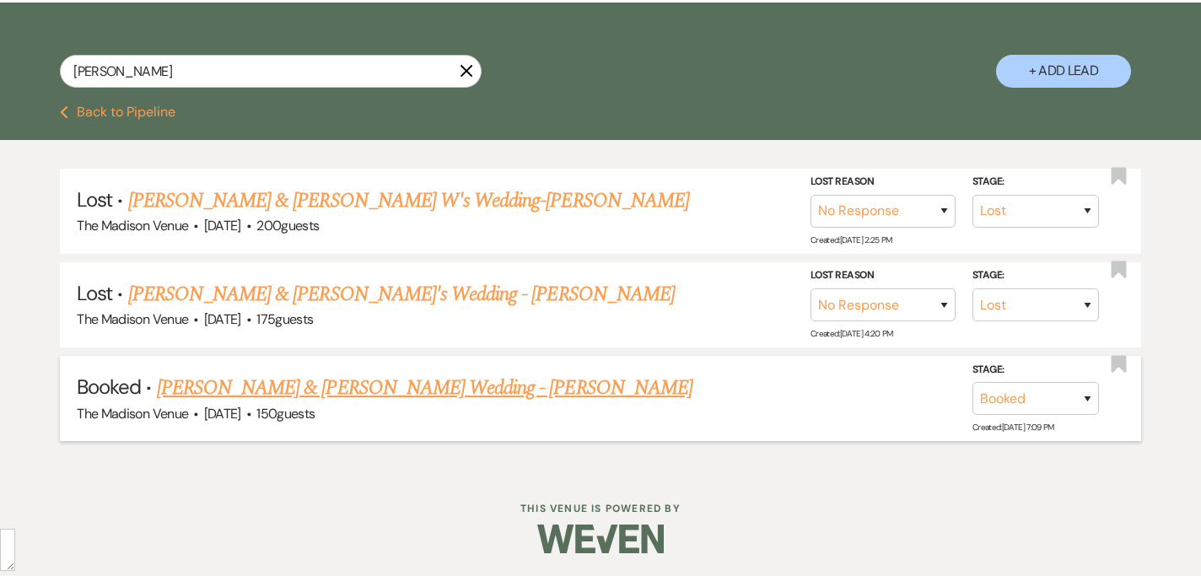
click at [320, 385] on link "[PERSON_NAME] & [PERSON_NAME] Wedding - [PERSON_NAME]" at bounding box center [424, 388] width 535 height 30
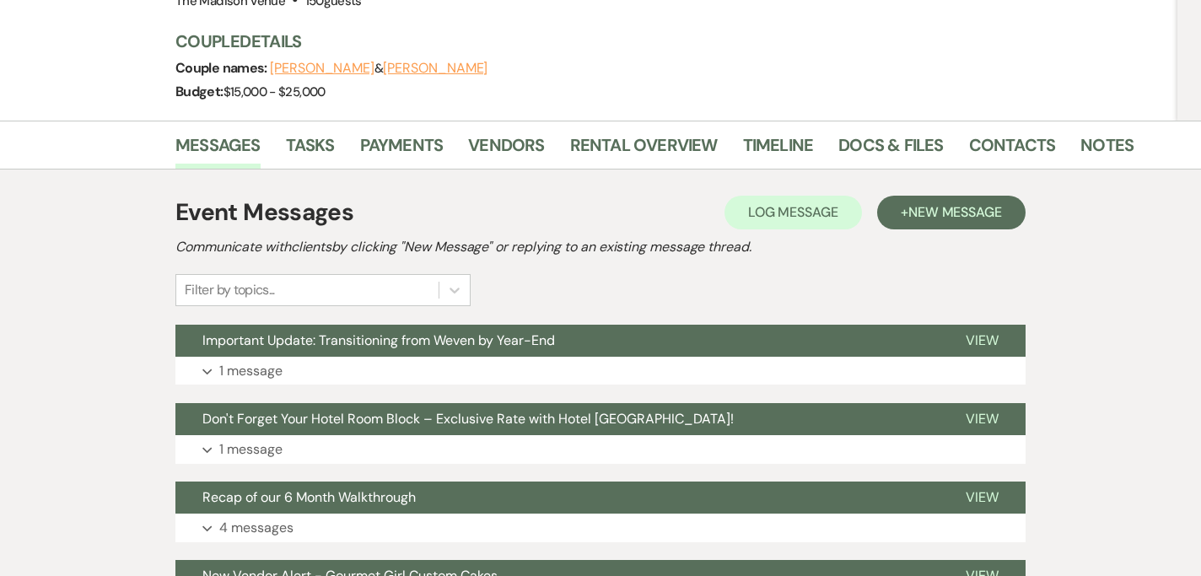
scroll to position [143, 0]
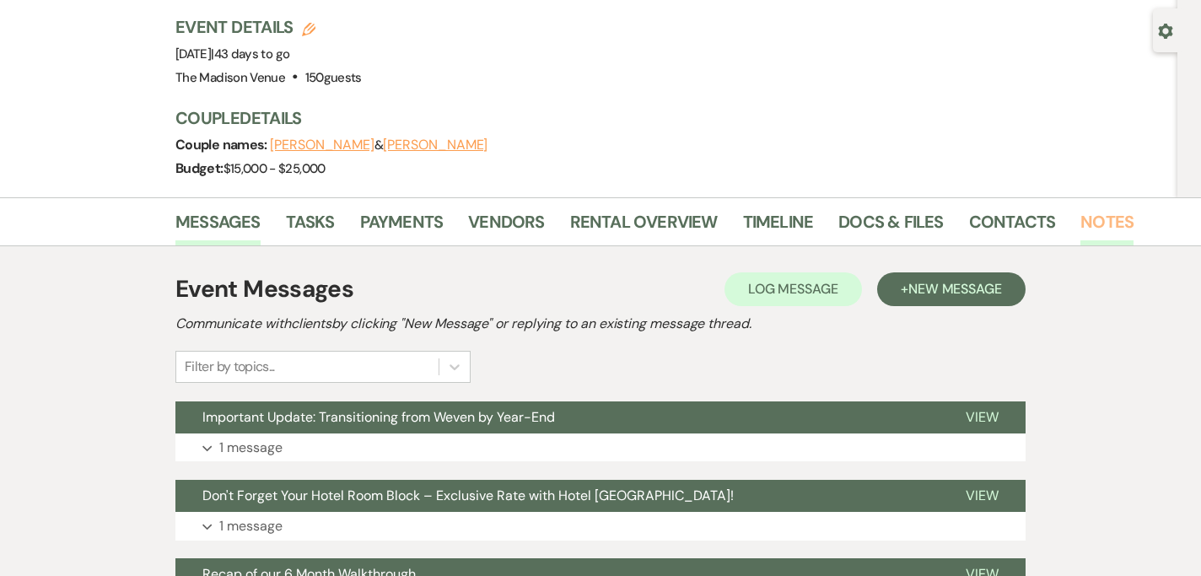
click at [1103, 208] on link "Notes" at bounding box center [1106, 226] width 53 height 37
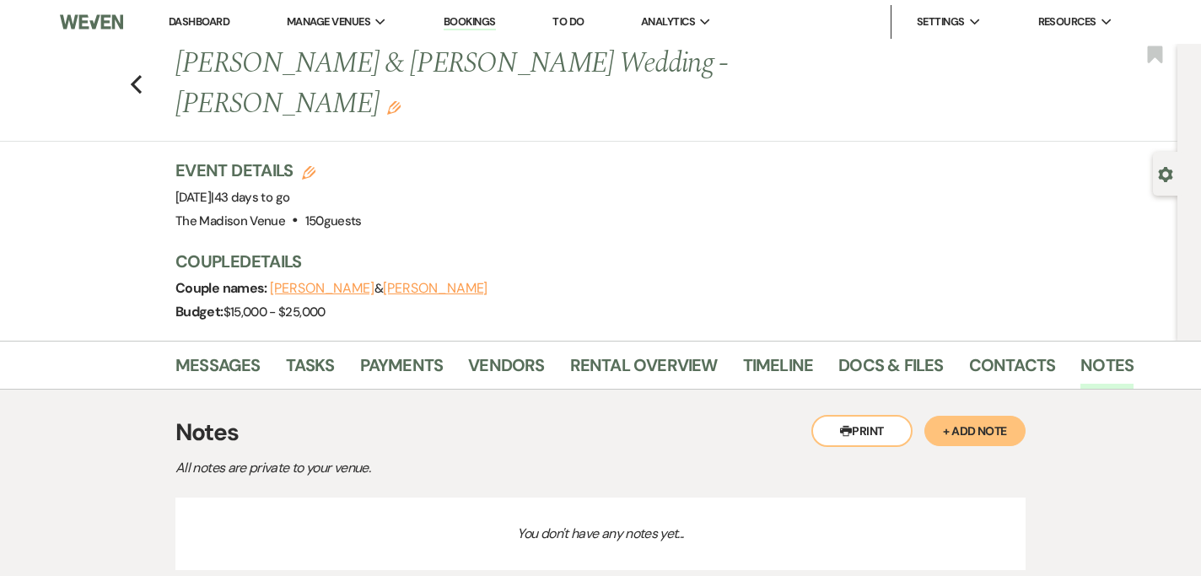
click at [1006, 416] on button "+ Add Note" at bounding box center [974, 431] width 101 height 30
click at [487, 524] on div at bounding box center [600, 565] width 825 height 39
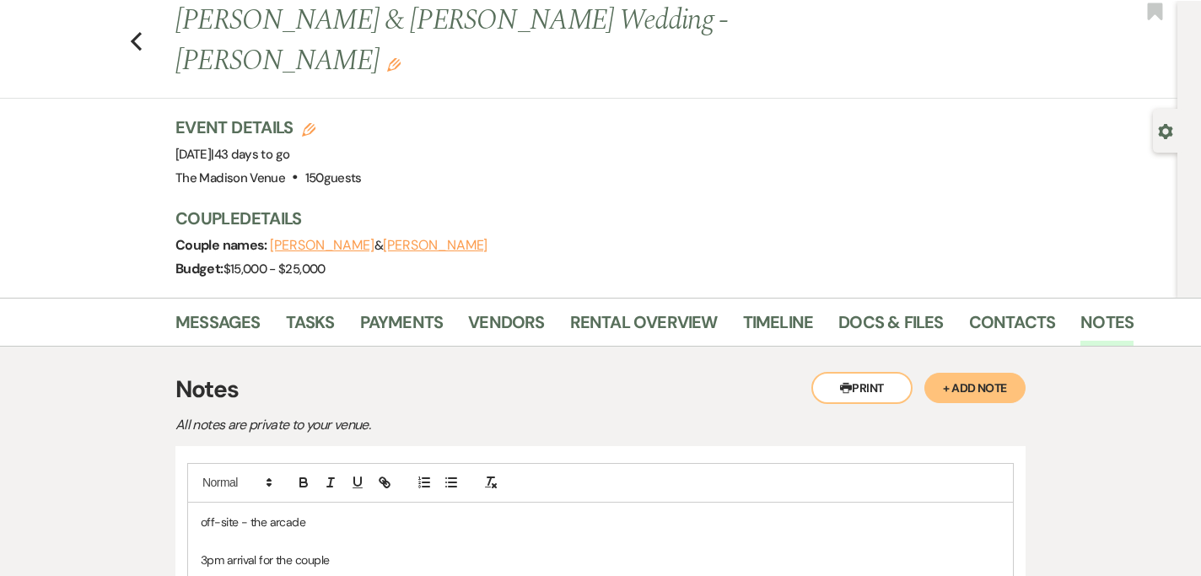
scroll to position [99, 0]
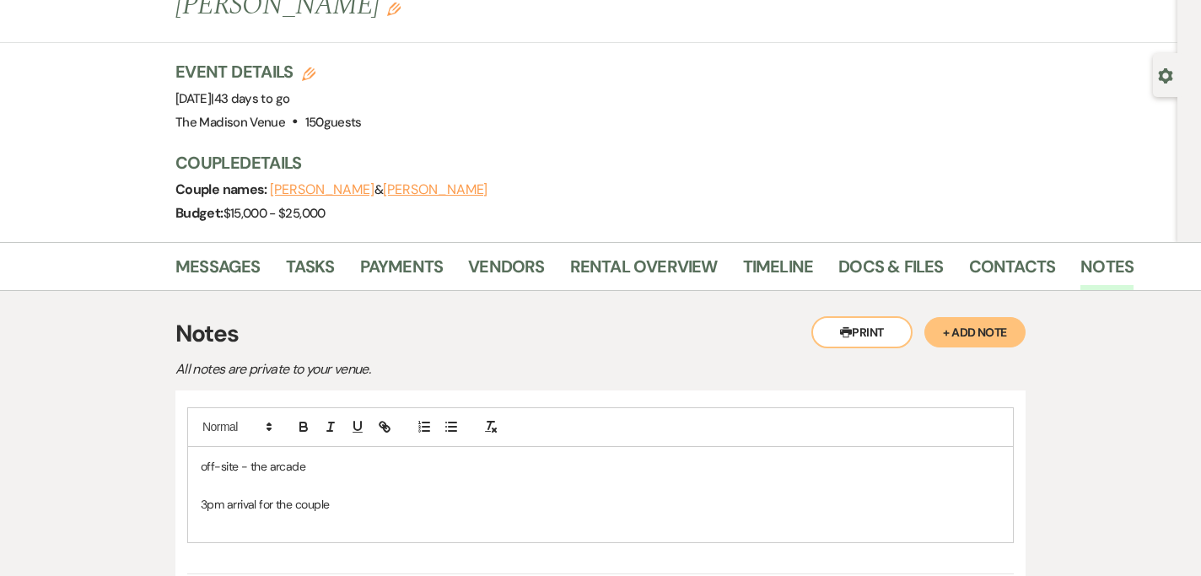
click at [368, 495] on p "3pm arrival for the couple" at bounding box center [600, 504] width 799 height 19
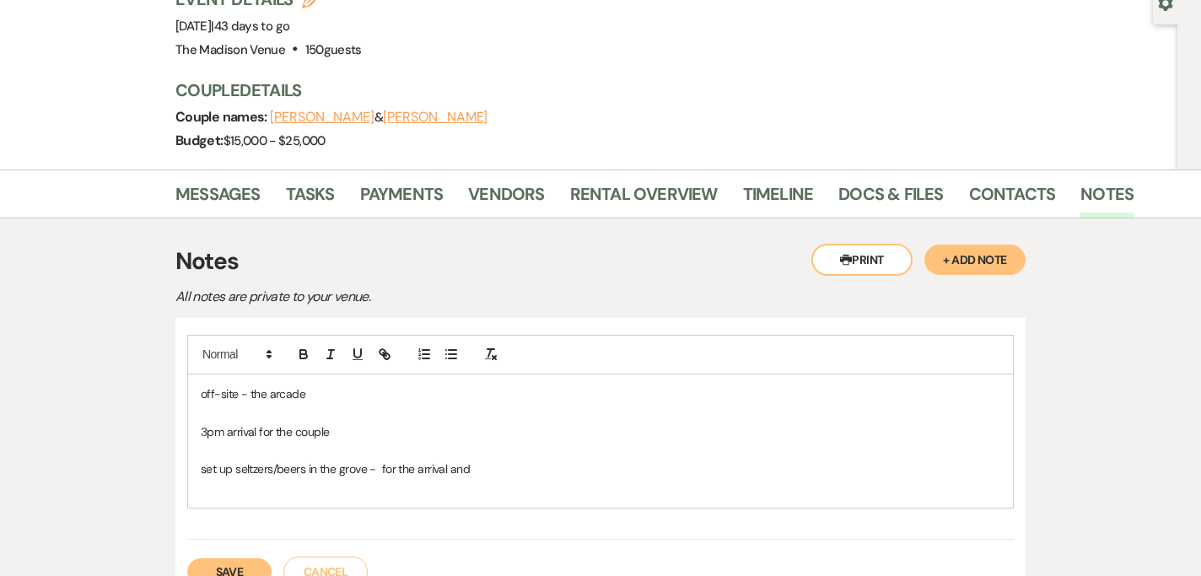
scroll to position [201, 0]
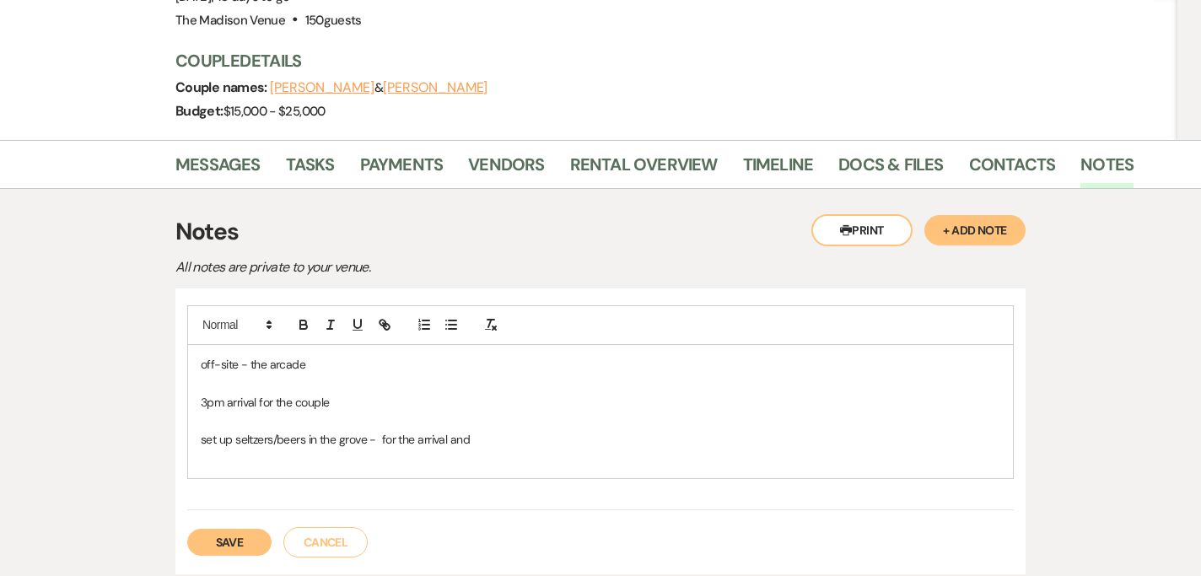
click at [241, 524] on button "Save" at bounding box center [229, 542] width 84 height 27
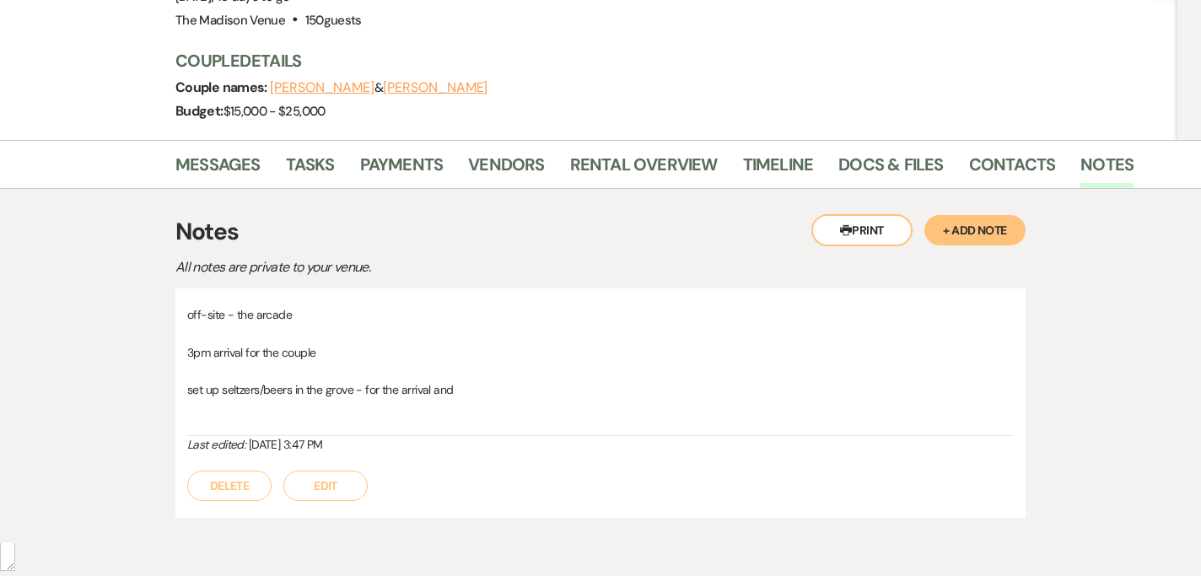
scroll to position [0, 0]
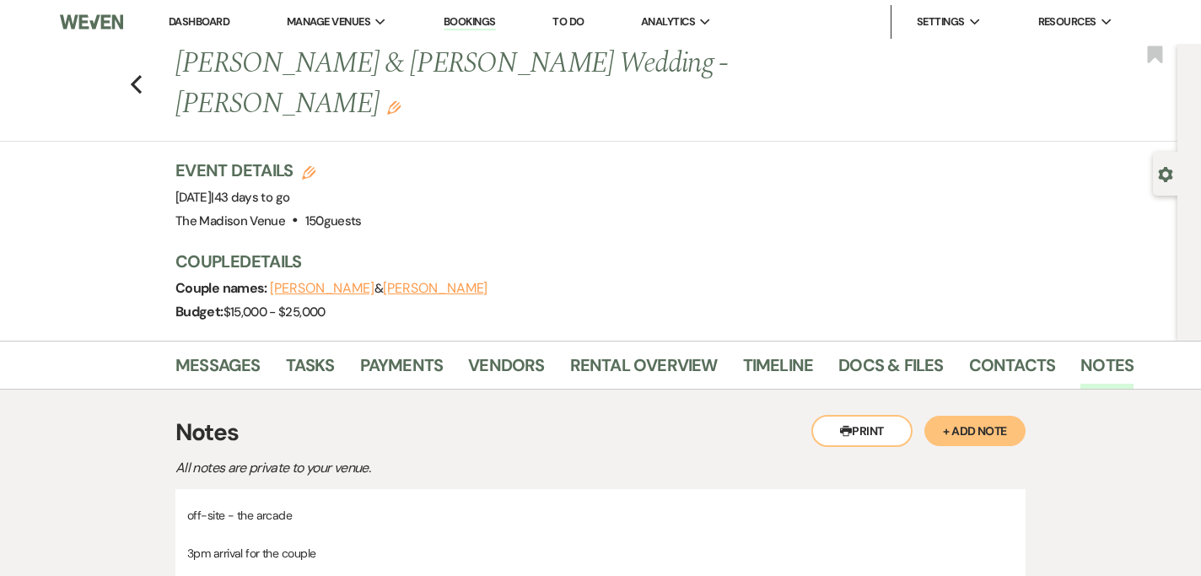
click at [142, 75] on div "Previous Nate Kopan & Nicole Hopsecger's Wedding - Daryl Edit Bookmark" at bounding box center [585, 93] width 1186 height 98
click at [137, 75] on use "button" at bounding box center [136, 84] width 11 height 19
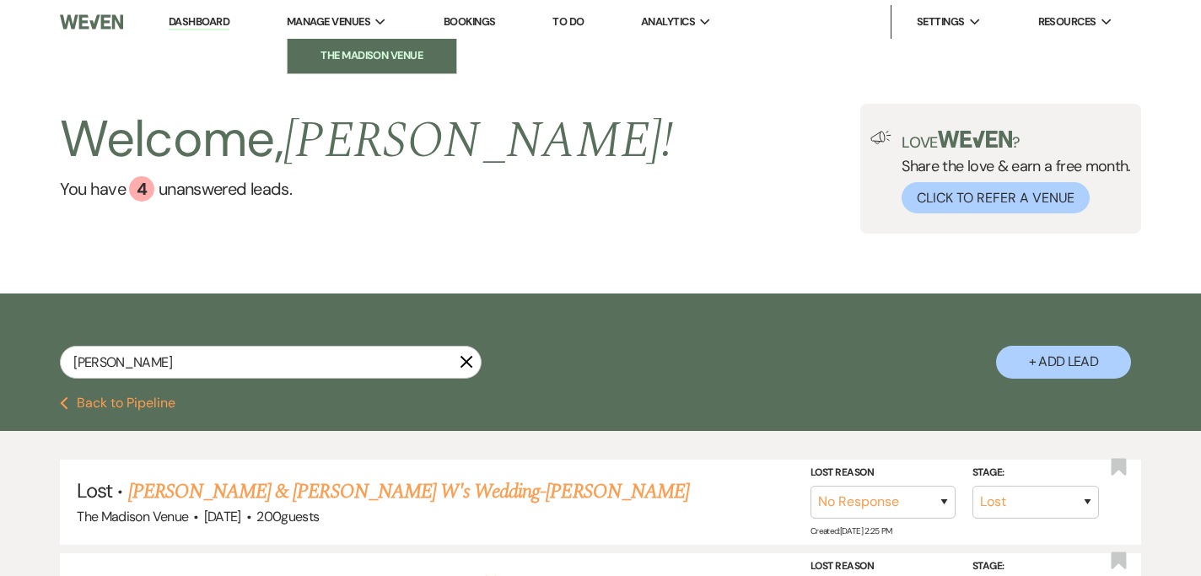
click at [338, 60] on li "The Madison Venue" at bounding box center [372, 55] width 152 height 17
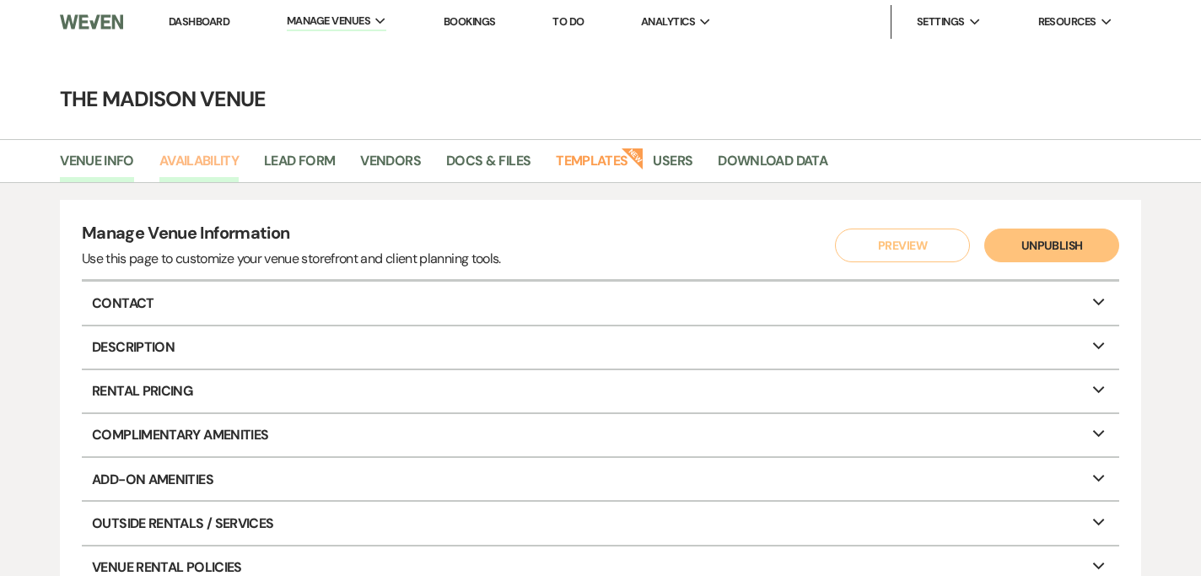
click at [221, 159] on link "Availability" at bounding box center [198, 166] width 79 height 32
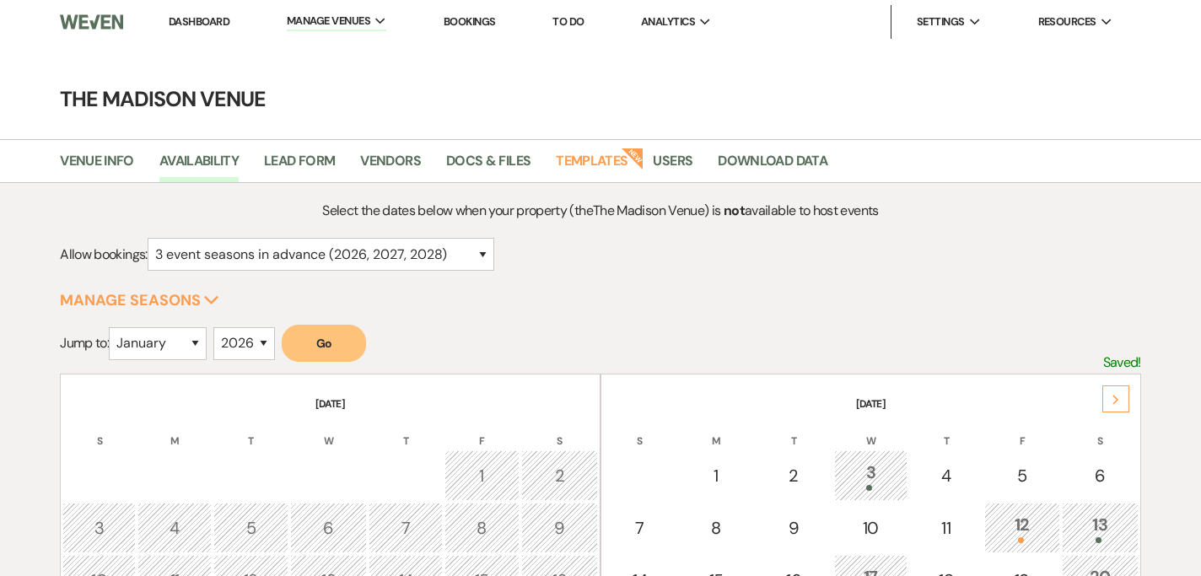
click at [1116, 392] on div "Next" at bounding box center [1115, 398] width 27 height 27
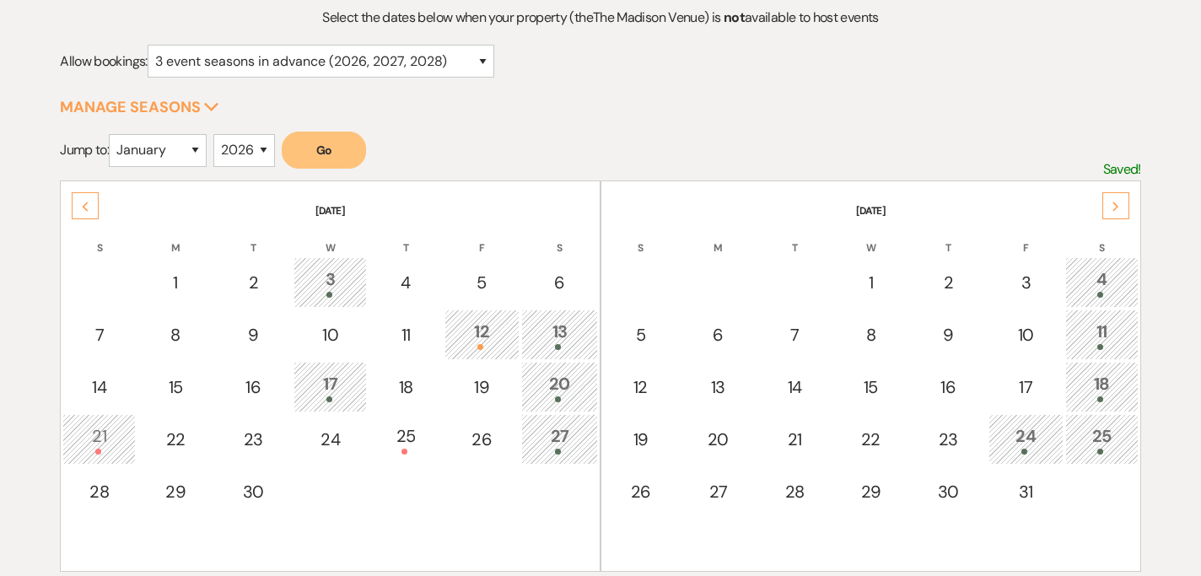
scroll to position [194, 0]
click at [1101, 283] on div "4" at bounding box center [1101, 281] width 55 height 31
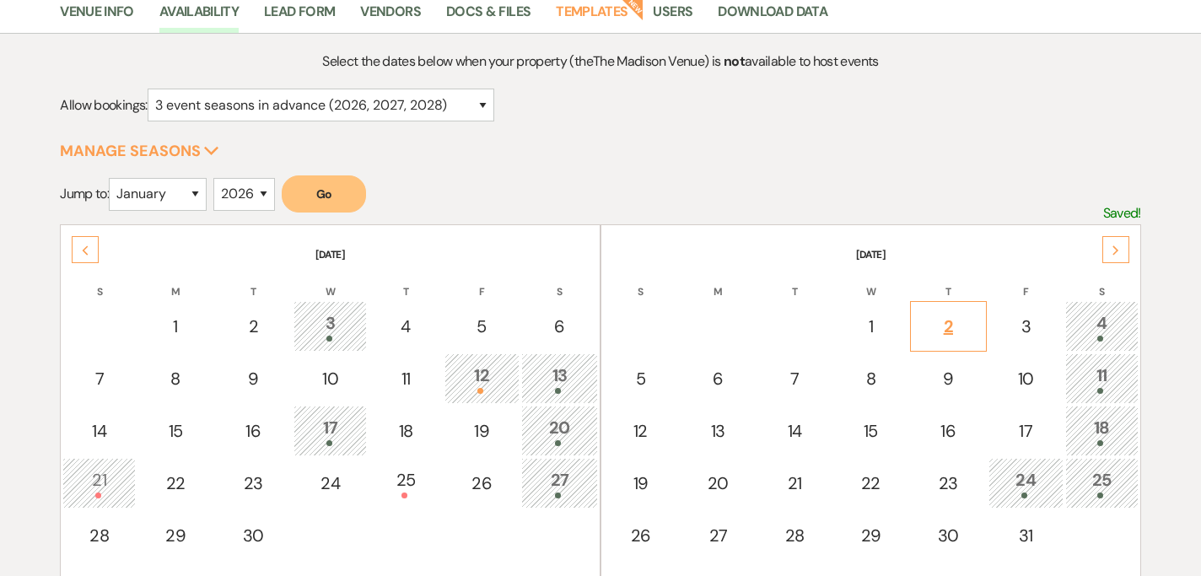
scroll to position [134, 0]
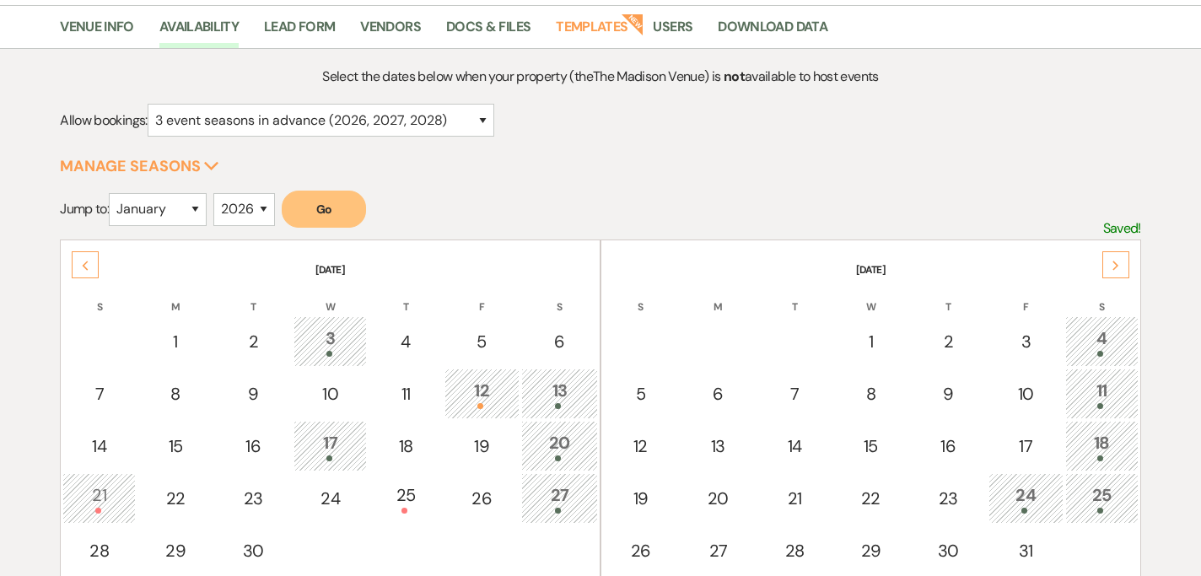
click at [826, 191] on form "Jump to: January February March April May June July August September October No…" at bounding box center [600, 215] width 1081 height 49
click at [900, 234] on form "Jump to: January February March April May June July August September October No…" at bounding box center [600, 215] width 1081 height 49
click at [864, 191] on form "Jump to: January February March April May June July August September October No…" at bounding box center [600, 215] width 1081 height 49
click at [661, 200] on form "Jump to: January February March April May June July August September October No…" at bounding box center [600, 215] width 1081 height 49
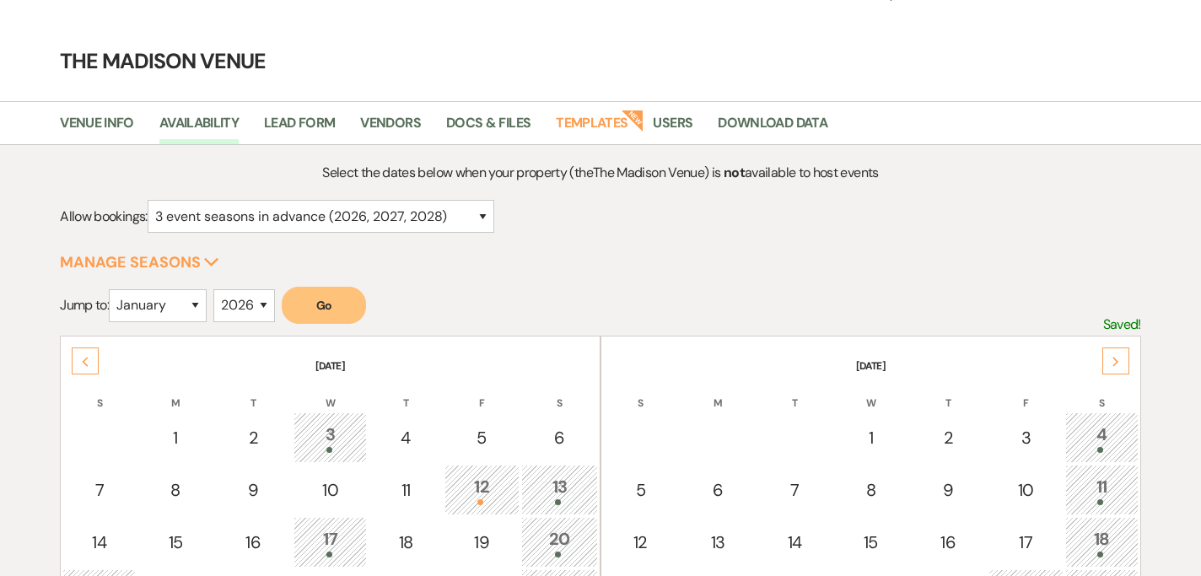
scroll to position [0, 0]
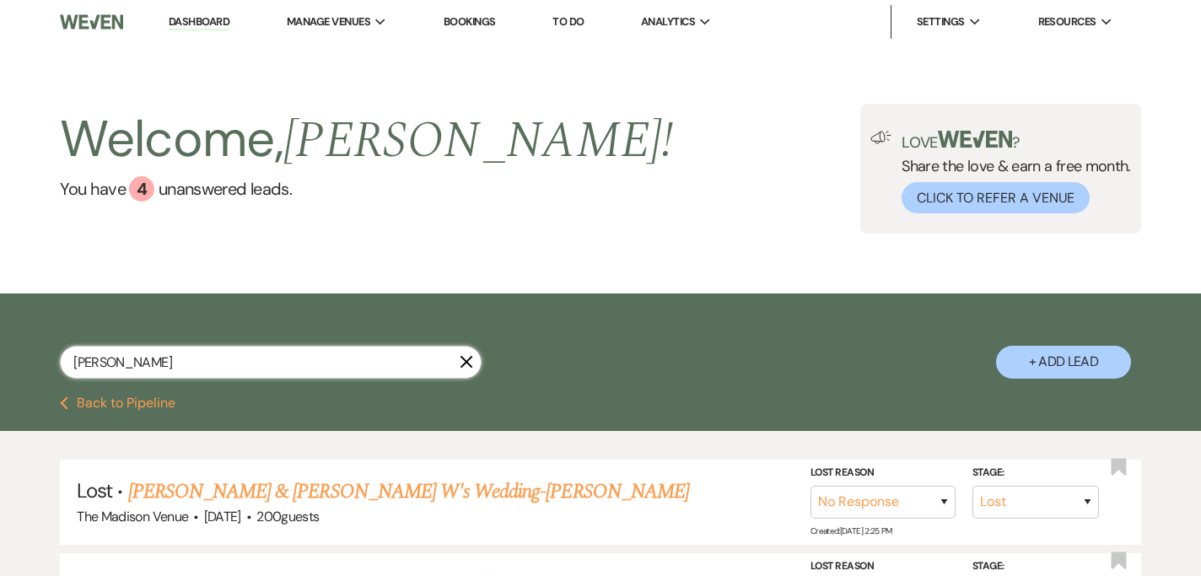
click at [321, 372] on input "nate nicole" at bounding box center [271, 362] width 422 height 33
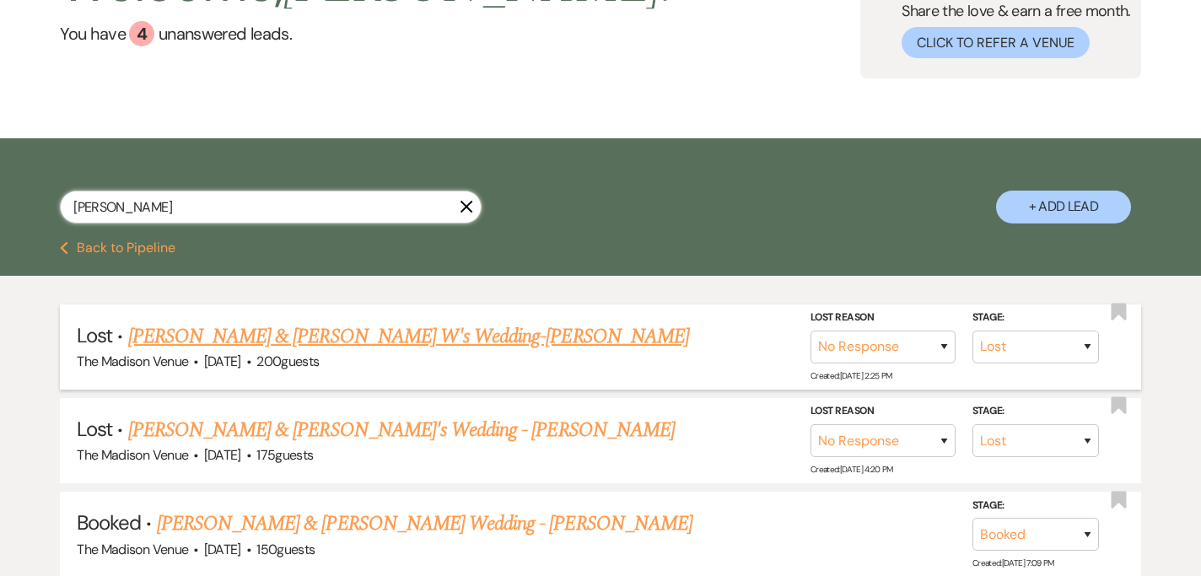
scroll to position [245, 0]
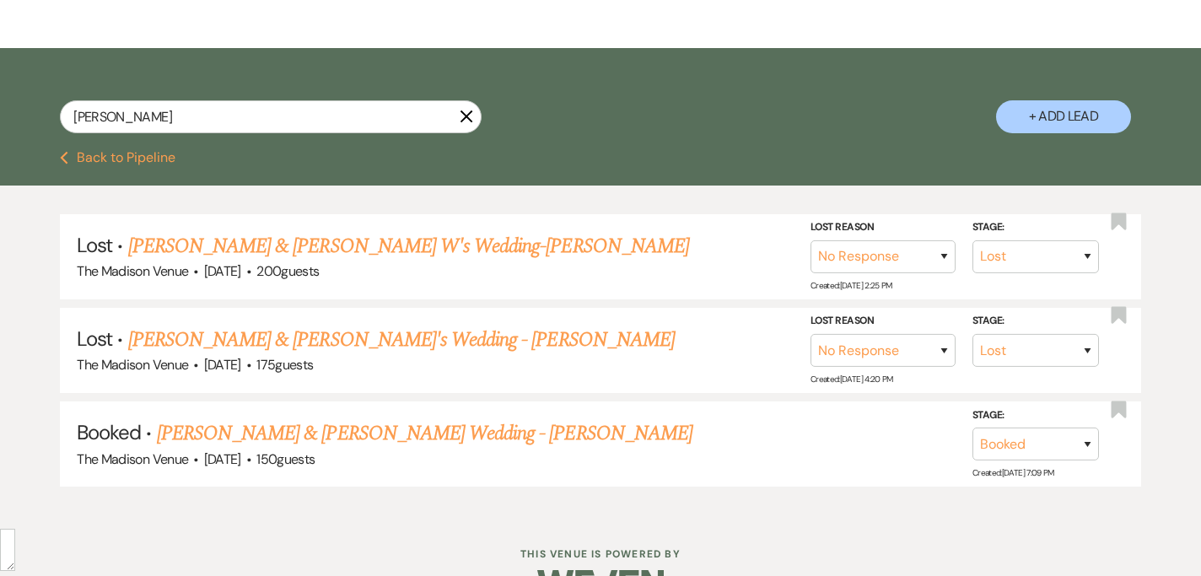
click at [238, 391] on ul "Lost · Sean G & Nate W's Wedding-Cher The Madison Venue · May 16, 2026 · 200 gu…" at bounding box center [600, 350] width 1081 height 273
click at [319, 438] on link "[PERSON_NAME] & [PERSON_NAME] Wedding - [PERSON_NAME]" at bounding box center [424, 433] width 535 height 30
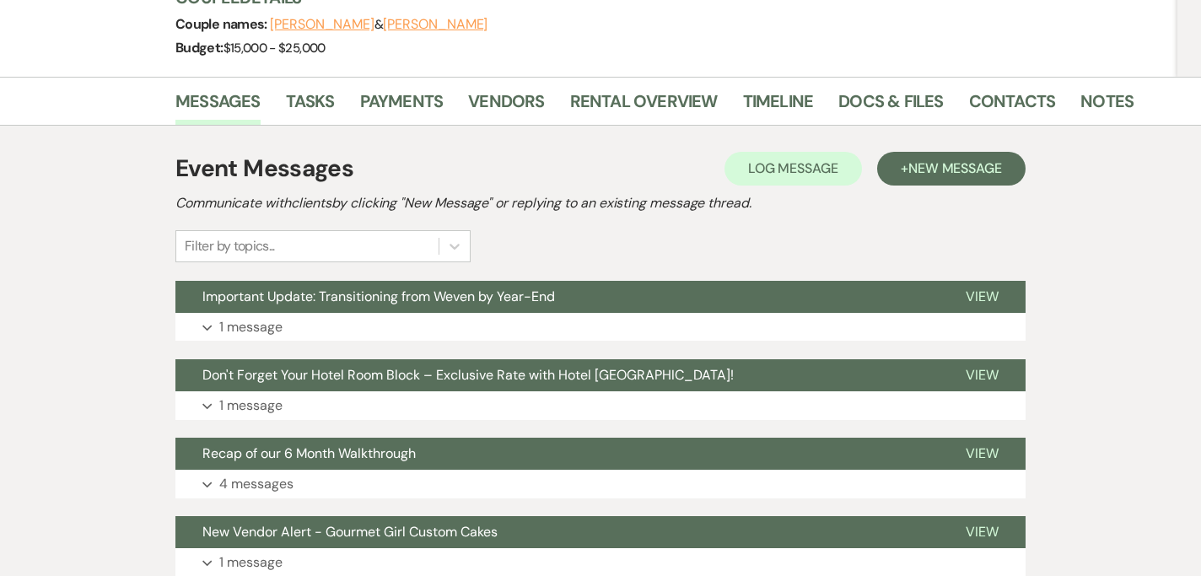
scroll to position [265, 0]
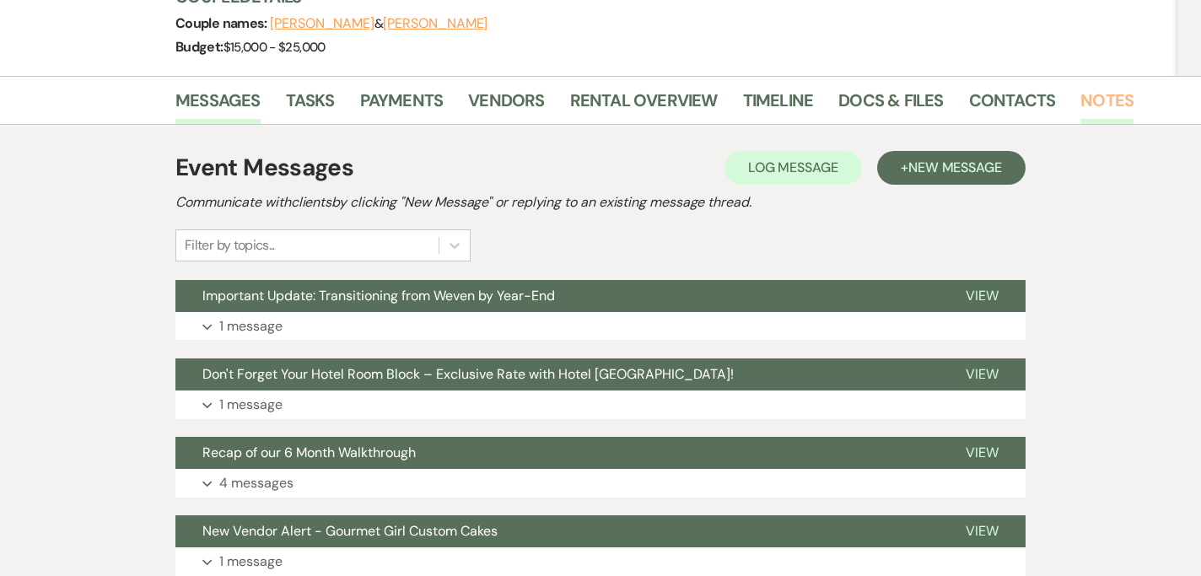
click at [1093, 87] on link "Notes" at bounding box center [1106, 105] width 53 height 37
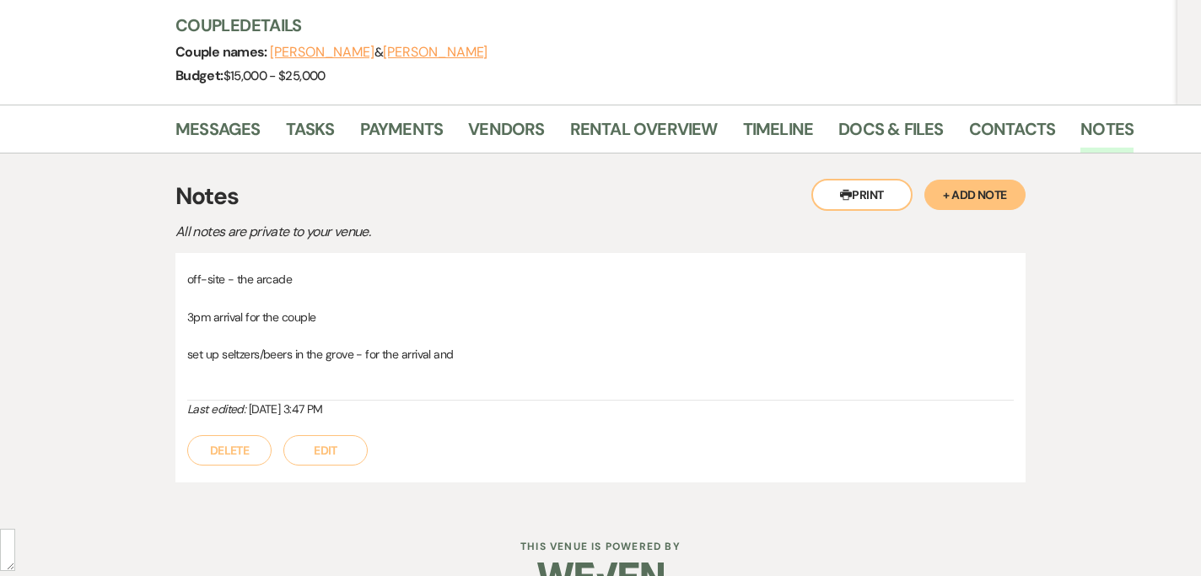
click at [345, 435] on button "Edit" at bounding box center [325, 450] width 84 height 30
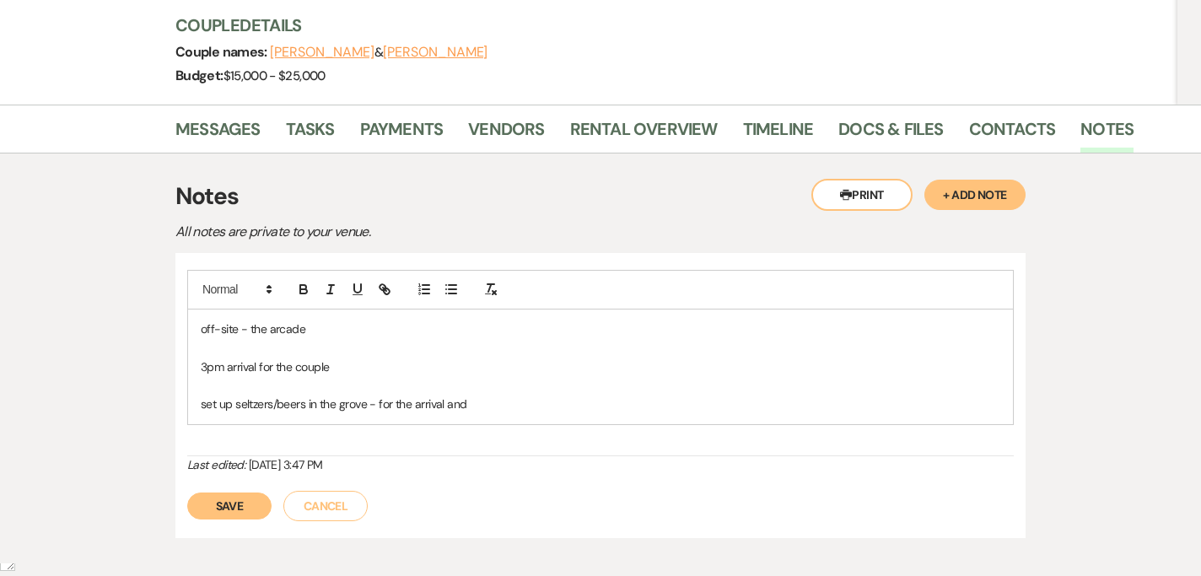
click at [518, 395] on p "set up seltzers/beers in the grove - for the arrival and" at bounding box center [600, 404] width 799 height 19
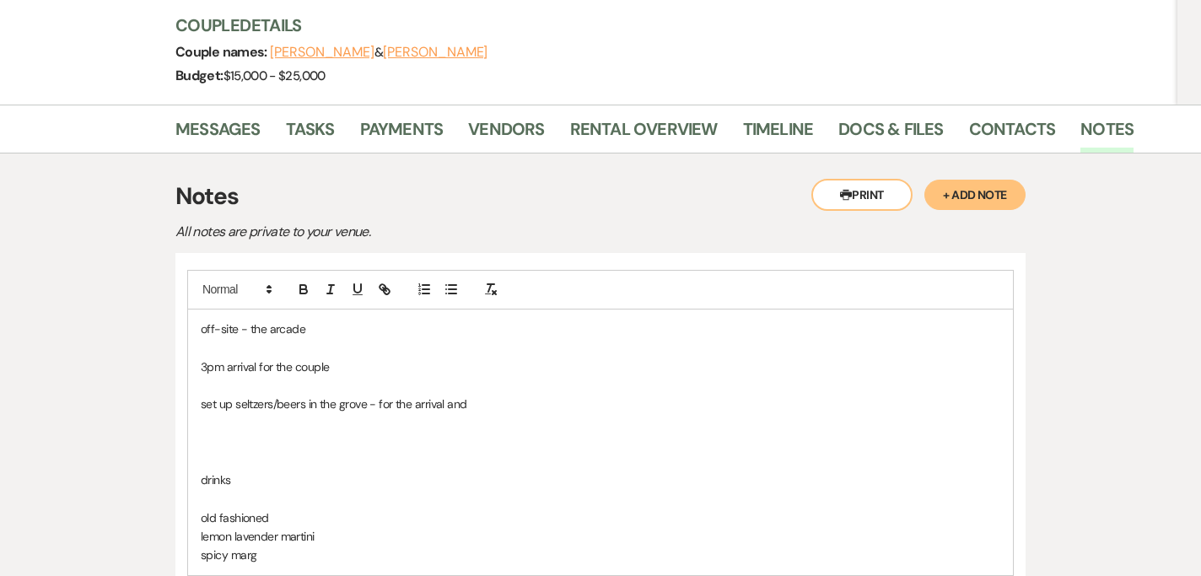
click at [207, 508] on p "old fashioned" at bounding box center [600, 517] width 799 height 19
click at [229, 508] on p "Old fashioned" at bounding box center [600, 517] width 799 height 19
click at [0, 0] on span "-fashioned" at bounding box center [0, 0] width 0 height 0
click at [207, 471] on p "drinks" at bounding box center [600, 480] width 799 height 19
click at [264, 489] on p at bounding box center [600, 498] width 799 height 19
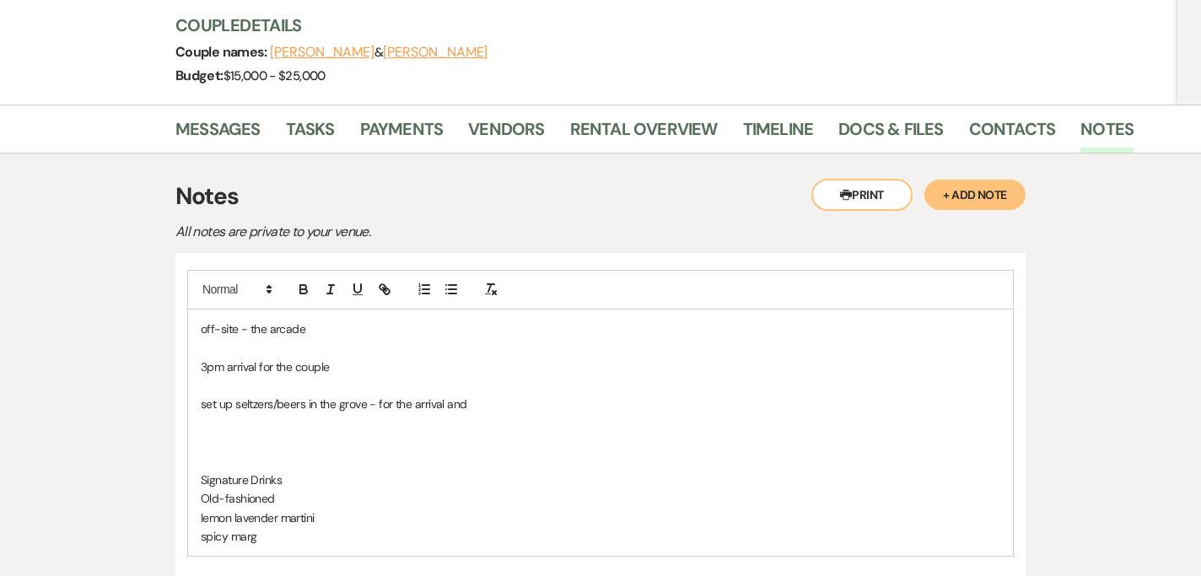
click at [269, 471] on p "Signature Drinks" at bounding box center [600, 480] width 799 height 19
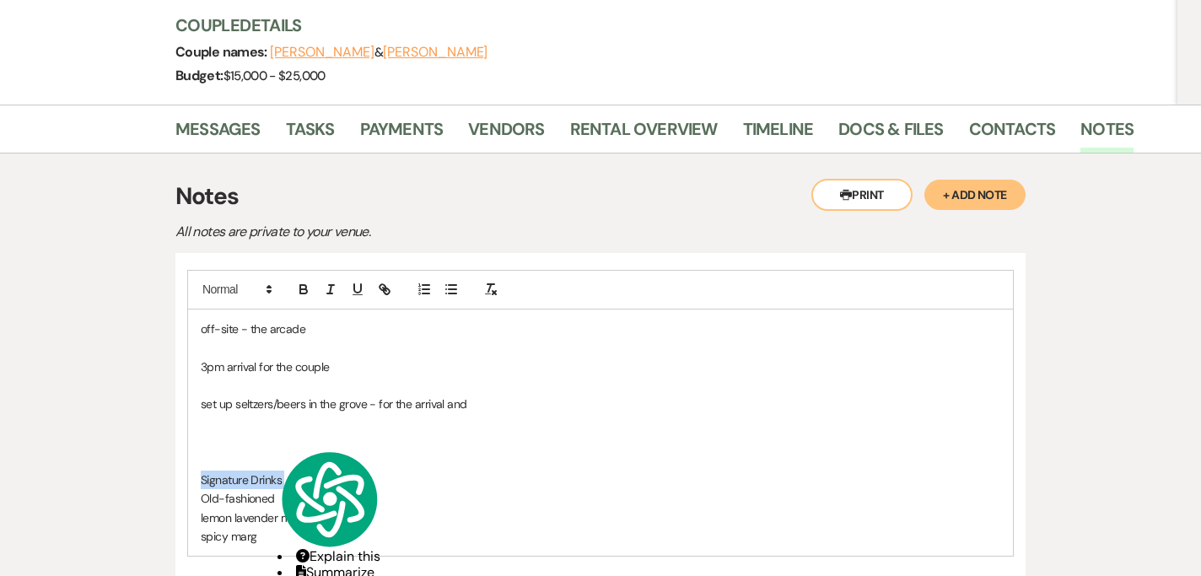
click at [269, 471] on p "Signature Drinks" at bounding box center [600, 480] width 799 height 19
click at [299, 277] on span at bounding box center [344, 289] width 108 height 24
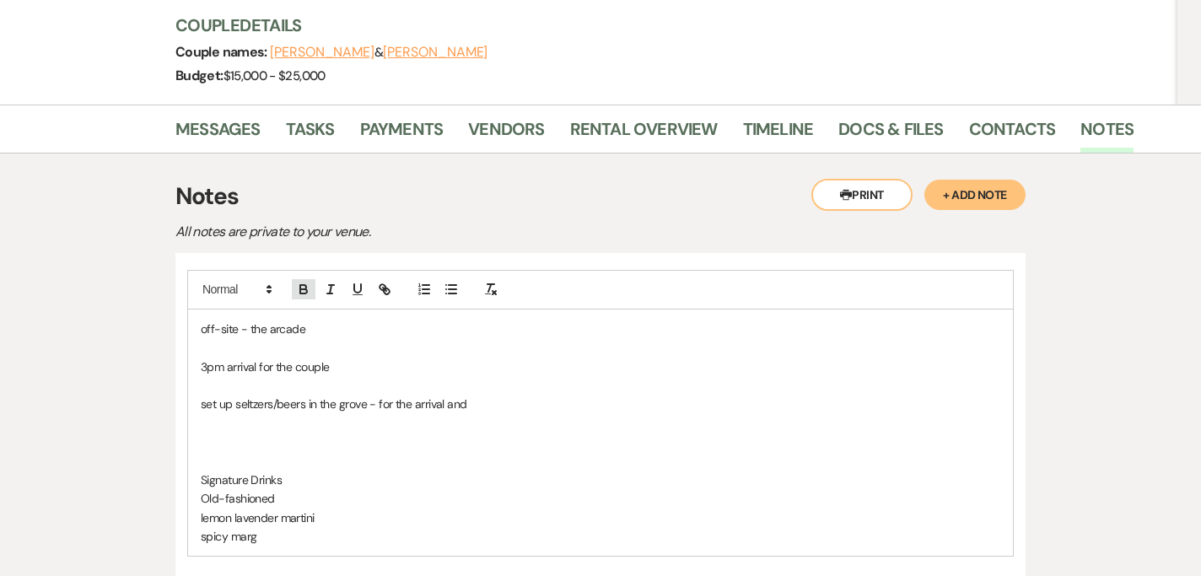
click at [300, 289] on icon "button" at bounding box center [303, 291] width 7 height 4
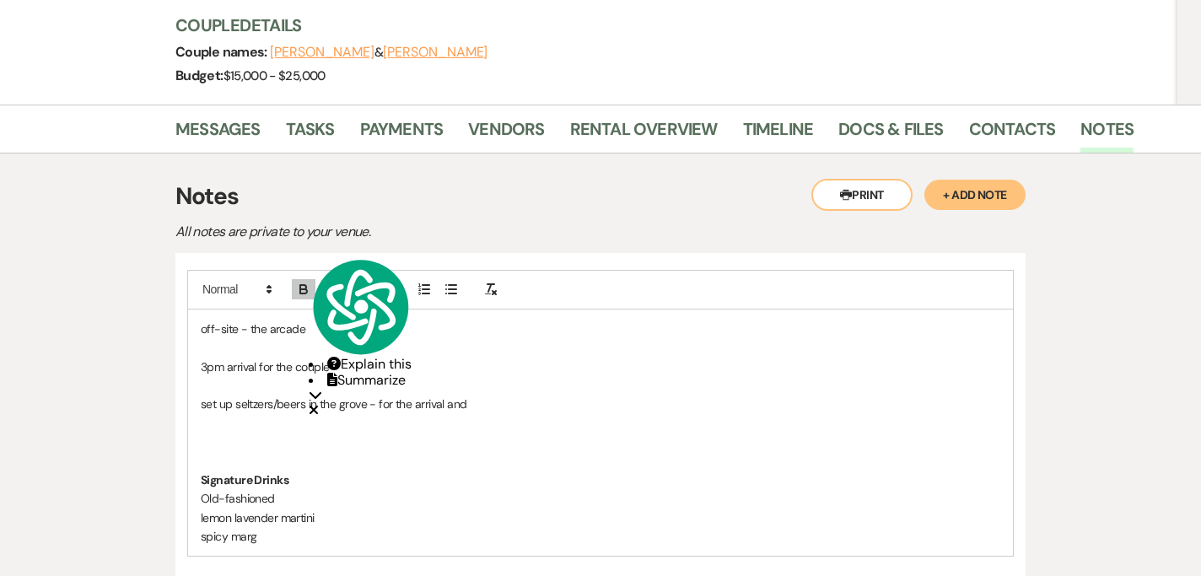
click at [282, 452] on p at bounding box center [600, 461] width 799 height 19
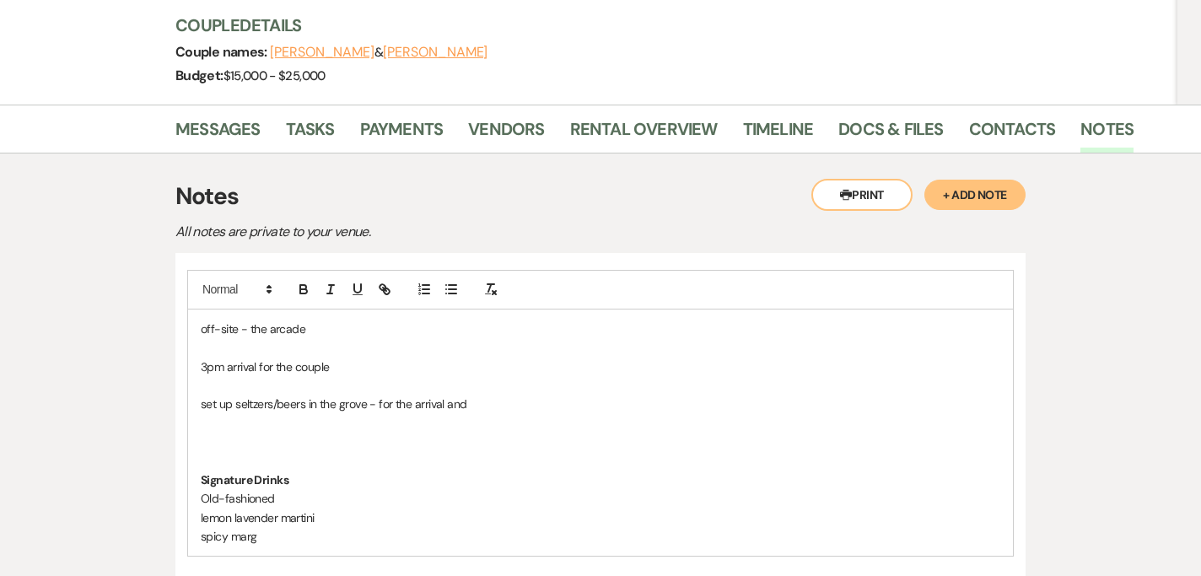
click at [492, 395] on p "set up seltzers/beers in the grove - for the arrival and" at bounding box center [600, 404] width 799 height 19
click at [212, 358] on p "3pm arrival for the couple" at bounding box center [600, 367] width 799 height 19
click at [255, 320] on p "off-site - the arcade" at bounding box center [600, 329] width 799 height 19
click at [0, 0] on span "Replace with" at bounding box center [0, 0] width 0 height 0
click at [325, 396] on div "off-site—the arcade 3 pm arrival for the couple set up seltzers/beers in the gr…" at bounding box center [600, 432] width 825 height 247
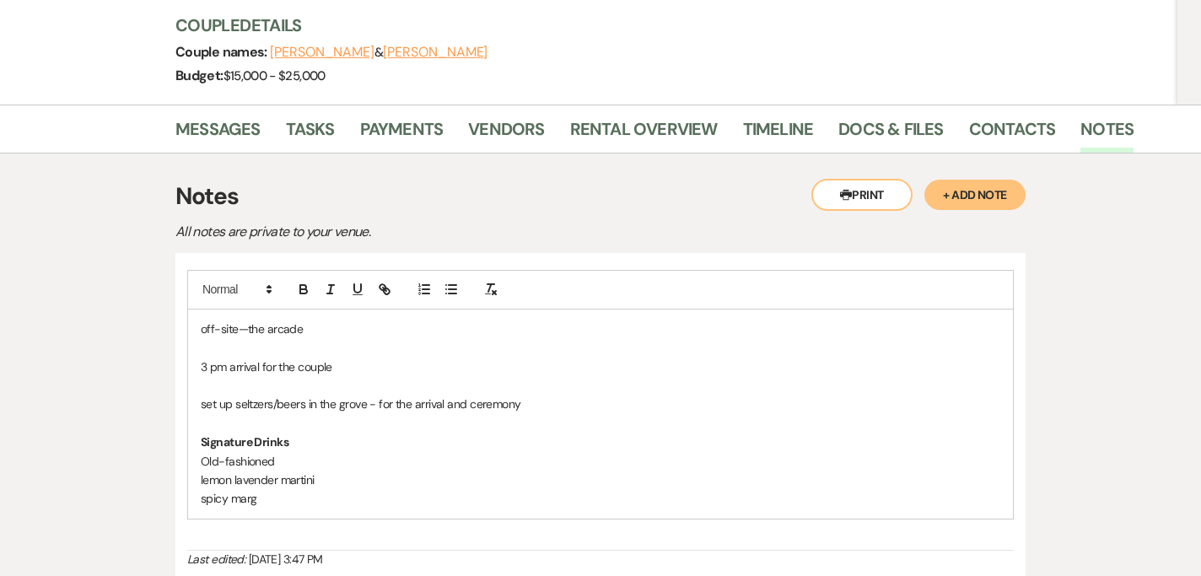
click at [276, 471] on div "off-site—the arcade 3 pm arrival for the couple set up seltzers/beers in the gr…" at bounding box center [600, 413] width 825 height 209
click at [0, 0] on span "cards/gifts/guest" at bounding box center [0, 0] width 0 height 0
click at [535, 524] on p "combine cards/gifts/guest book/memorial table on an 8ft" at bounding box center [600, 536] width 799 height 19
click at [487, 524] on p "combine cards/gifts/guest book/memorial table on an 8ft" at bounding box center [600, 536] width 799 height 19
click at [556, 524] on p "combine cards/gifts/guest book/memorial table on an 6ft" at bounding box center [600, 536] width 799 height 19
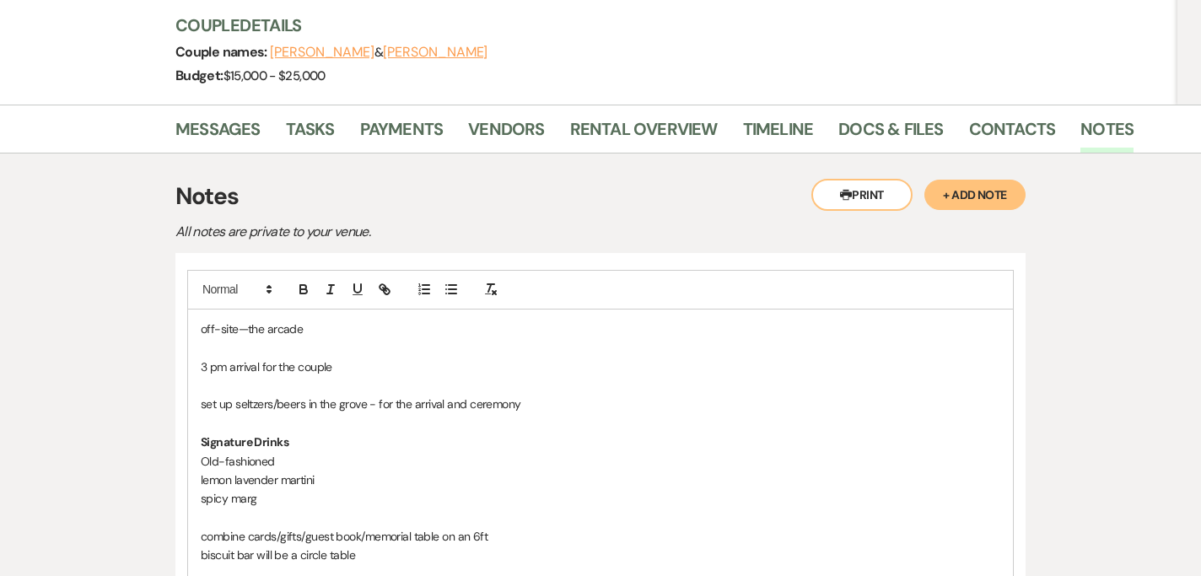
click at [198, 516] on div "off-site—the arcade 3 pm arrival for the couple set up seltzers/beers in the gr…" at bounding box center [600, 470] width 825 height 322
click at [348, 524] on p "jack's biscuit bar will be a circle table" at bounding box center [600, 555] width 799 height 19
click at [363, 524] on p "jack's biscuit bar will be a circle table" at bounding box center [600, 555] width 799 height 19
click at [399, 524] on p at bounding box center [600, 574] width 799 height 19
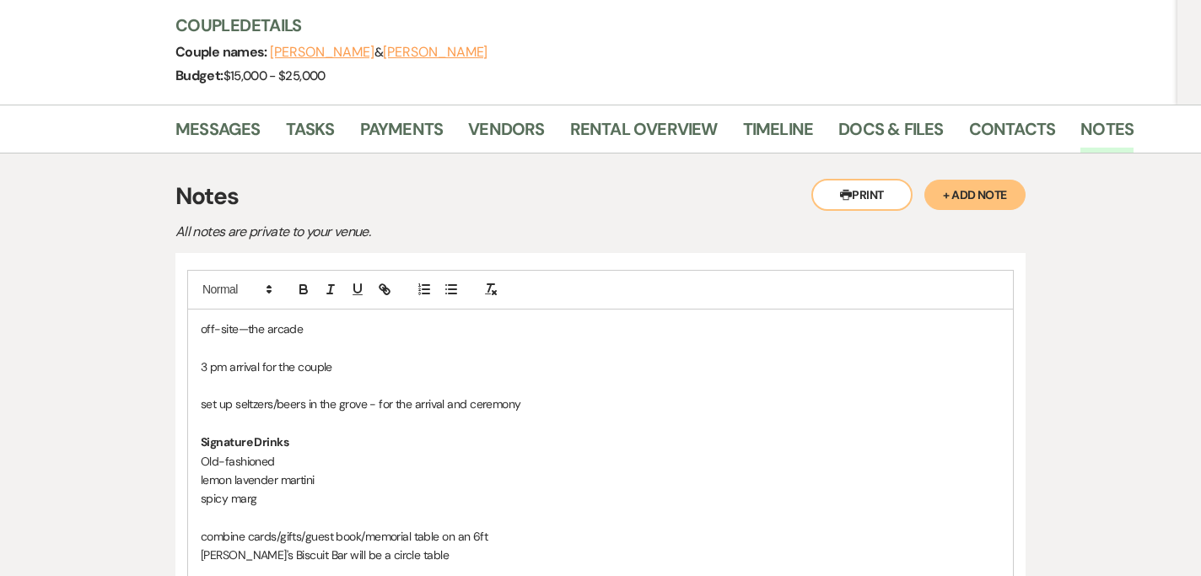
click at [207, 524] on p "jack's Biscuit Bar will be a circle table" at bounding box center [600, 555] width 799 height 19
click at [462, 524] on p "combine cards/gifts/guest book/memorial table on an 6ft" at bounding box center [600, 536] width 799 height 19
click at [422, 524] on p "Jack's Biscuit Bar will be a circle table" at bounding box center [600, 555] width 799 height 19
click at [422, 524] on p "[PERSON_NAME]'s Biscuit Bar will be a circle table in the middle of entryway" at bounding box center [600, 555] width 799 height 19
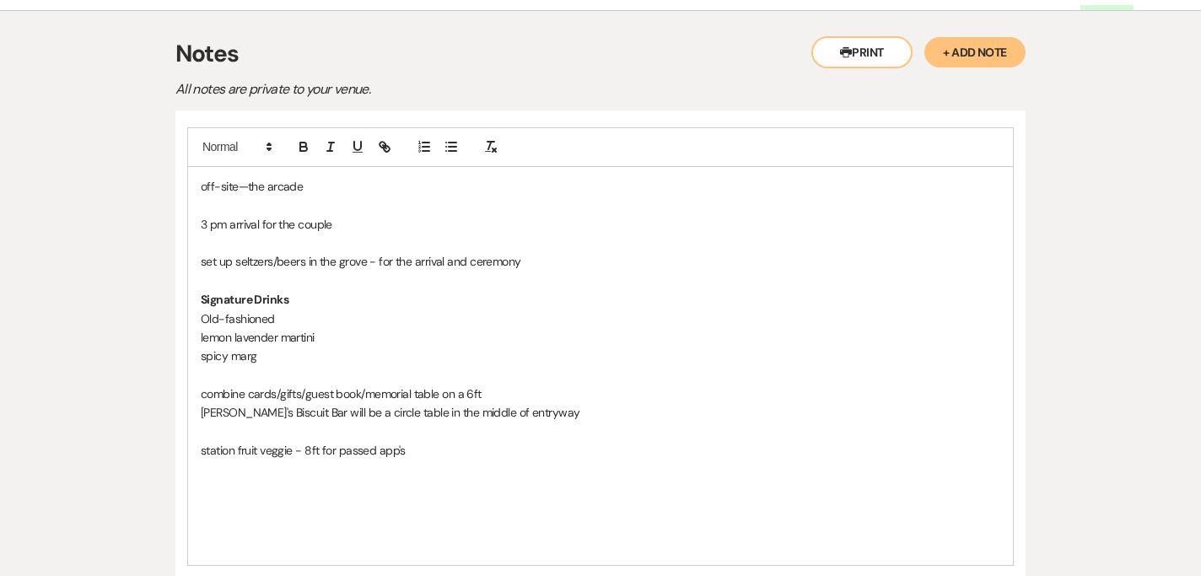
scroll to position [446, 0]
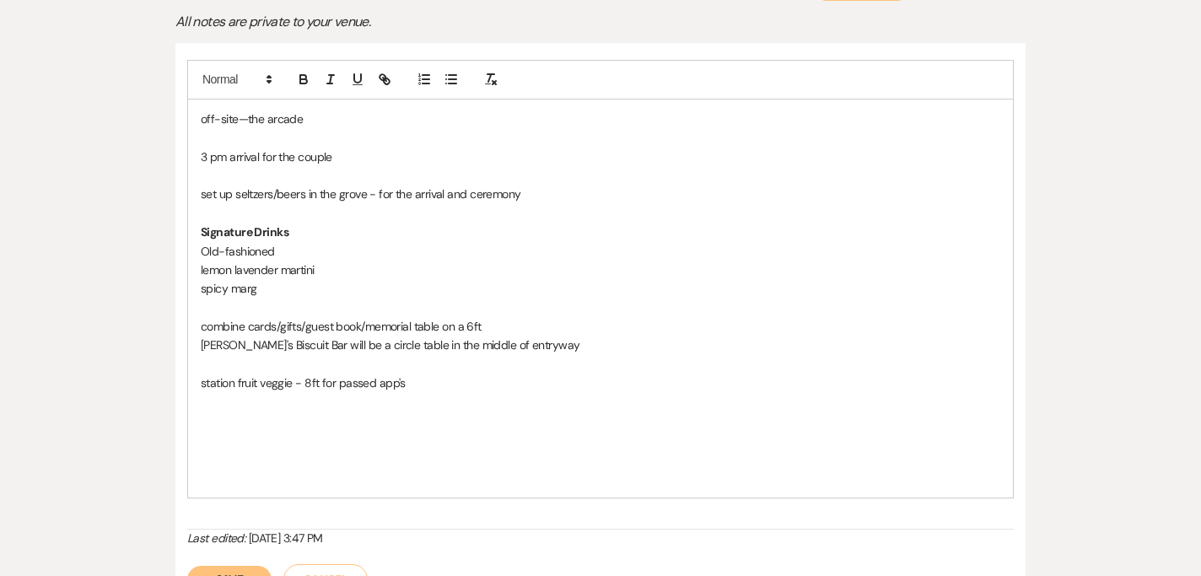
click at [426, 393] on p at bounding box center [600, 402] width 799 height 19
click at [422, 374] on p "station fruit veggie - 8ft for passed app's" at bounding box center [600, 383] width 799 height 19
click at [278, 393] on p at bounding box center [600, 402] width 799 height 19
click at [207, 524] on button "Save" at bounding box center [229, 579] width 84 height 27
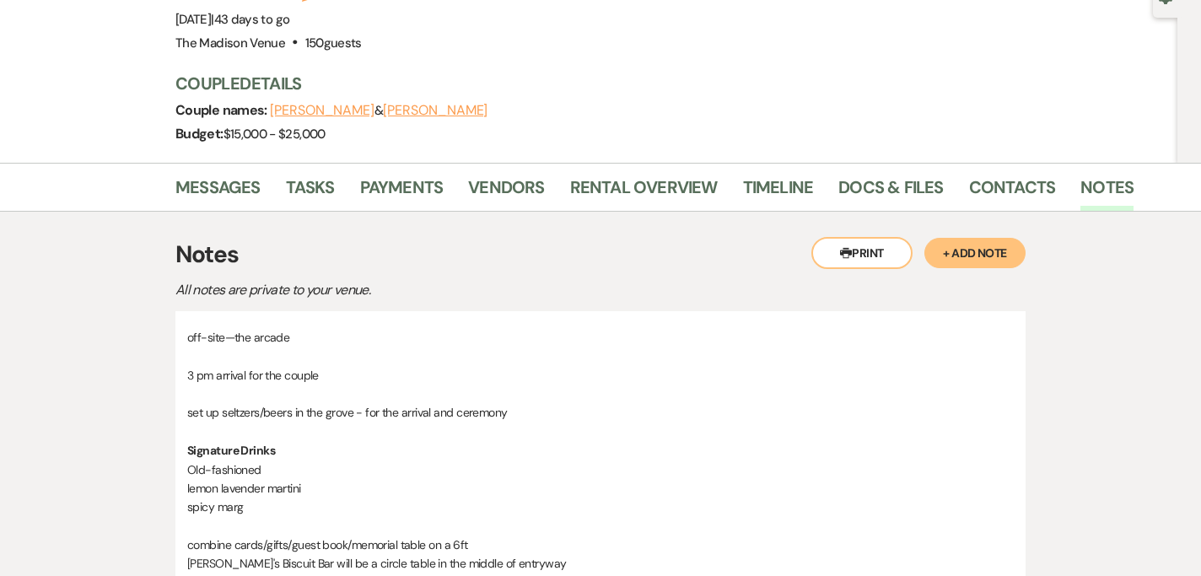
scroll to position [0, 0]
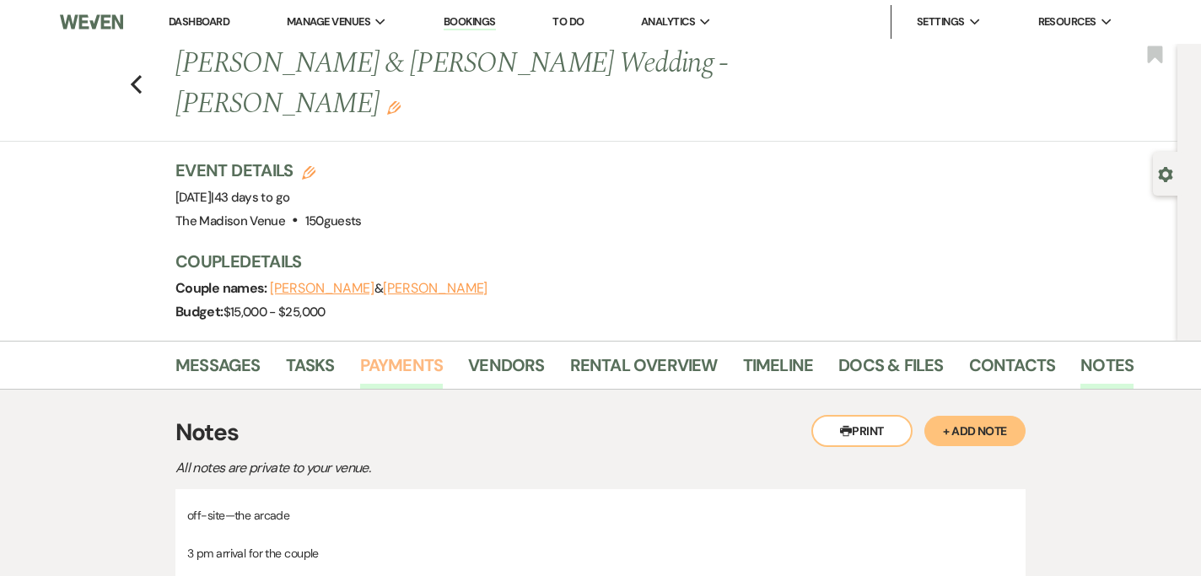
click at [408, 352] on link "Payments" at bounding box center [401, 370] width 83 height 37
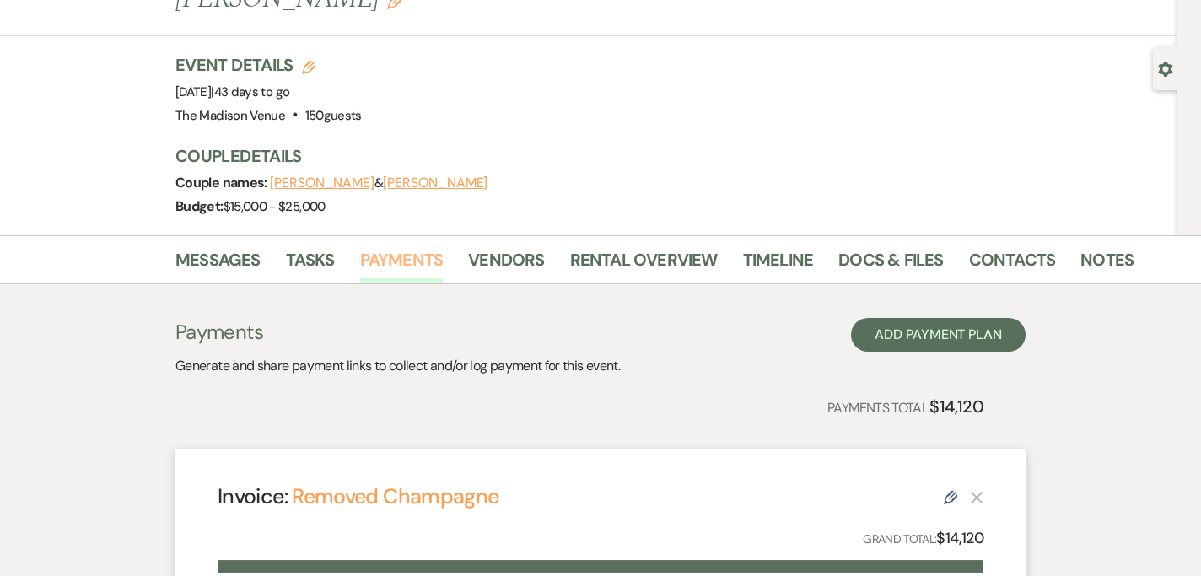
scroll to position [108, 0]
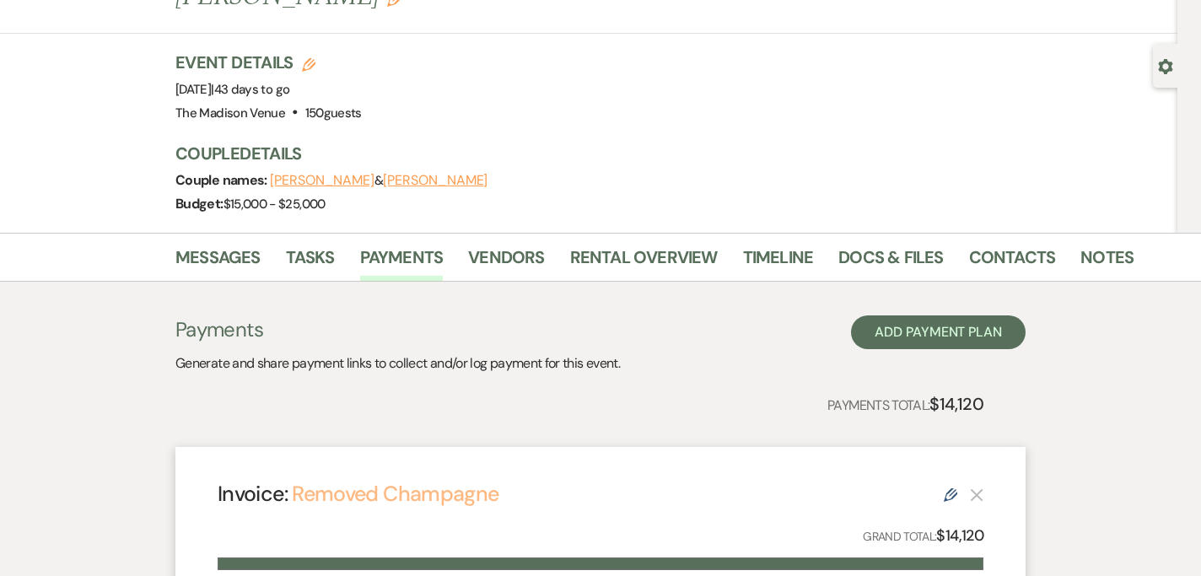
click at [444, 480] on link "Removed Champagne" at bounding box center [395, 494] width 207 height 28
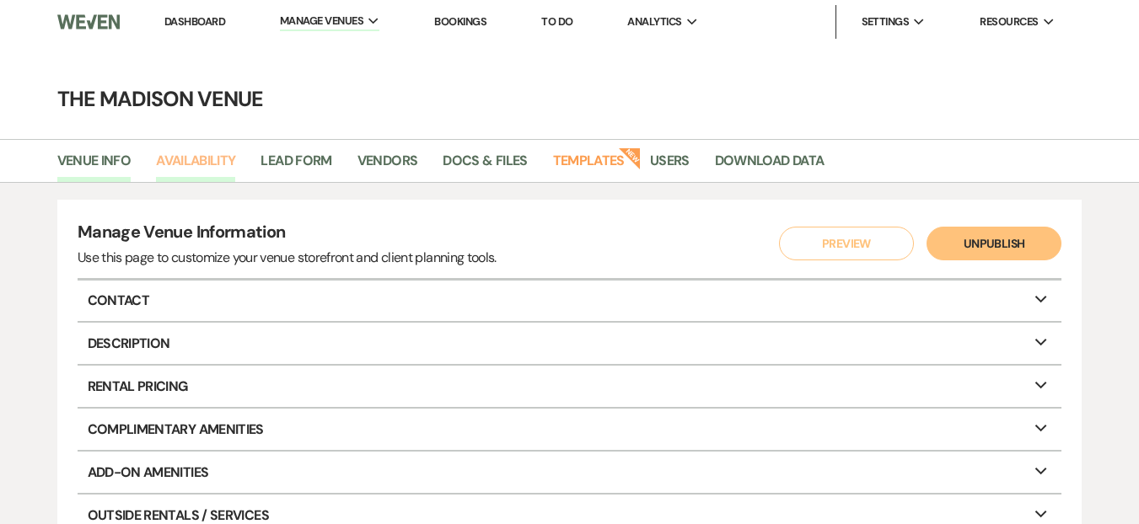
click at [209, 172] on link "Availability" at bounding box center [195, 166] width 79 height 32
select select "3"
select select "2026"
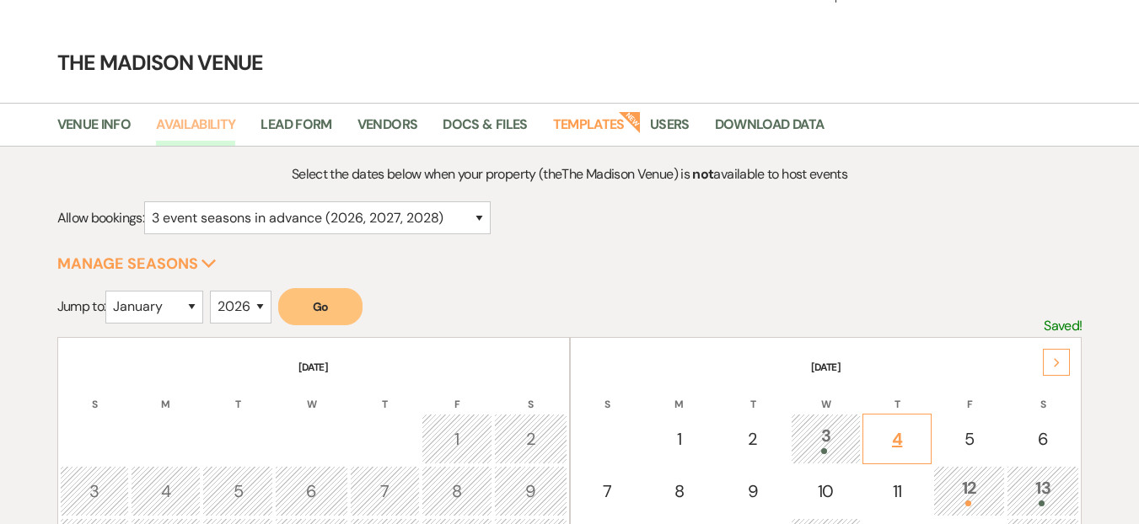
scroll to position [139, 0]
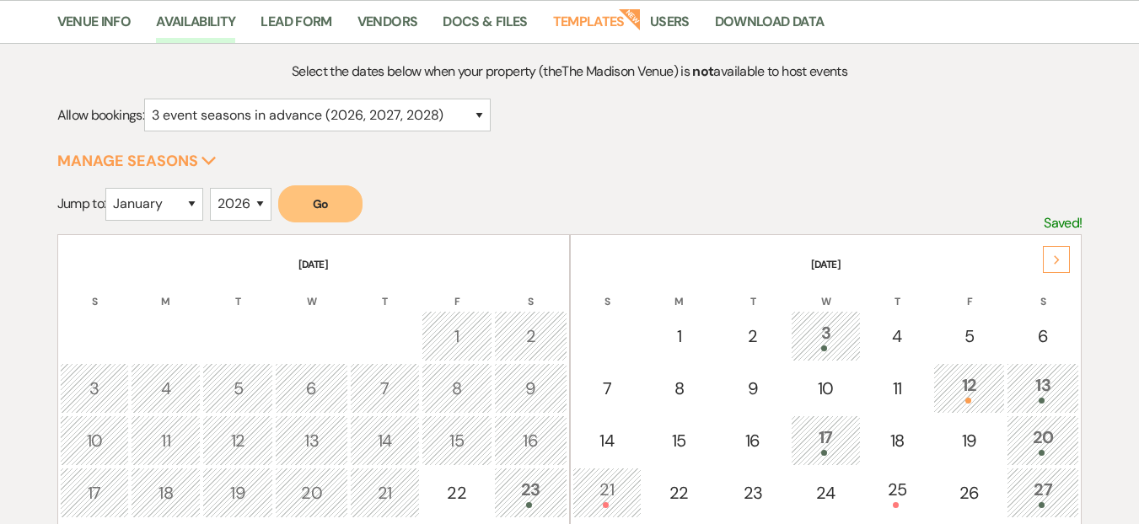
click at [1067, 265] on div "Next" at bounding box center [1056, 259] width 27 height 27
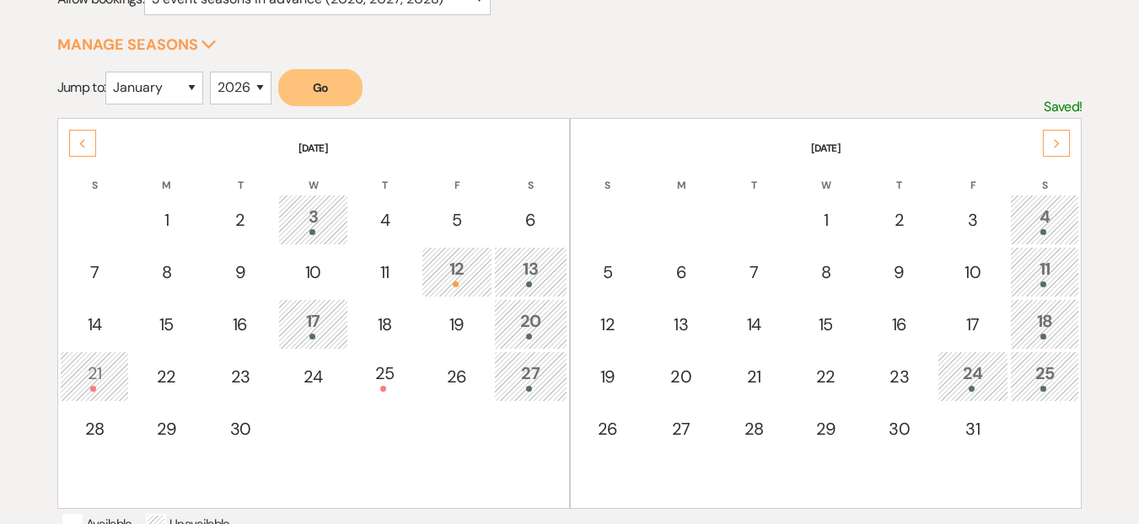
scroll to position [259, 0]
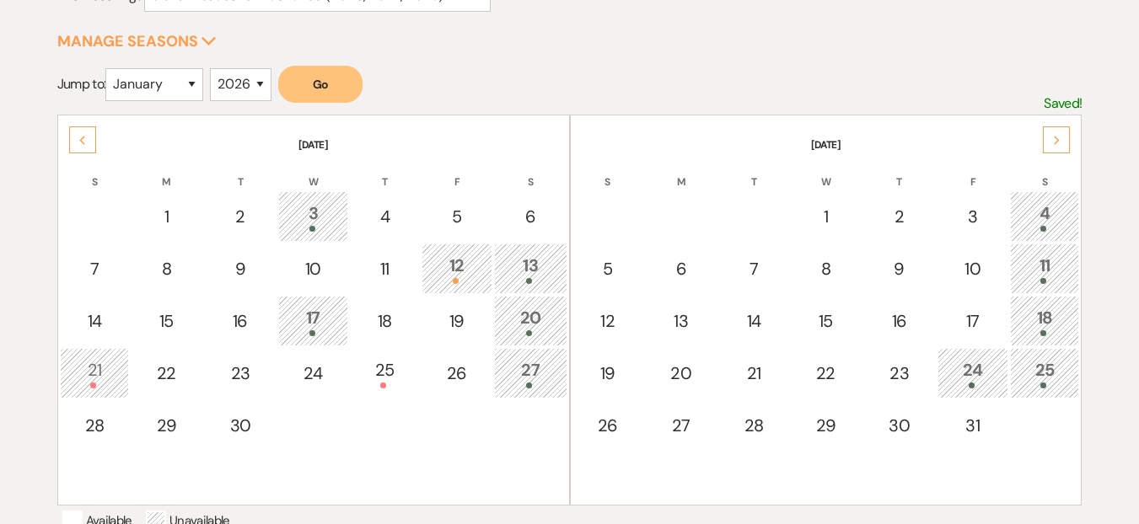
click at [1052, 321] on div "18" at bounding box center [1044, 320] width 51 height 31
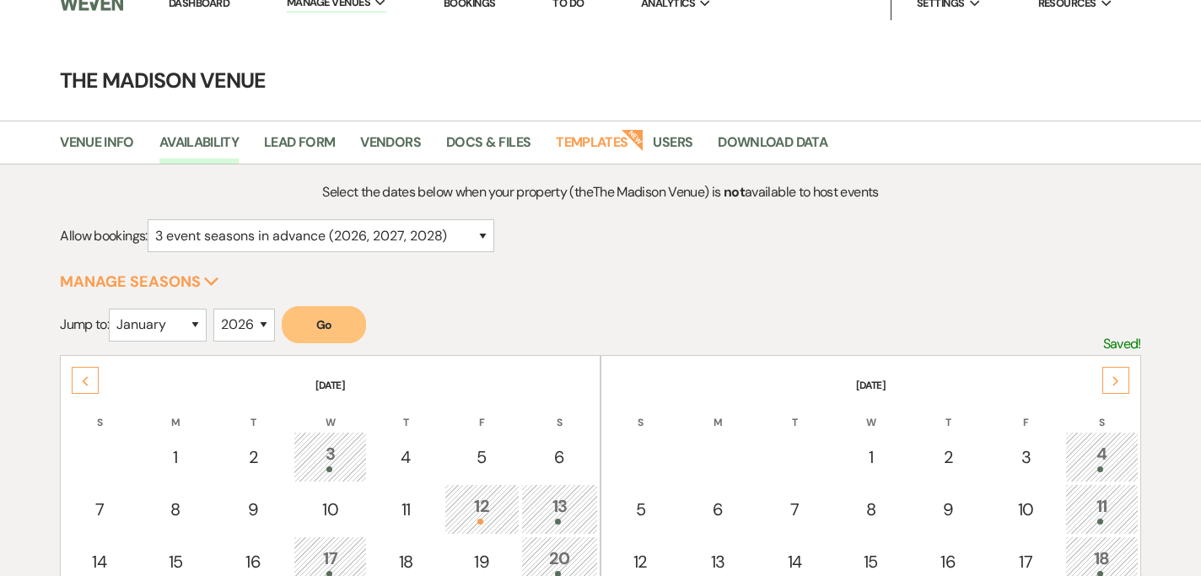
scroll to position [0, 0]
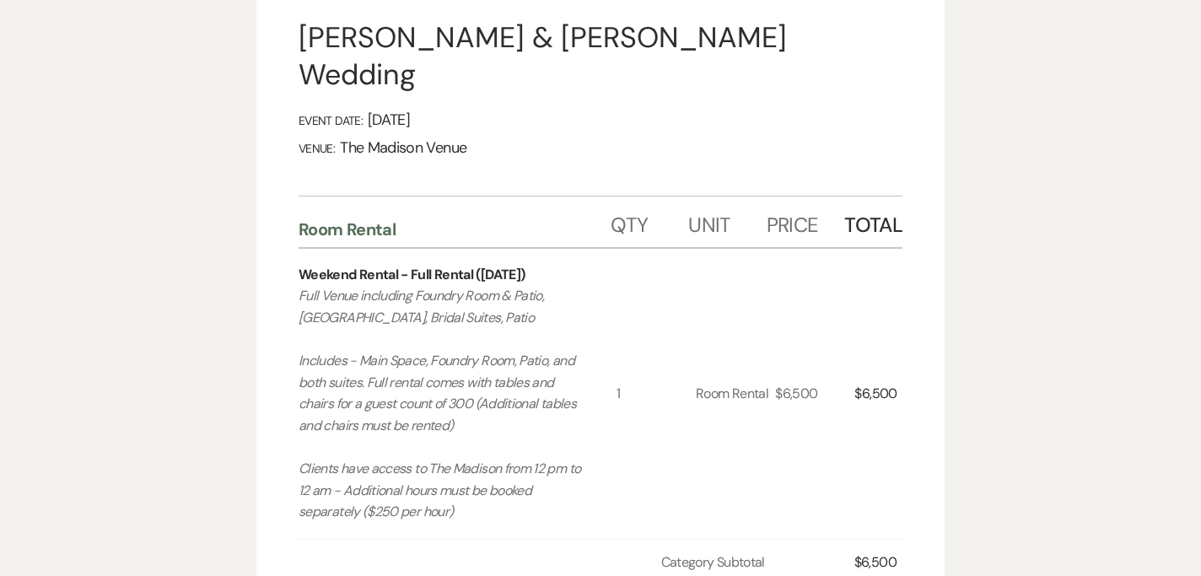
scroll to position [328, 0]
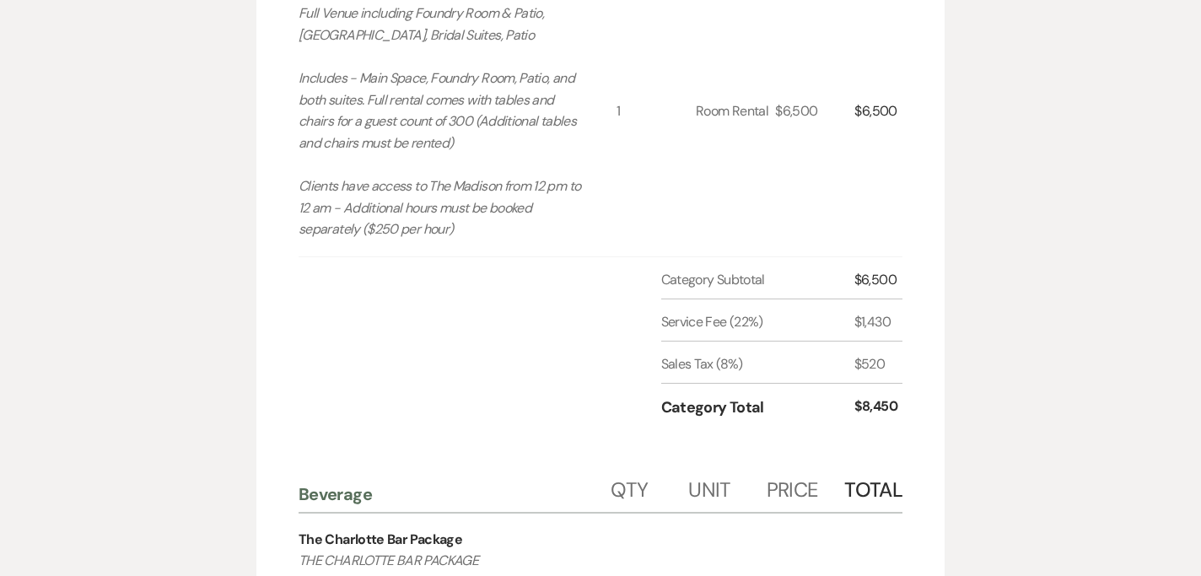
scroll to position [0, 0]
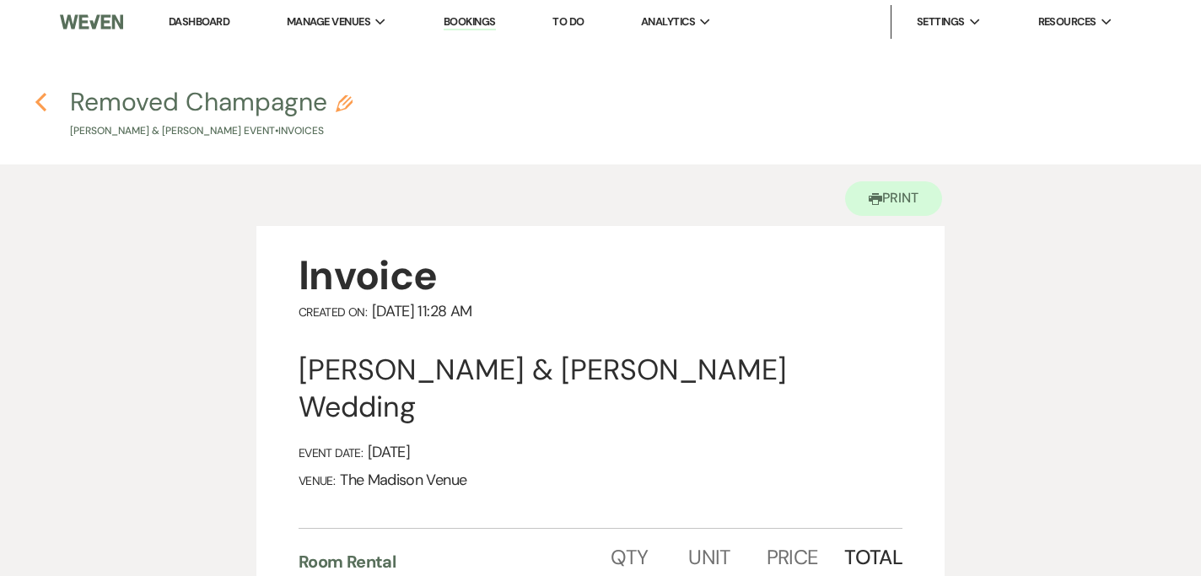
click at [43, 100] on icon "Previous" at bounding box center [41, 102] width 13 height 20
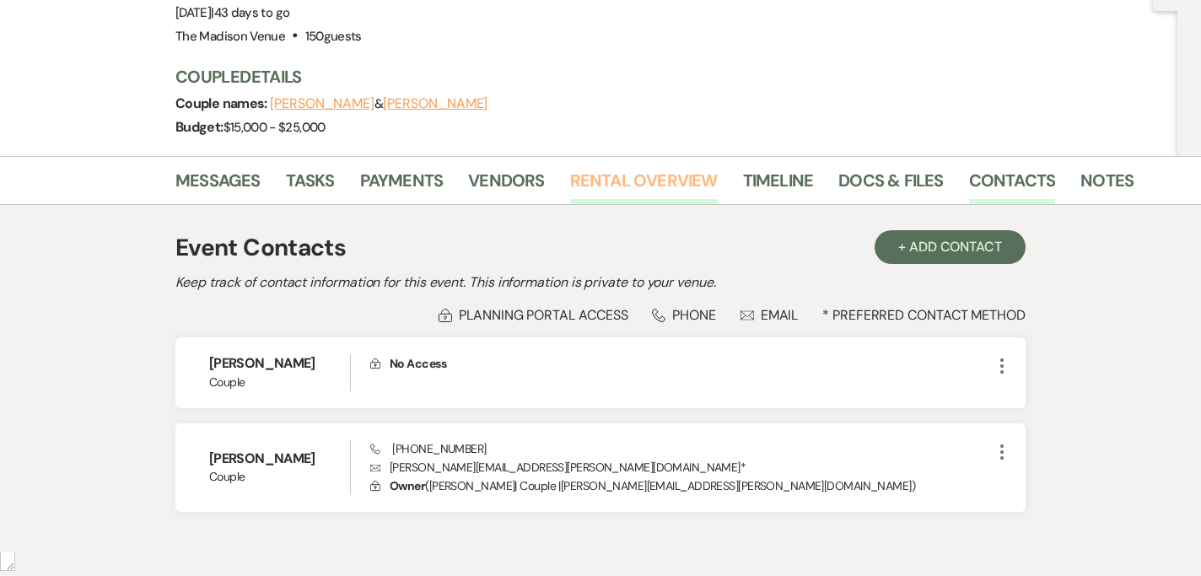
scroll to position [229, 0]
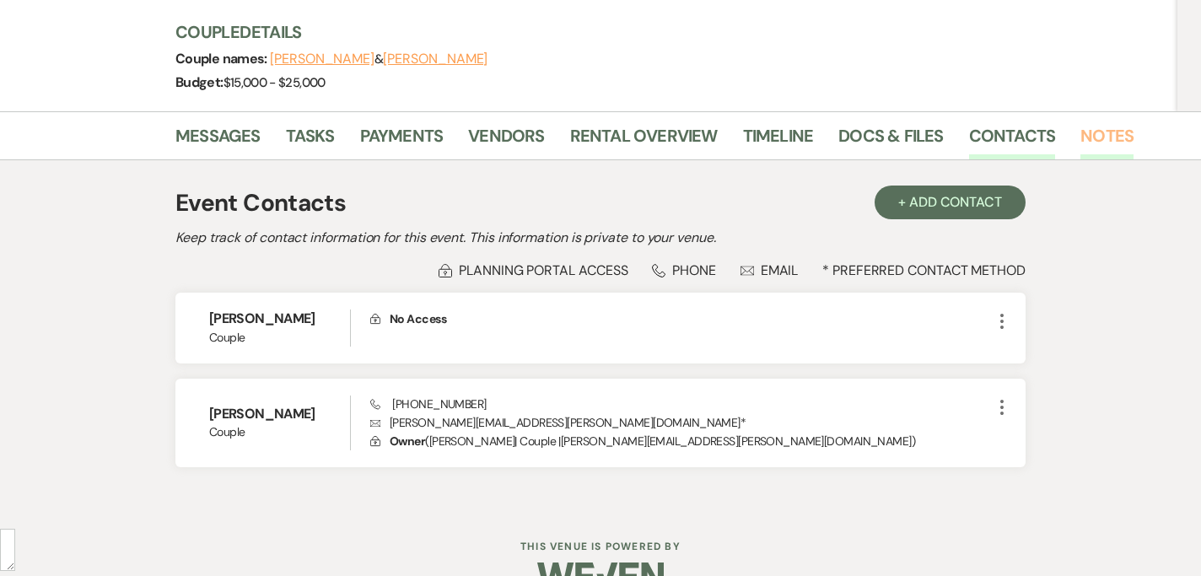
click at [1111, 122] on link "Notes" at bounding box center [1106, 140] width 53 height 37
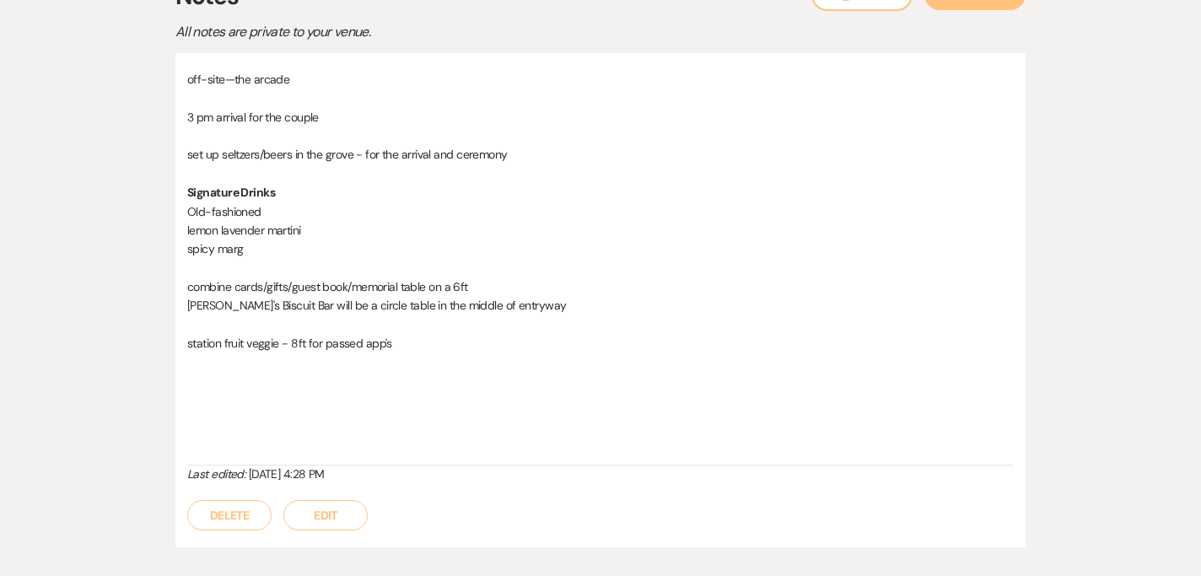
click at [336, 500] on button "Edit" at bounding box center [325, 515] width 84 height 30
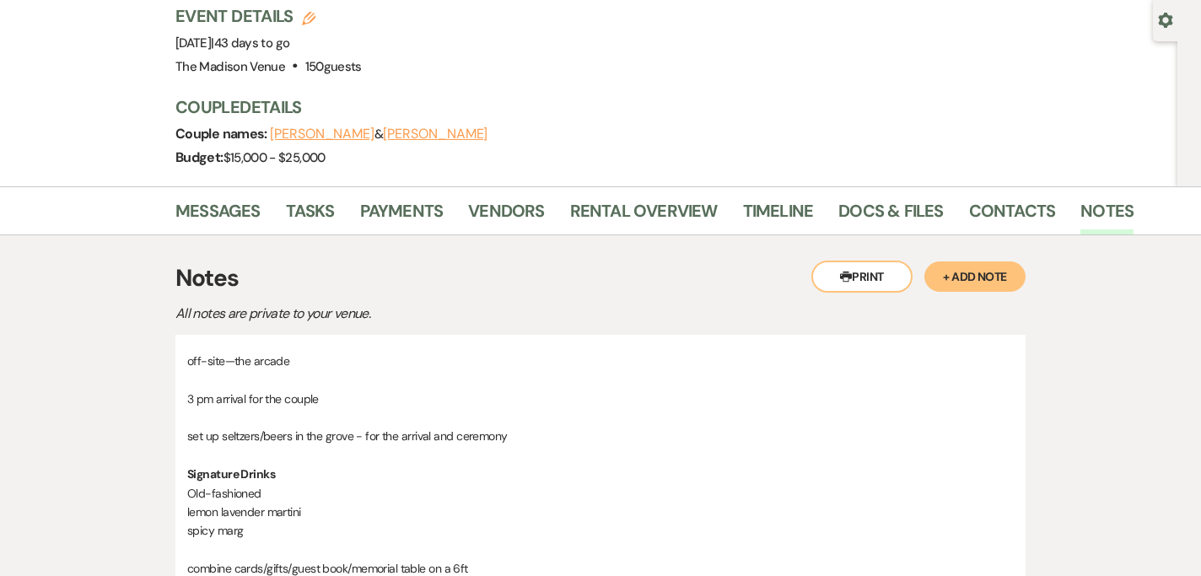
scroll to position [436, 0]
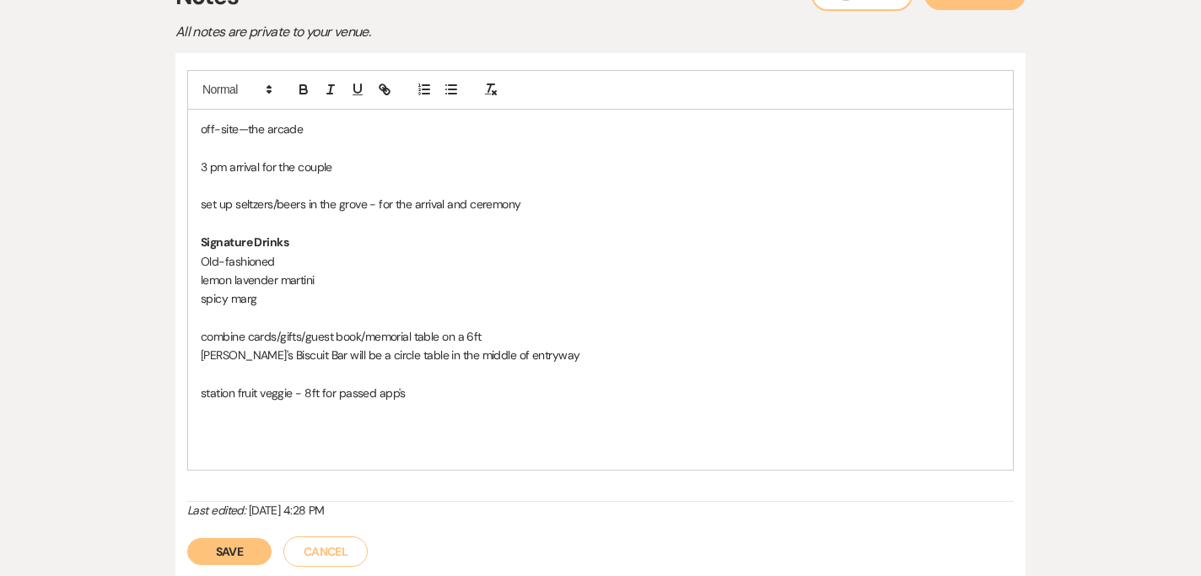
click at [383, 428] on div "off-site—the arcade 3 pm arrival for the couple set up seltzers/beers in the gr…" at bounding box center [600, 290] width 825 height 360
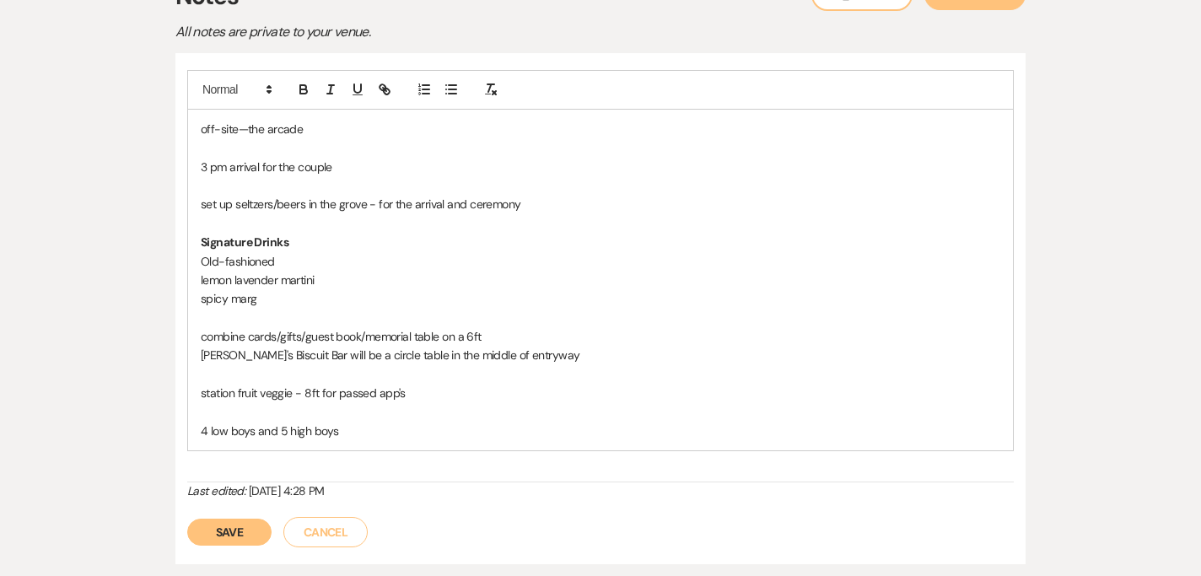
click at [397, 411] on div "off-site—the arcade 3 pm arrival for the couple set up seltzers/beers in the gr…" at bounding box center [600, 276] width 826 height 413
click at [226, 519] on button "Save" at bounding box center [229, 532] width 84 height 27
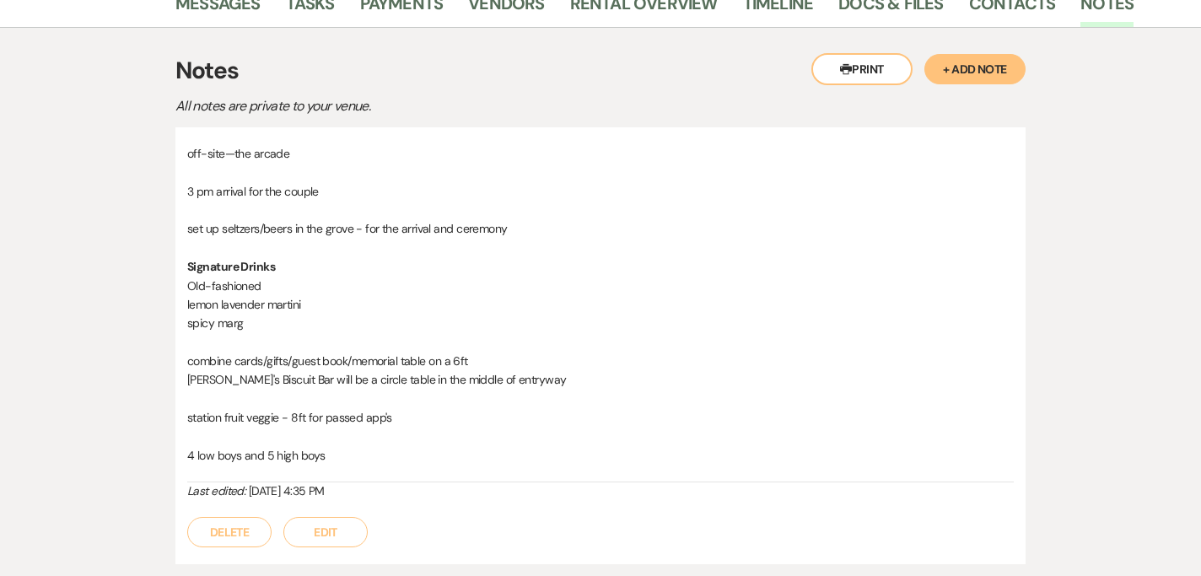
scroll to position [357, 0]
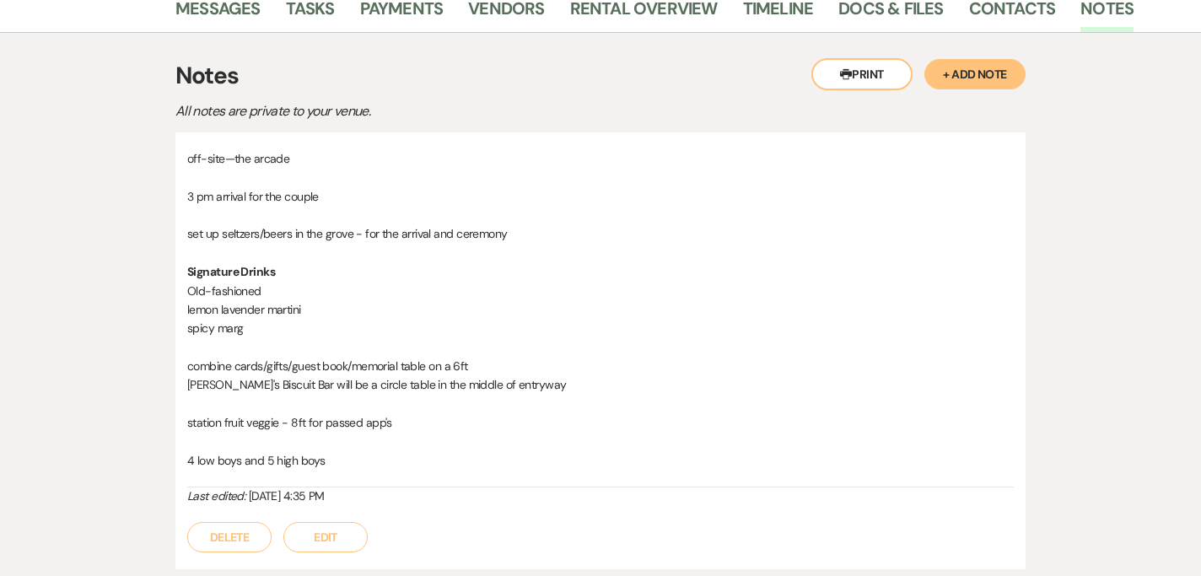
click at [331, 522] on button "Edit" at bounding box center [325, 537] width 84 height 30
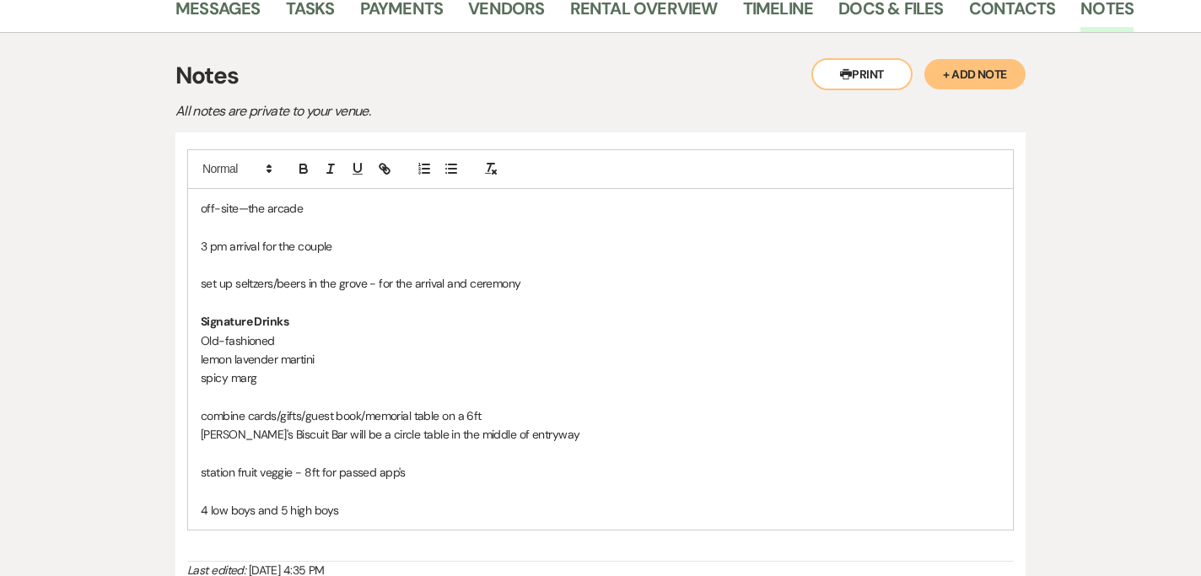
click at [357, 501] on p "4 low boys and 5 high boys" at bounding box center [600, 510] width 799 height 19
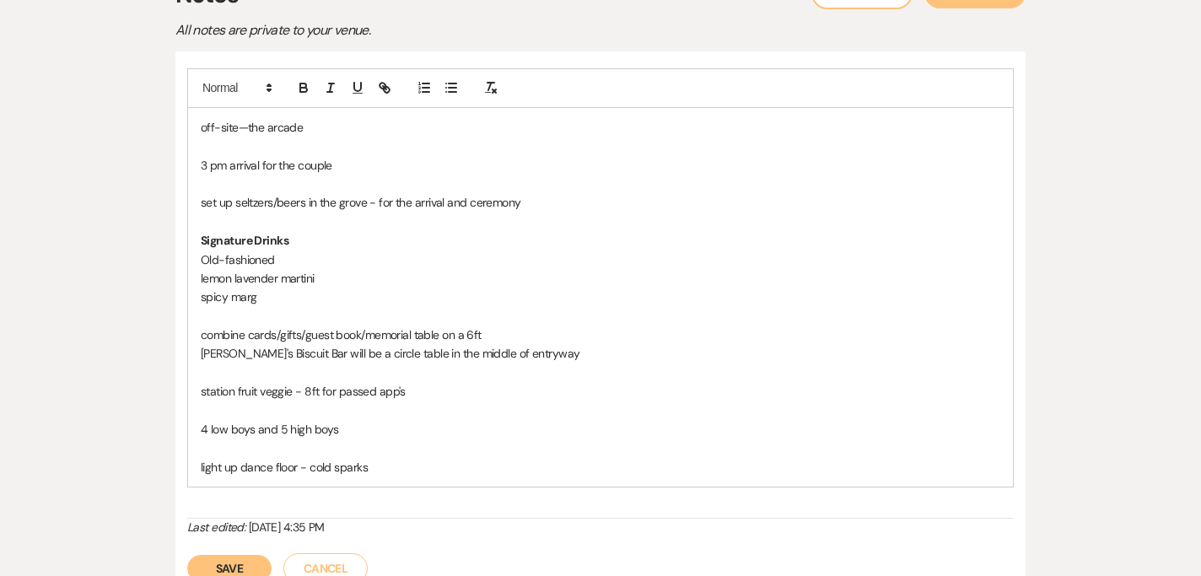
scroll to position [450, 0]
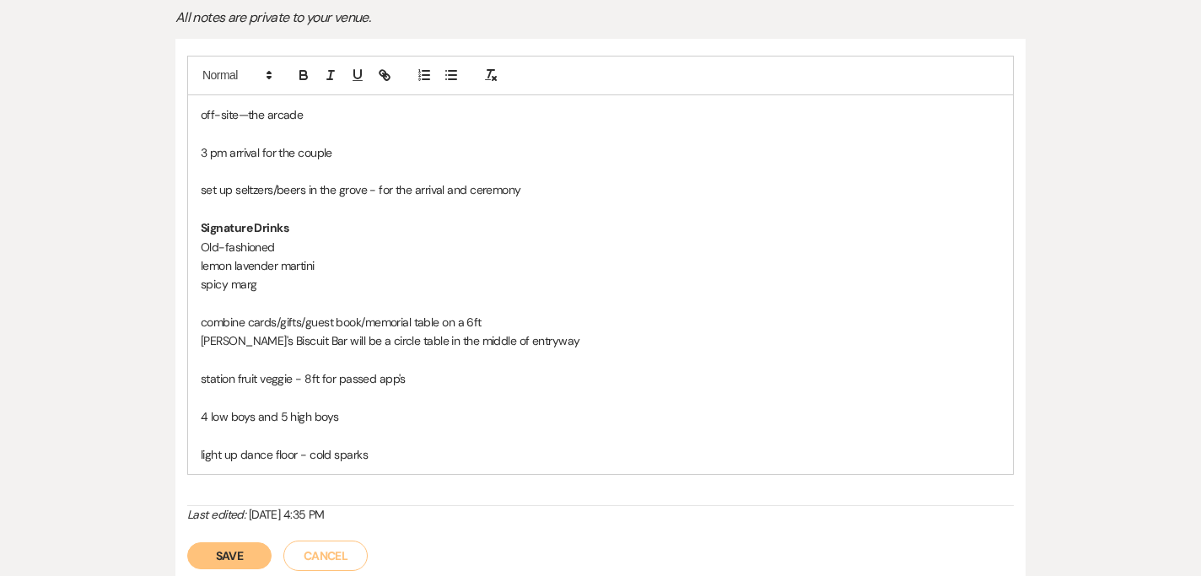
click at [230, 542] on button "Save" at bounding box center [229, 555] width 84 height 27
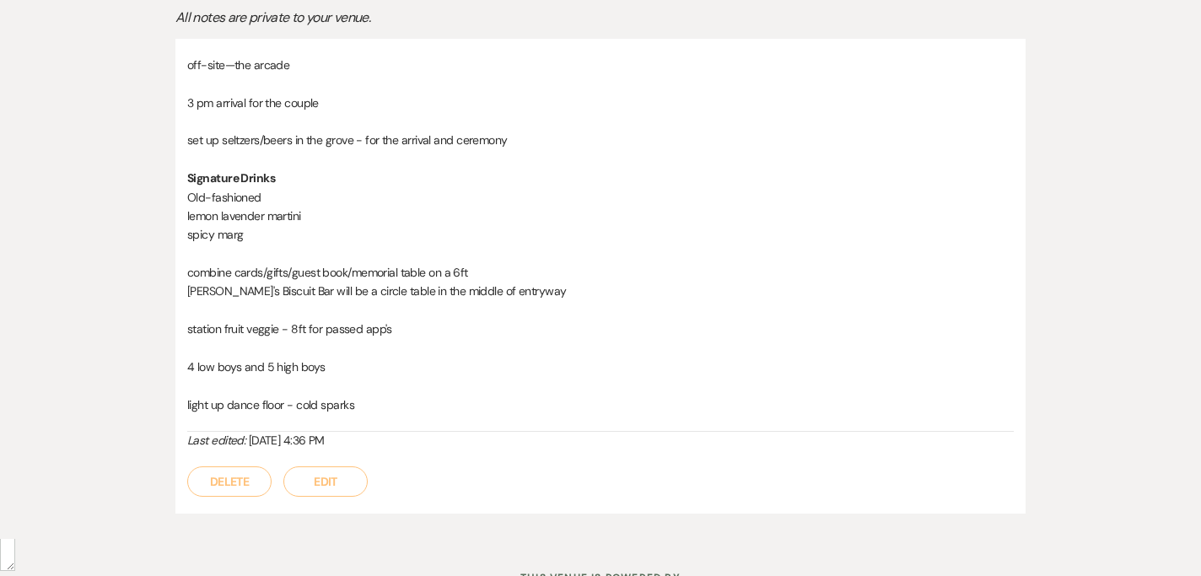
click at [635, 339] on p at bounding box center [600, 348] width 826 height 19
click at [317, 466] on button "Edit" at bounding box center [325, 481] width 84 height 30
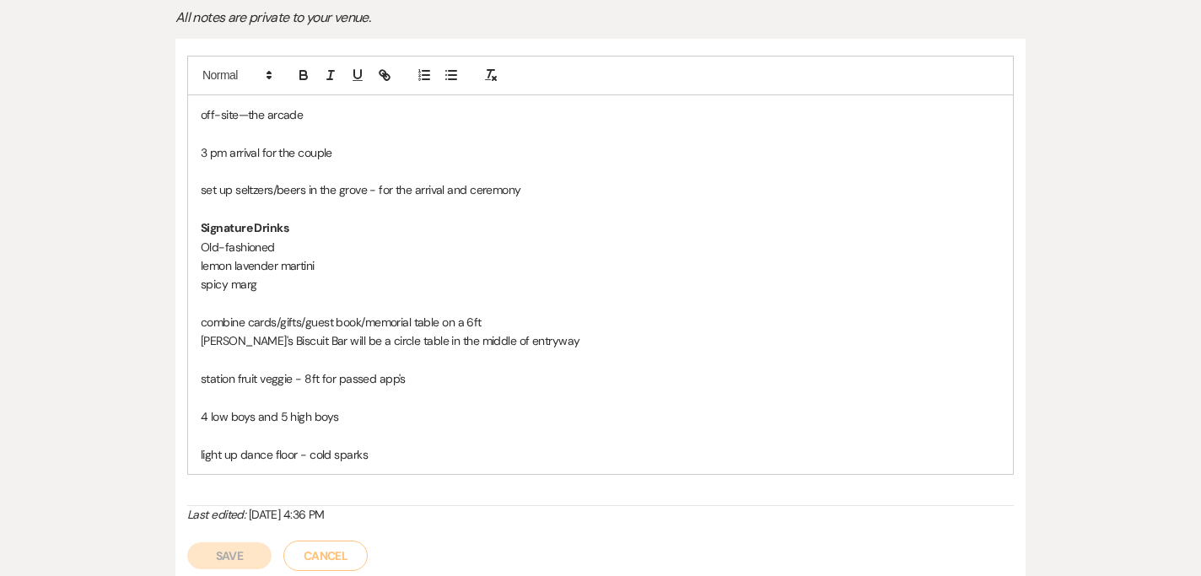
click at [317, 452] on div "off-site—the arcade 3 pm arrival for the couple set up seltzers/beers in the gr…" at bounding box center [600, 281] width 826 height 450
click at [385, 426] on p at bounding box center [600, 435] width 799 height 19
click at [383, 426] on p at bounding box center [600, 435] width 799 height 19
click at [379, 445] on p "light up dance floor - cold sparks" at bounding box center [600, 454] width 799 height 19
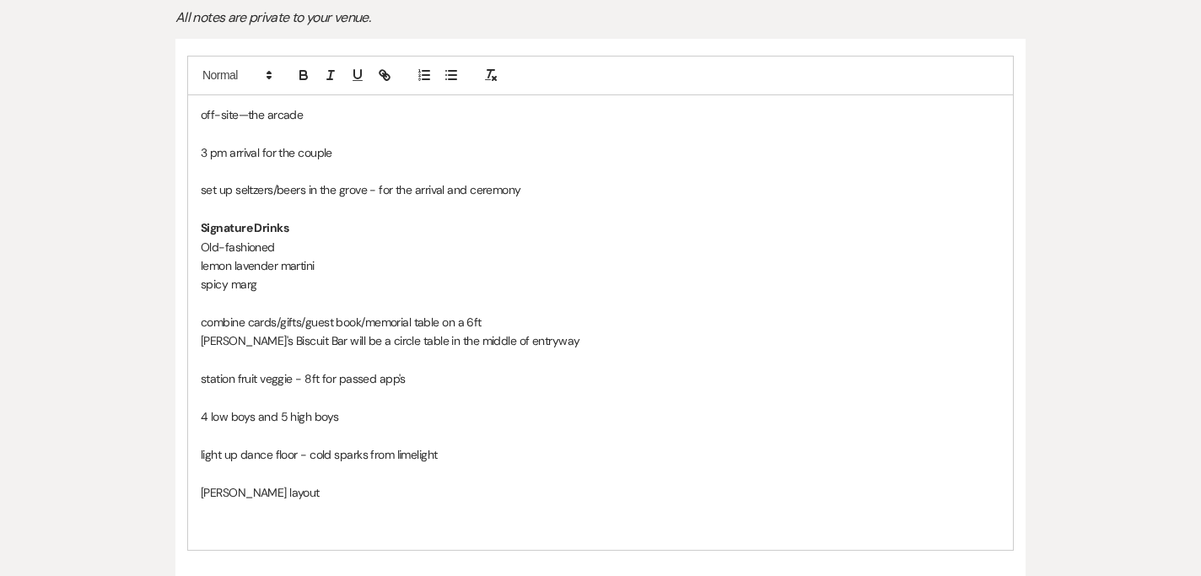
click at [272, 445] on p "light up dance floor - cold sparks from limelight" at bounding box center [600, 454] width 799 height 19
click at [404, 445] on p "light up dancefloor - cold sparks from limelight" at bounding box center [600, 454] width 799 height 19
click at [0, 0] on span "highboys" at bounding box center [0, 0] width 0 height 0
click at [246, 407] on p "4 low boys and 5 highboys" at bounding box center [600, 416] width 799 height 19
click at [0, 0] on div "lowboys" at bounding box center [0, 0] width 0 height 0
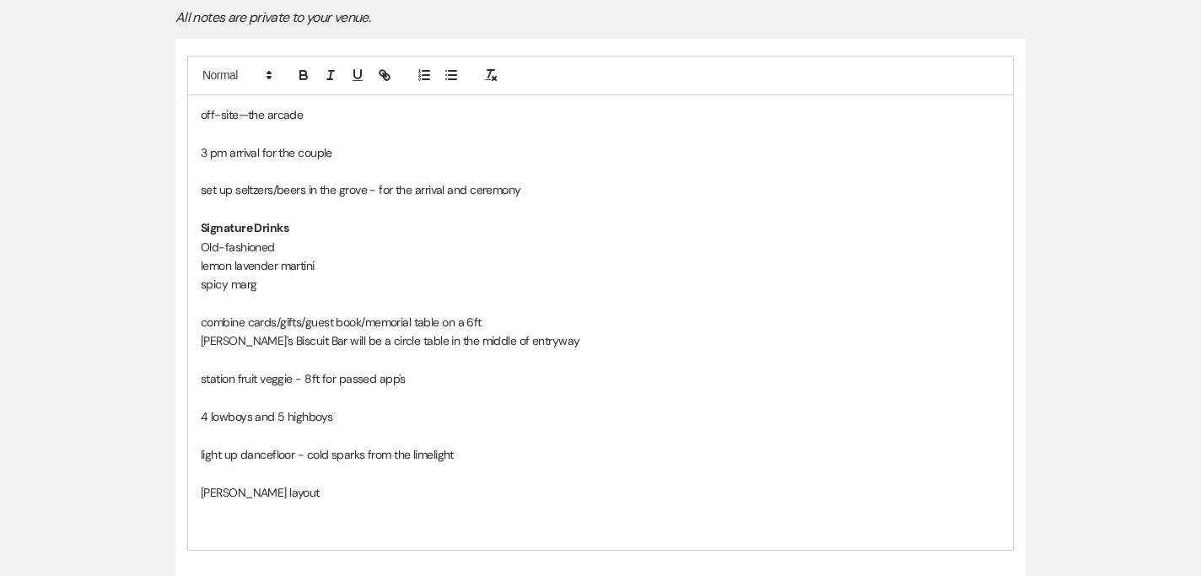
click at [487, 313] on p "combine cards/gifts/guest book/memorial table on a 6ft" at bounding box center [600, 322] width 799 height 19
click at [212, 313] on p "combine cards/gifts/guest book/memorial table on a 6ft" at bounding box center [600, 322] width 799 height 19
click at [351, 331] on p "[PERSON_NAME]'s Biscuit Bar will be a circle table in the middle of the entryway" at bounding box center [600, 340] width 799 height 19
click at [423, 238] on p "Old-fashioned" at bounding box center [600, 247] width 799 height 19
click at [419, 369] on p "station fruit veggie - 8ft for passed app's" at bounding box center [600, 378] width 799 height 19
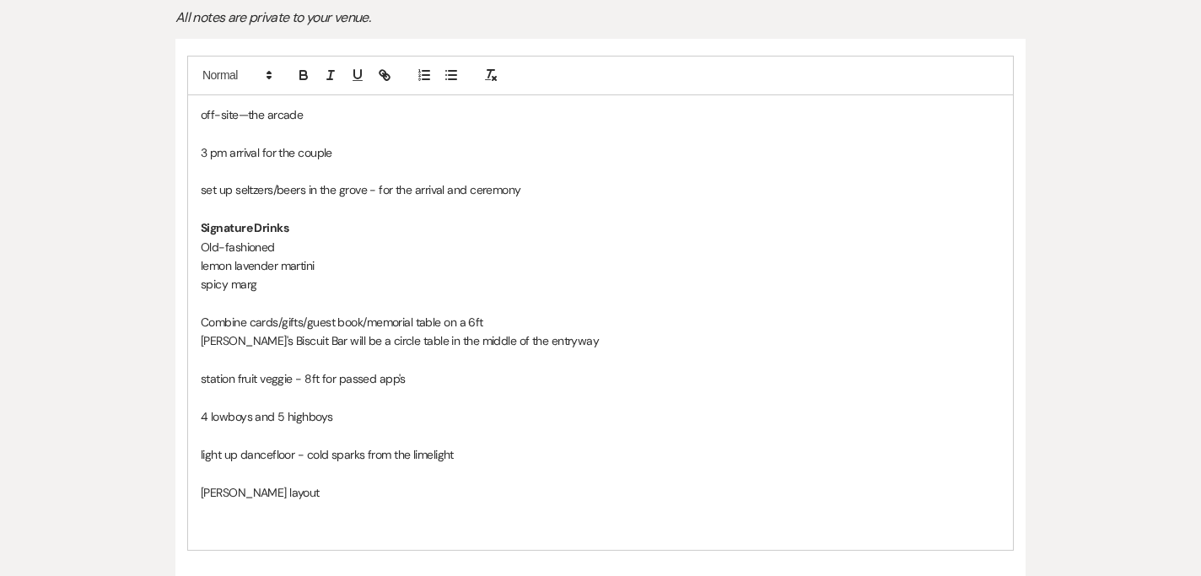
click at [304, 483] on p "[PERSON_NAME] layout" at bounding box center [600, 492] width 799 height 19
click at [293, 483] on p "[PERSON_NAME] layout" at bounding box center [600, 492] width 799 height 19
click at [240, 520] on p "add venodr table - upgrade" at bounding box center [600, 529] width 799 height 19
click at [254, 520] on p "Add Venodr table - upgrade" at bounding box center [600, 529] width 799 height 19
click at [356, 520] on p "Add Vendor table - upgrade" at bounding box center [600, 529] width 799 height 19
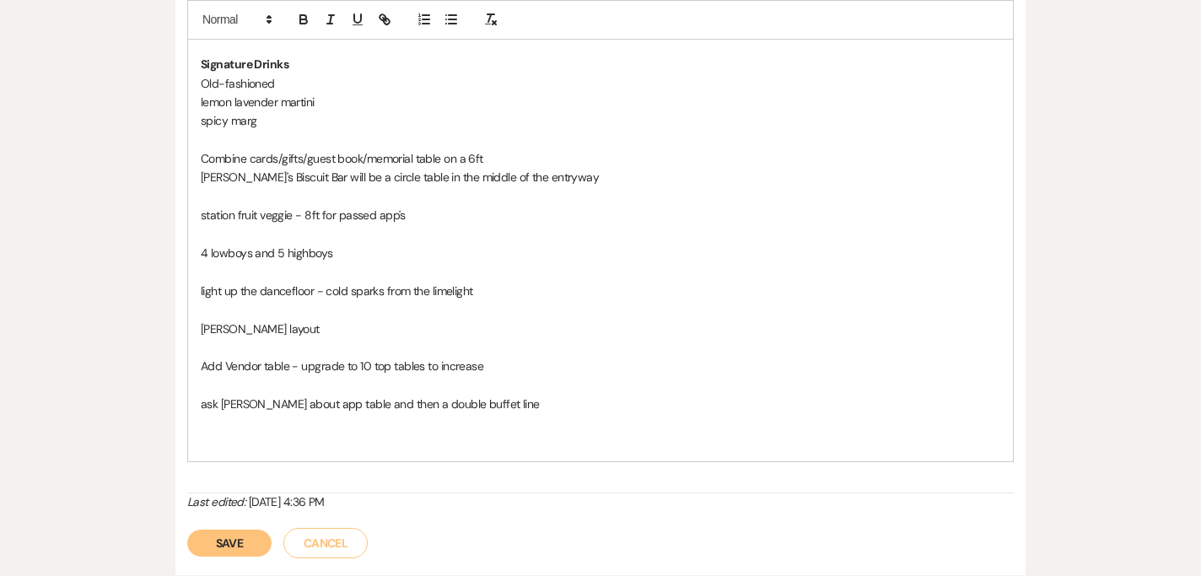
scroll to position [628, 0]
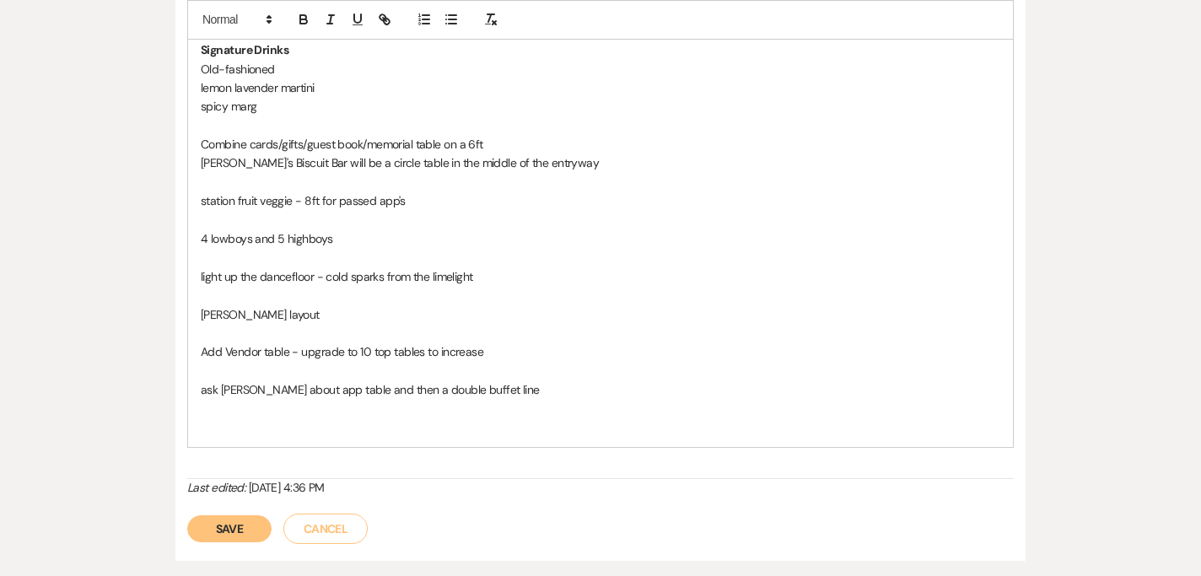
click at [251, 515] on button "Save" at bounding box center [229, 528] width 84 height 27
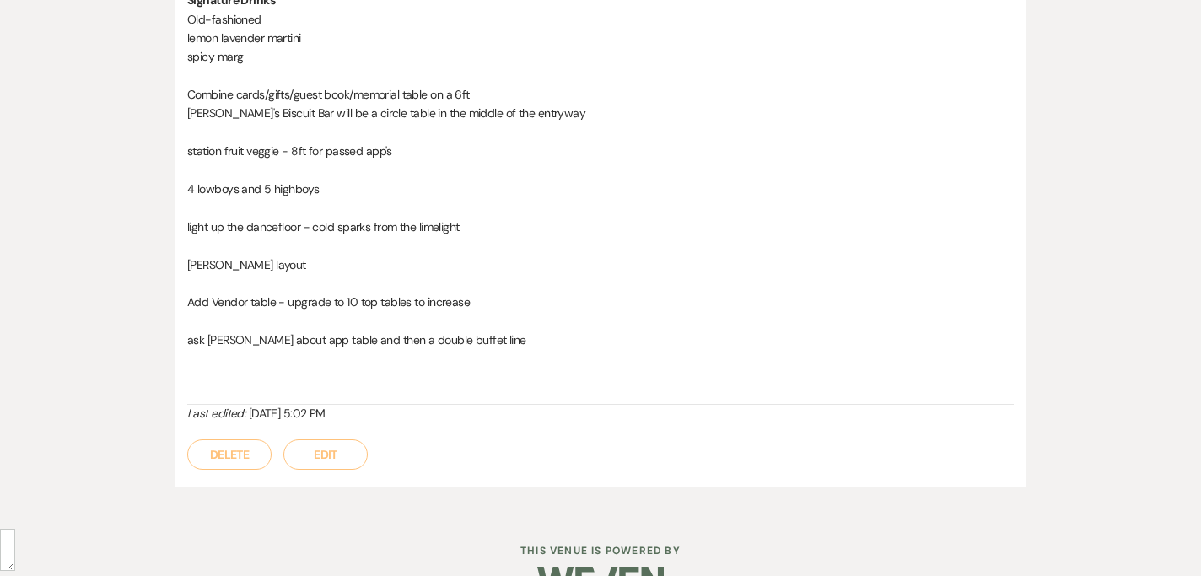
click at [346, 439] on button "Edit" at bounding box center [325, 454] width 84 height 30
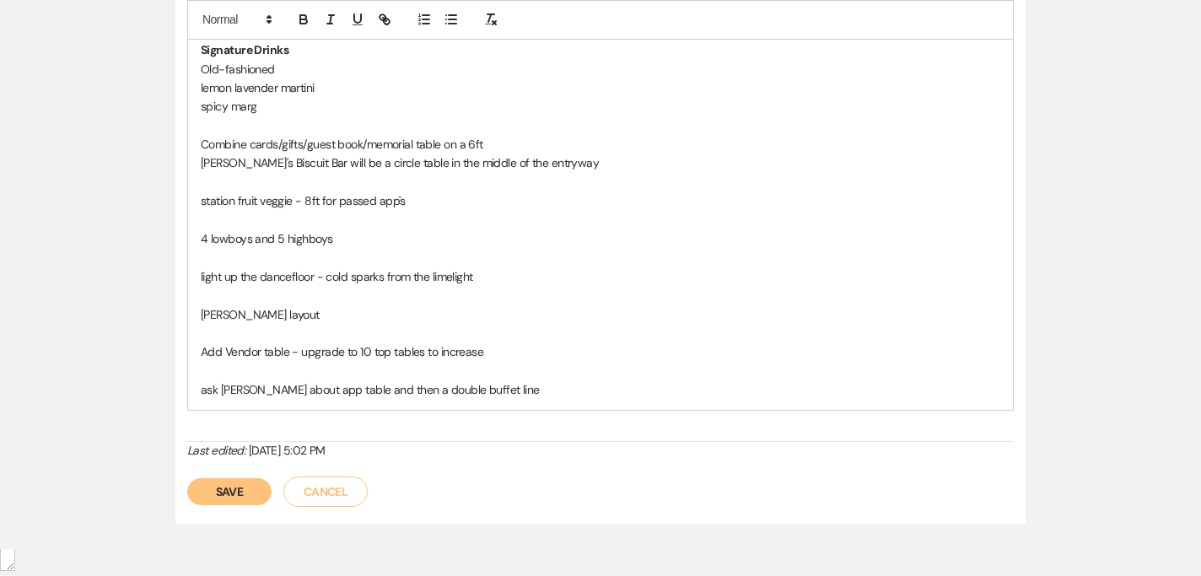
click at [520, 380] on p "ask [PERSON_NAME] about app table and then a double buffet line" at bounding box center [600, 389] width 799 height 19
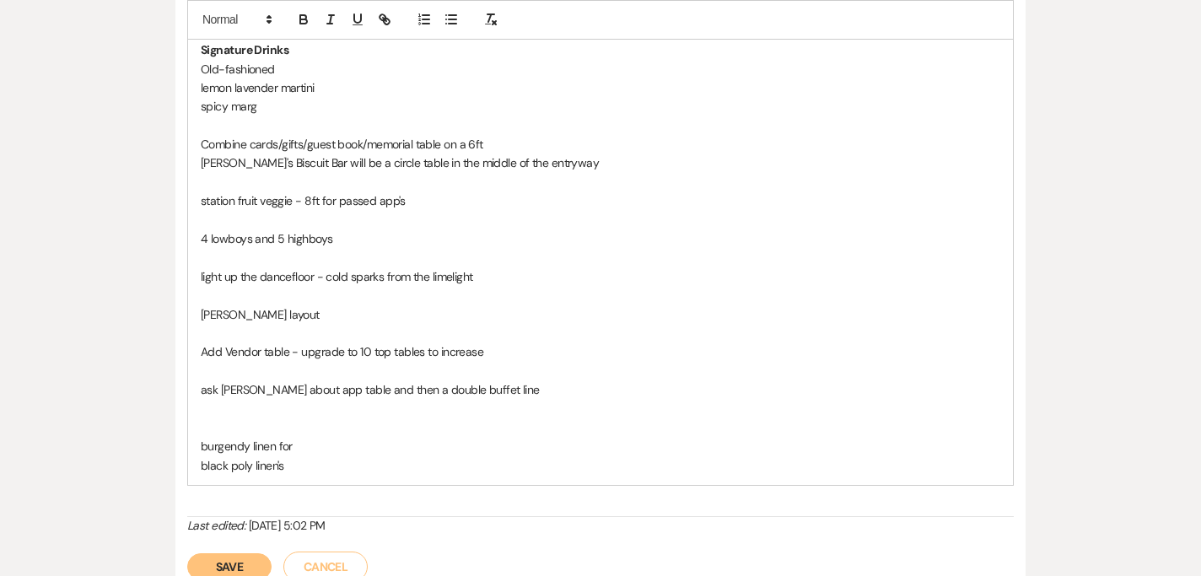
click at [381, 437] on p "burgendy linen for" at bounding box center [600, 446] width 799 height 19
click at [452, 418] on p at bounding box center [600, 427] width 799 height 19
click at [205, 553] on button "Save" at bounding box center [229, 566] width 84 height 27
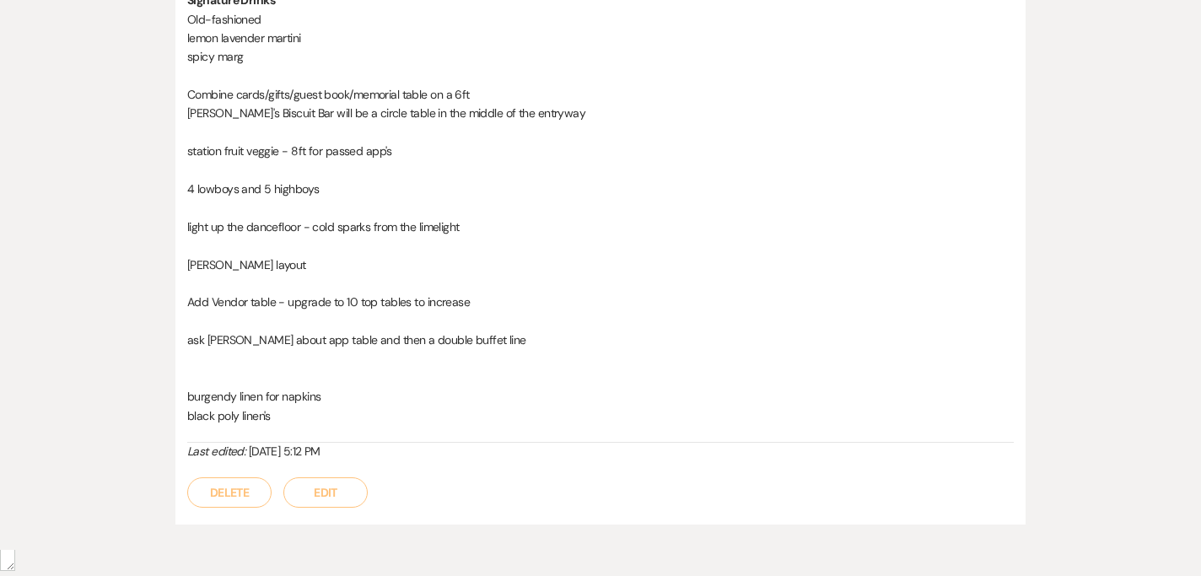
click at [307, 477] on button "Edit" at bounding box center [325, 492] width 84 height 30
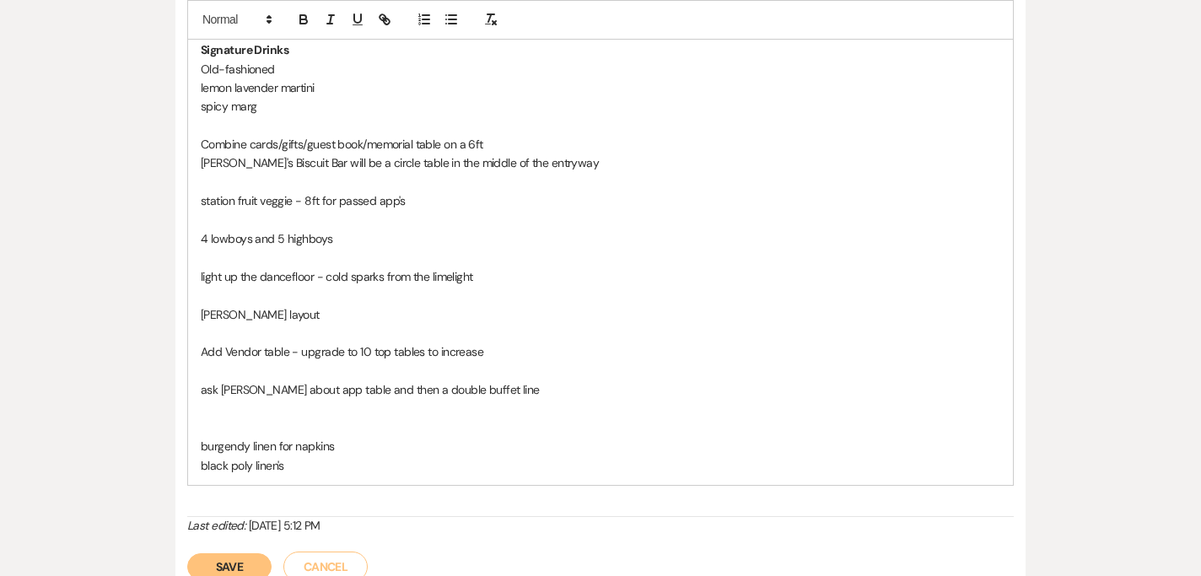
click at [504, 400] on p at bounding box center [600, 409] width 799 height 19
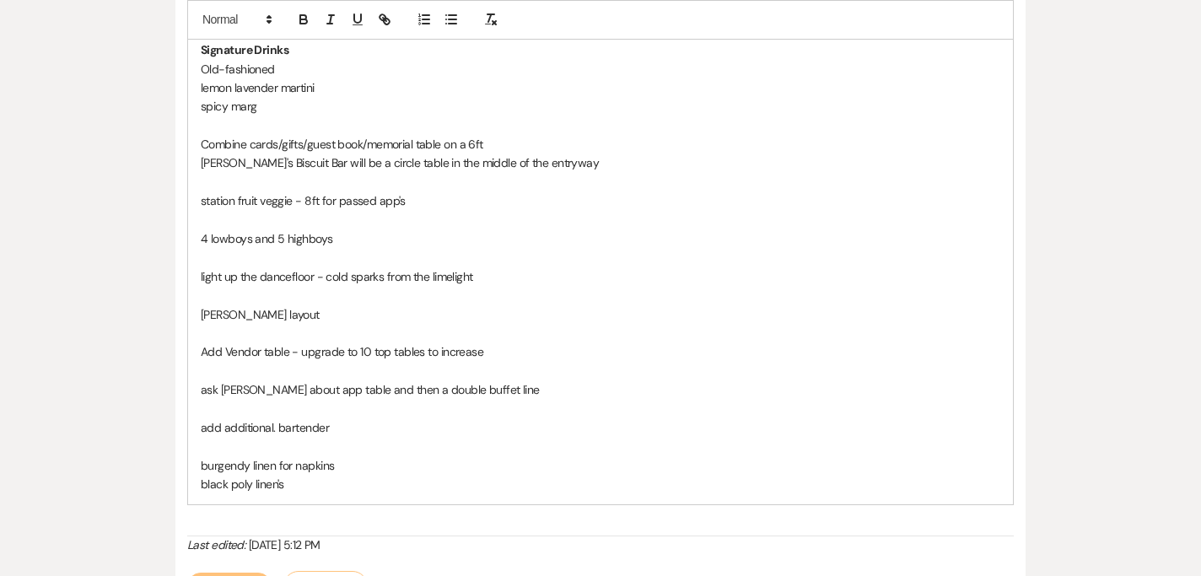
click at [277, 418] on p "add additional. bartender" at bounding box center [600, 427] width 799 height 19
click at [486, 475] on p "black poly linen's" at bounding box center [600, 484] width 799 height 19
click at [242, 573] on button "Save" at bounding box center [229, 586] width 84 height 27
